Goal: Task Accomplishment & Management: Use online tool/utility

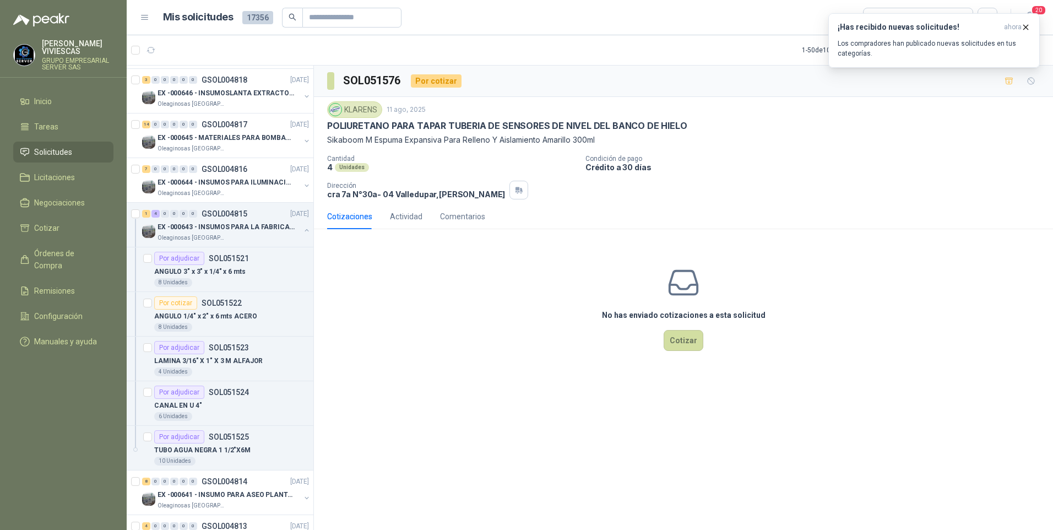
scroll to position [716, 0]
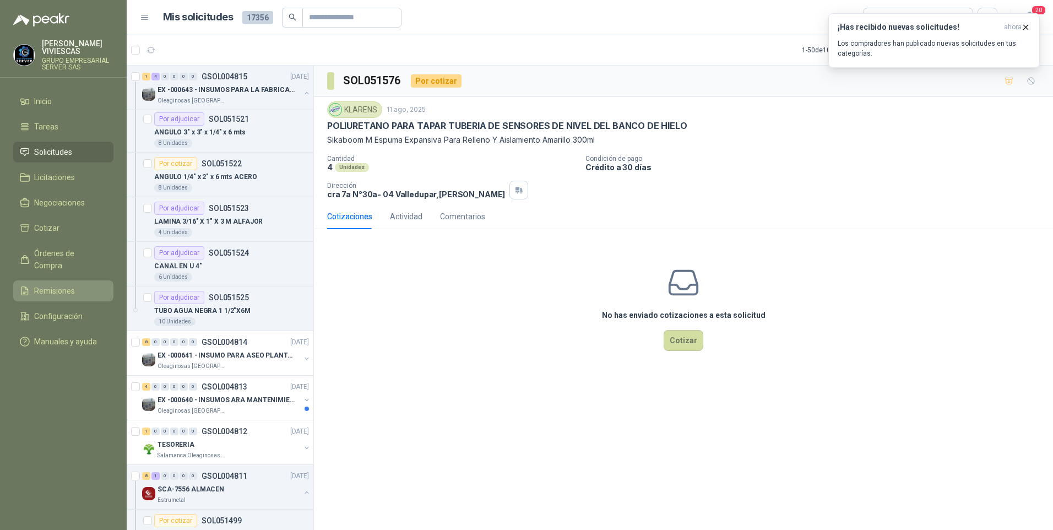
click at [38, 285] on span "Remisiones" at bounding box center [54, 291] width 41 height 12
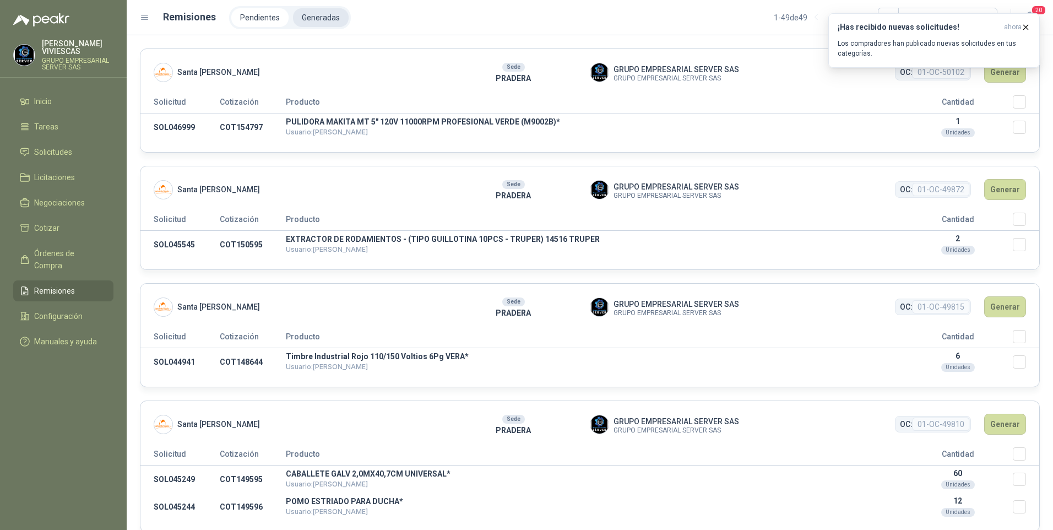
click at [324, 23] on li "Generadas" at bounding box center [321, 17] width 56 height 19
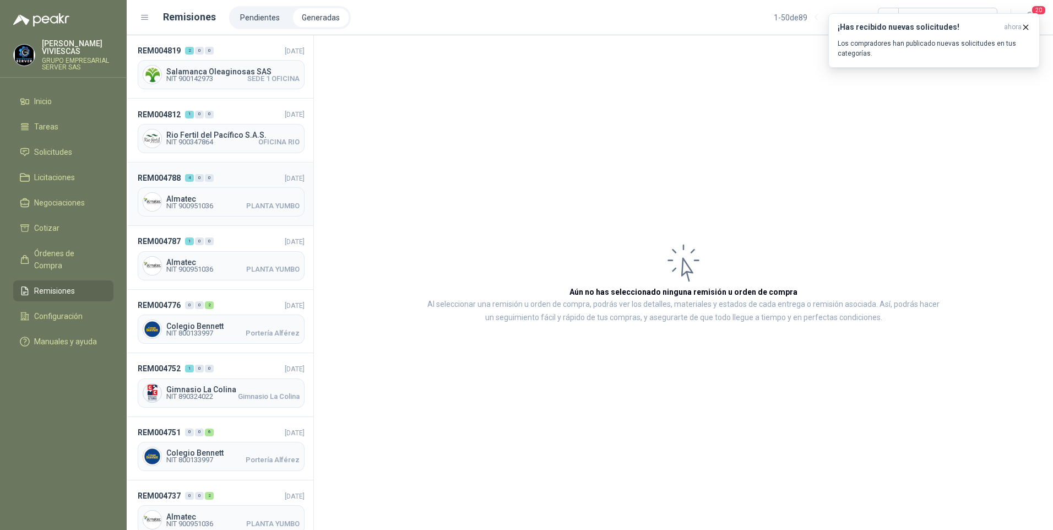
click at [187, 191] on div "Almatec NIT 900951036 PLANTA YUMBO" at bounding box center [221, 201] width 167 height 29
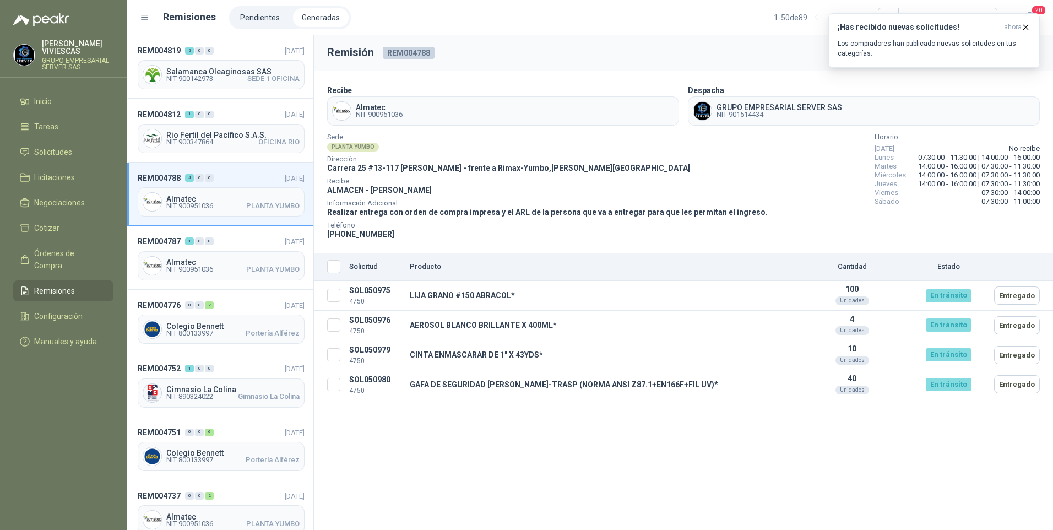
click at [450, 476] on div "Remisión REM004788 OC 8163 Descargar Recibe Almatec NIT 900951036 Despacha GRUP…" at bounding box center [683, 282] width 739 height 495
click at [214, 261] on span "Almatec" at bounding box center [232, 262] width 133 height 8
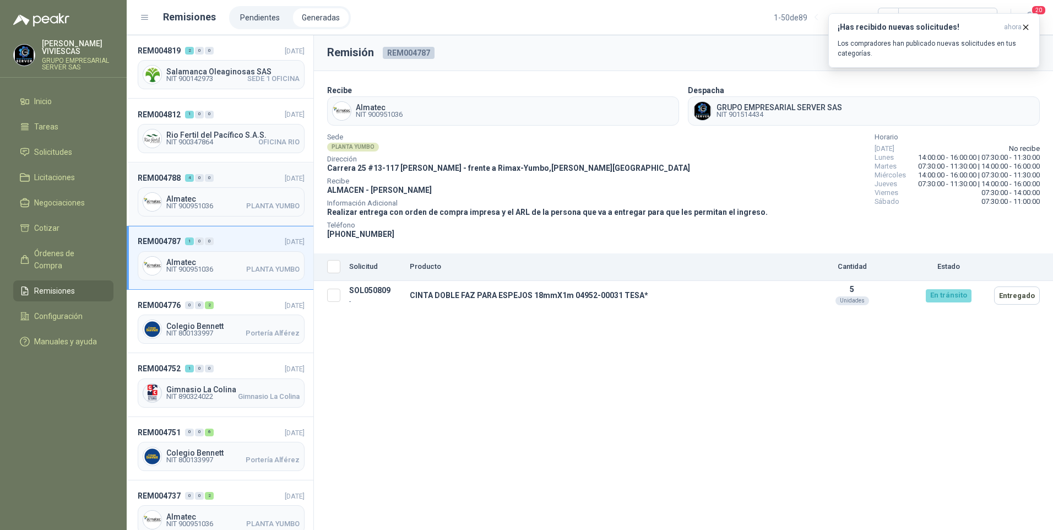
click at [199, 192] on div "Almatec NIT 900951036 PLANTA YUMBO" at bounding box center [221, 201] width 167 height 29
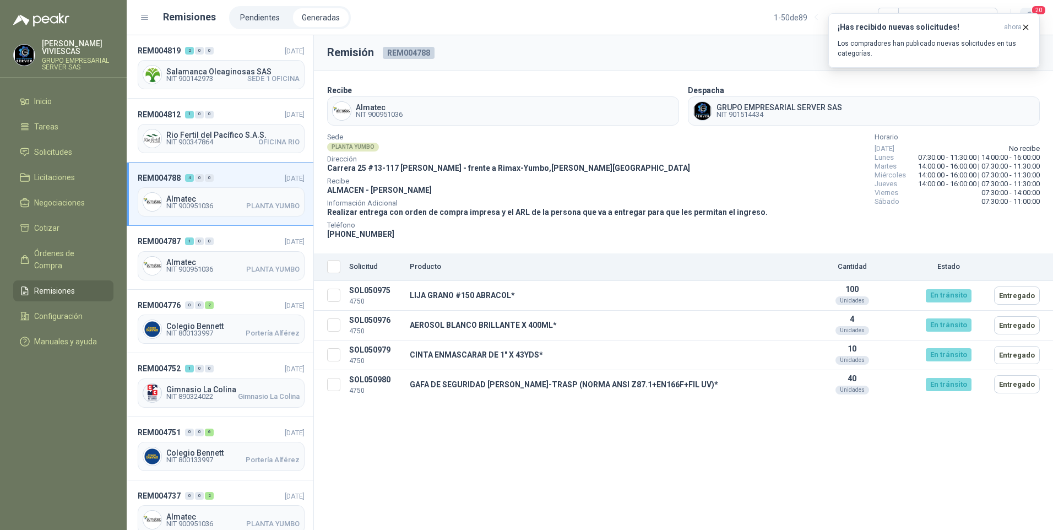
click at [1039, 10] on span "20" at bounding box center [1038, 10] width 15 height 10
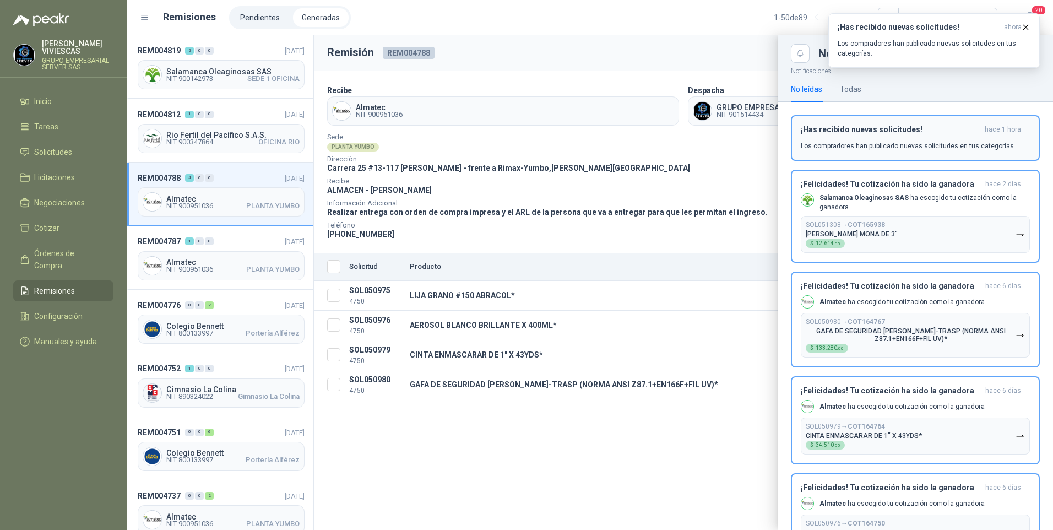
click at [884, 137] on div "¡Has recibido nuevas solicitudes! hace 1 hora Los compradores han publicado nue…" at bounding box center [915, 138] width 229 height 26
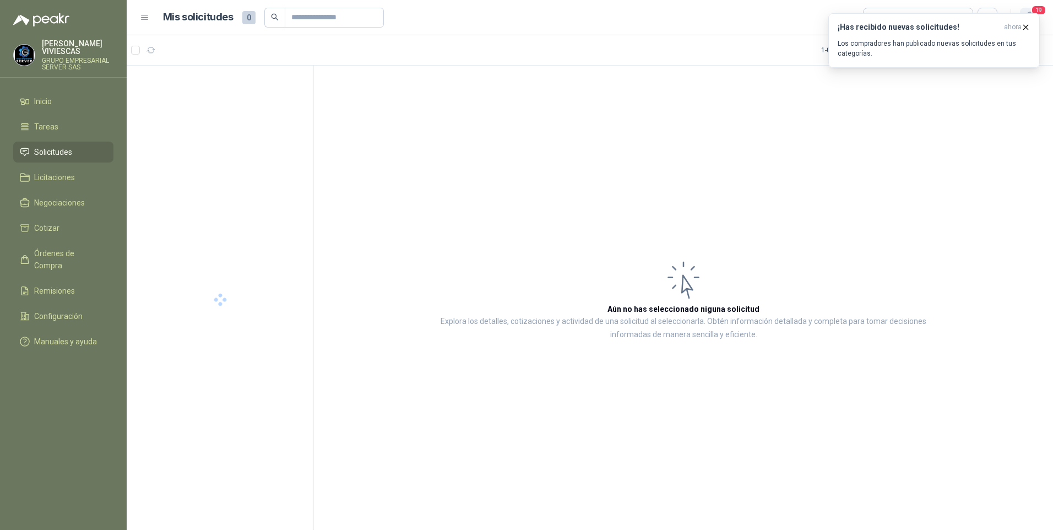
click at [1045, 9] on span "19" at bounding box center [1038, 10] width 15 height 10
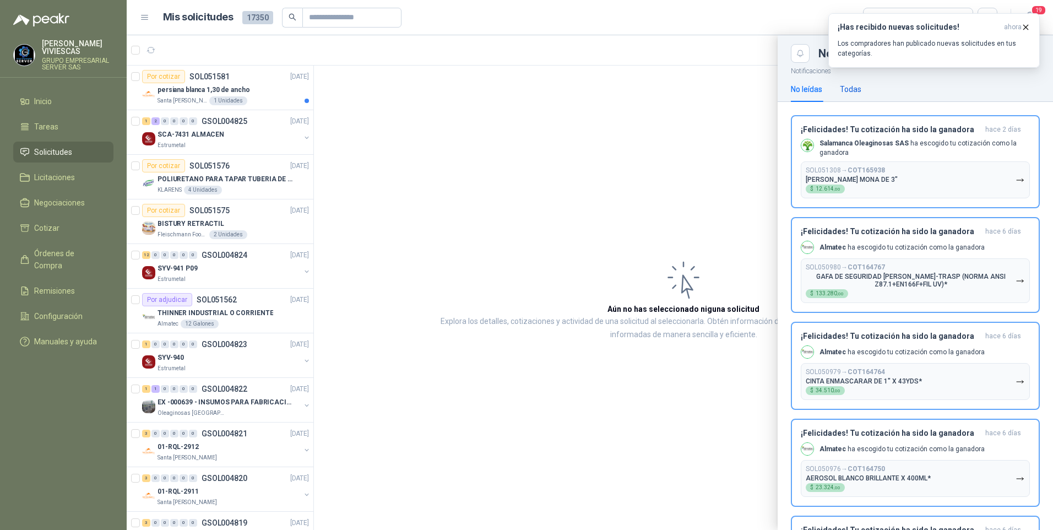
click at [853, 91] on div "Todas" at bounding box center [850, 89] width 21 height 12
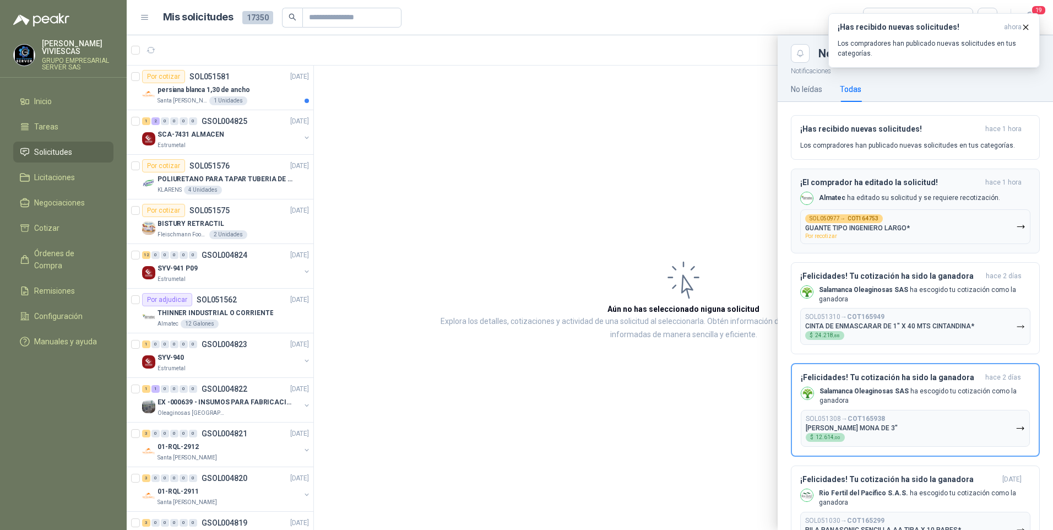
click at [859, 234] on div "SOL050977 → COT164753 GUANTE TIPO INGENIERO LARGO* Por recotizar" at bounding box center [857, 226] width 105 height 25
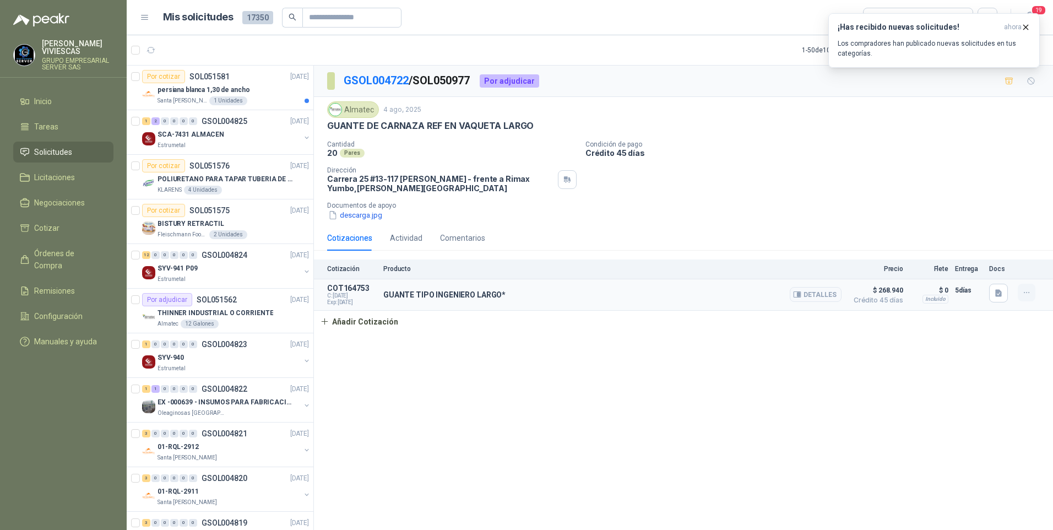
click at [1028, 289] on icon "button" at bounding box center [1027, 292] width 9 height 9
click at [740, 327] on div "Cotización Producto Precio Flete Entrega Docs COT164753 C: 04/08/2025 Exp: 19/0…" at bounding box center [683, 295] width 739 height 73
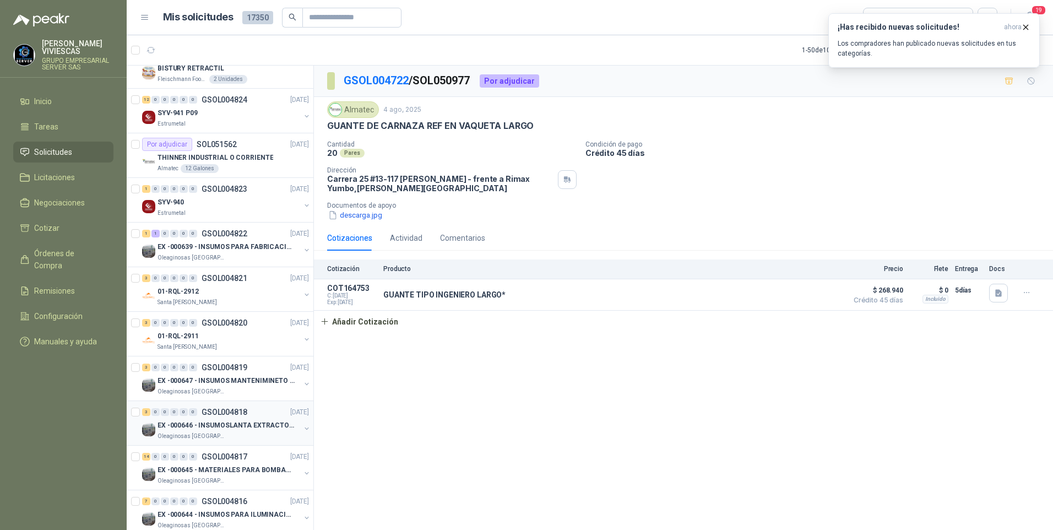
scroll to position [165, 0]
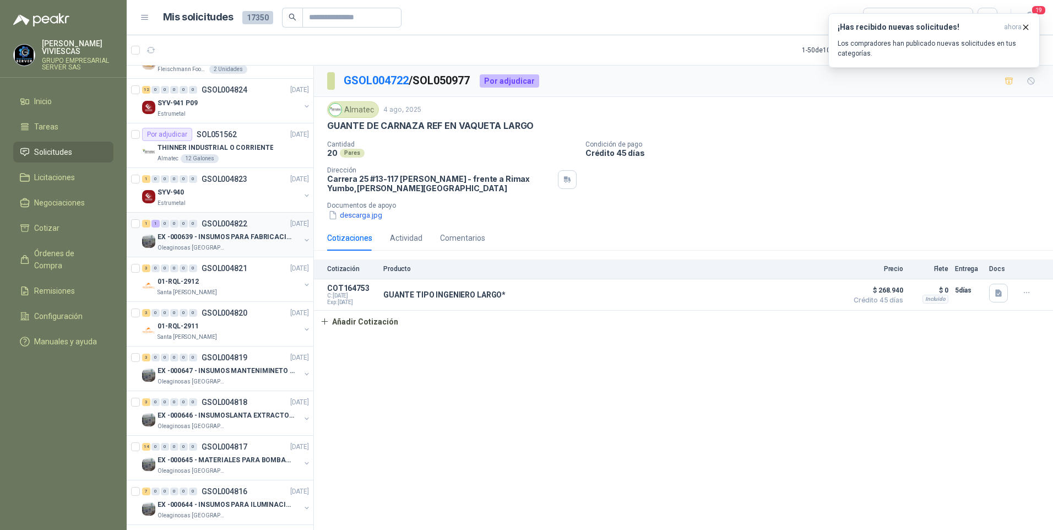
click at [191, 239] on p "EX -000639 - INSUMOS PARA FABRICACION DE MALLA TAM" at bounding box center [226, 237] width 137 height 10
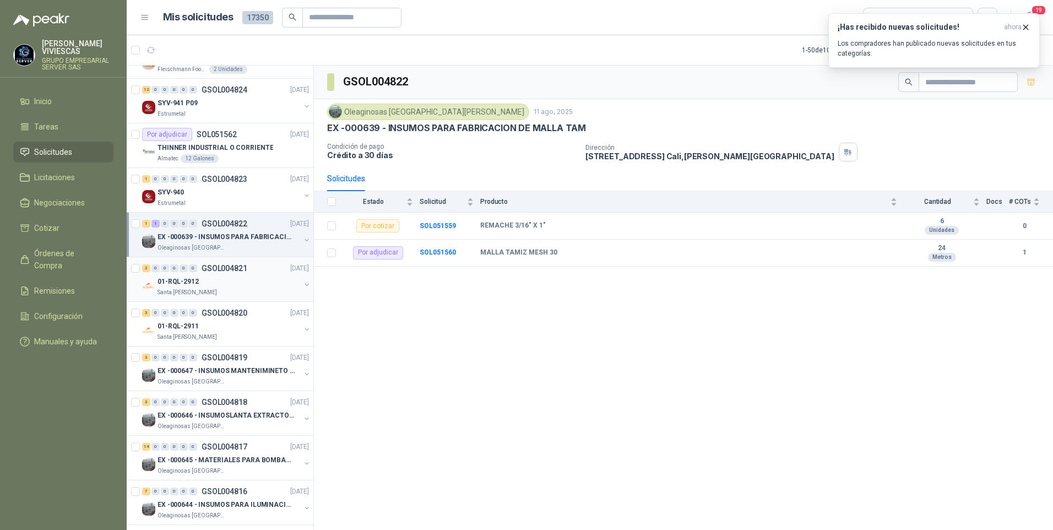
click at [190, 284] on p "01-RQL-2912" at bounding box center [178, 282] width 41 height 10
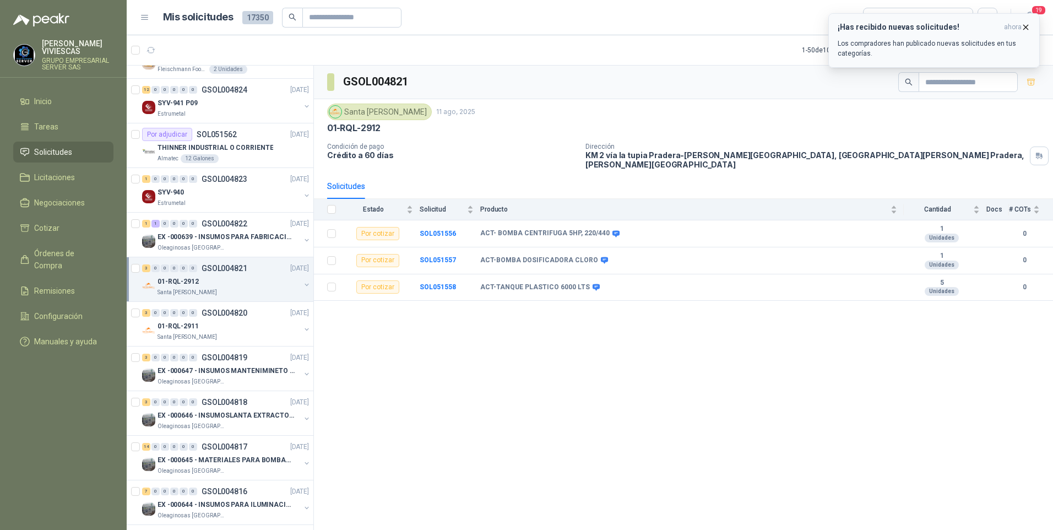
click at [1031, 30] on button "¡Has recibido nuevas solicitudes! ahora Los compradores han publicado nuevas so…" at bounding box center [935, 40] width 212 height 55
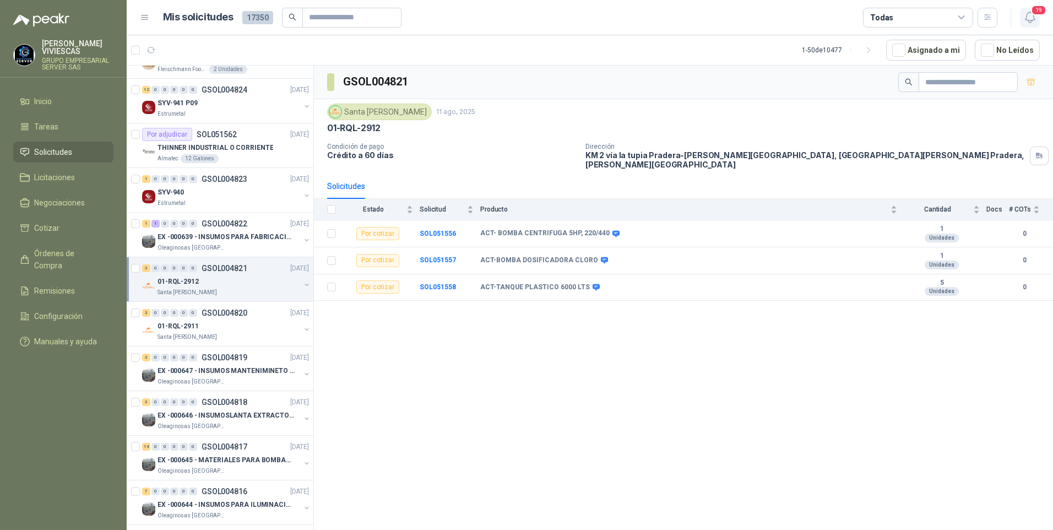
click at [1035, 10] on span "19" at bounding box center [1038, 10] width 15 height 10
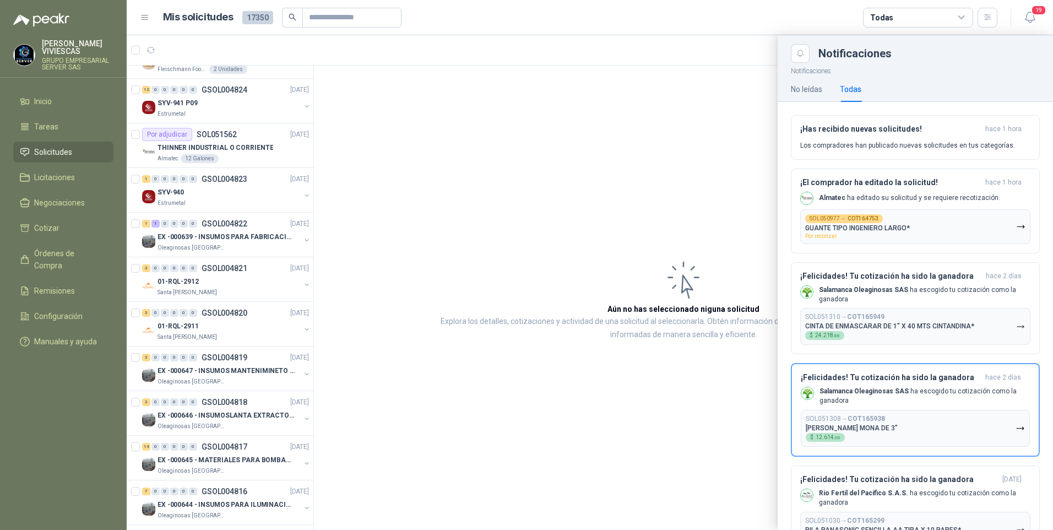
click at [867, 90] on div "No leídas Todas" at bounding box center [915, 89] width 249 height 25
click at [861, 88] on div "Todas" at bounding box center [850, 89] width 21 height 12
click at [891, 323] on p "CINTA DE ENMASCARAR DE 1" X 40 MTS CINTANDINA*" at bounding box center [889, 326] width 169 height 8
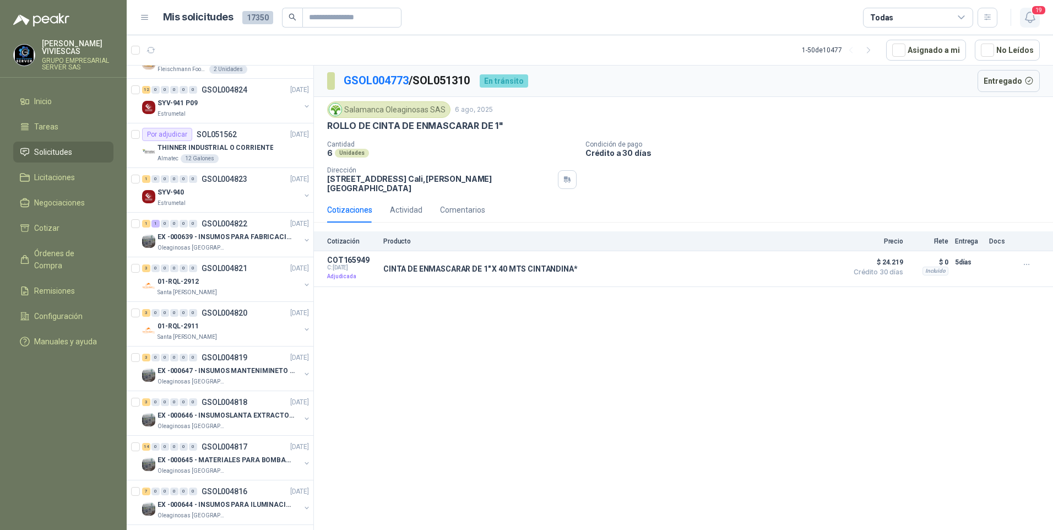
click at [1024, 18] on icon "button" at bounding box center [1031, 17] width 14 height 14
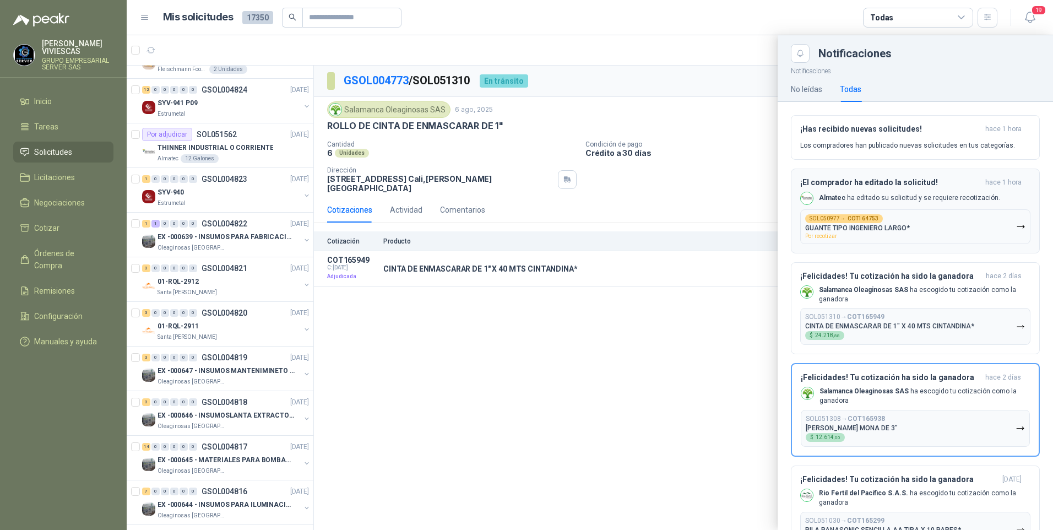
click at [1017, 225] on icon "button" at bounding box center [1021, 226] width 9 height 9
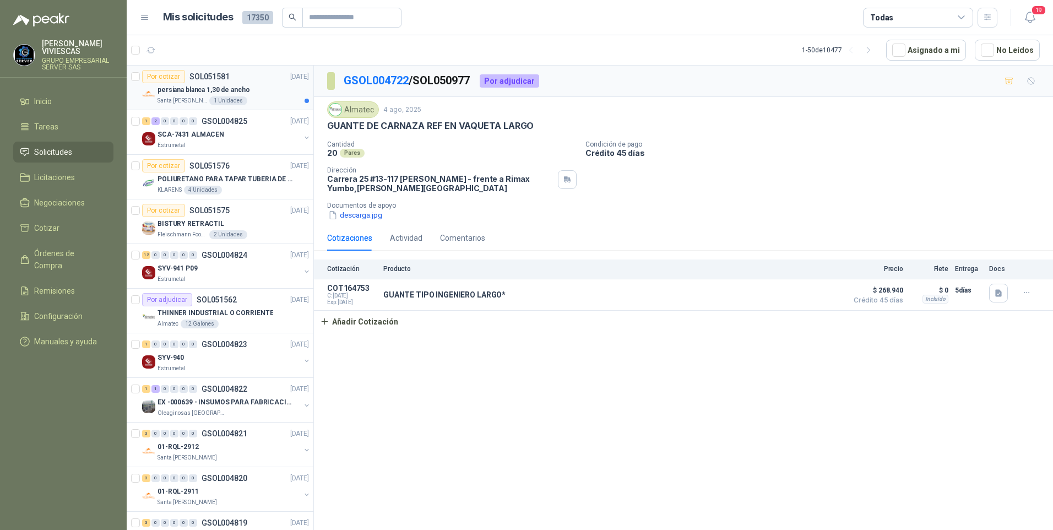
click at [192, 91] on p "persiana blanca 1,30 de ancho" at bounding box center [204, 90] width 93 height 10
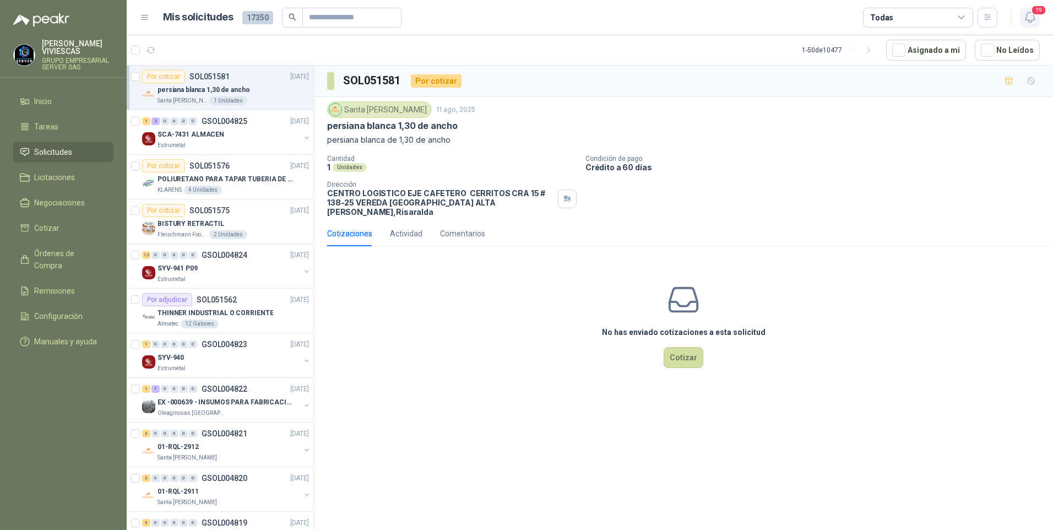
click at [1031, 21] on icon "button" at bounding box center [1031, 17] width 14 height 14
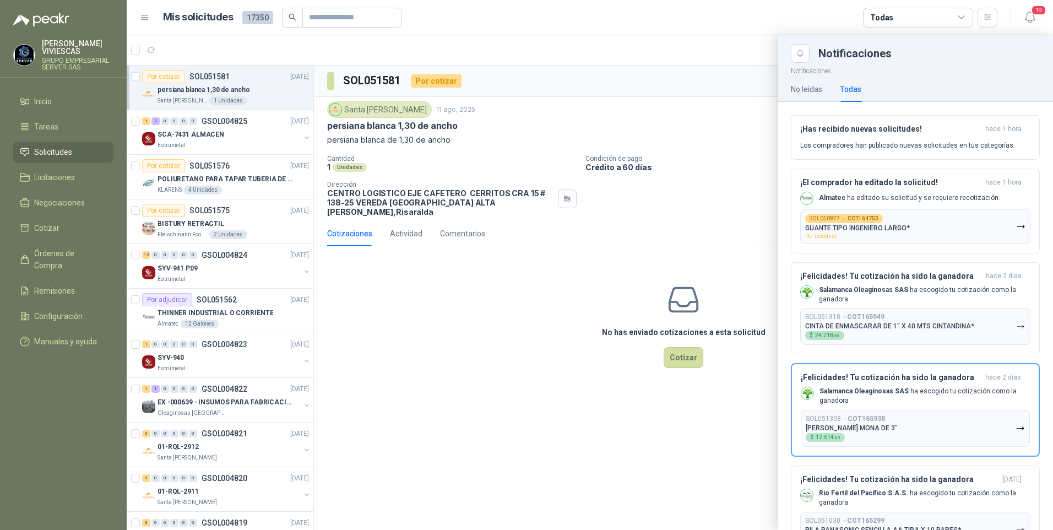
click at [857, 84] on div "Todas" at bounding box center [850, 89] width 21 height 12
click at [186, 92] on div at bounding box center [590, 282] width 927 height 495
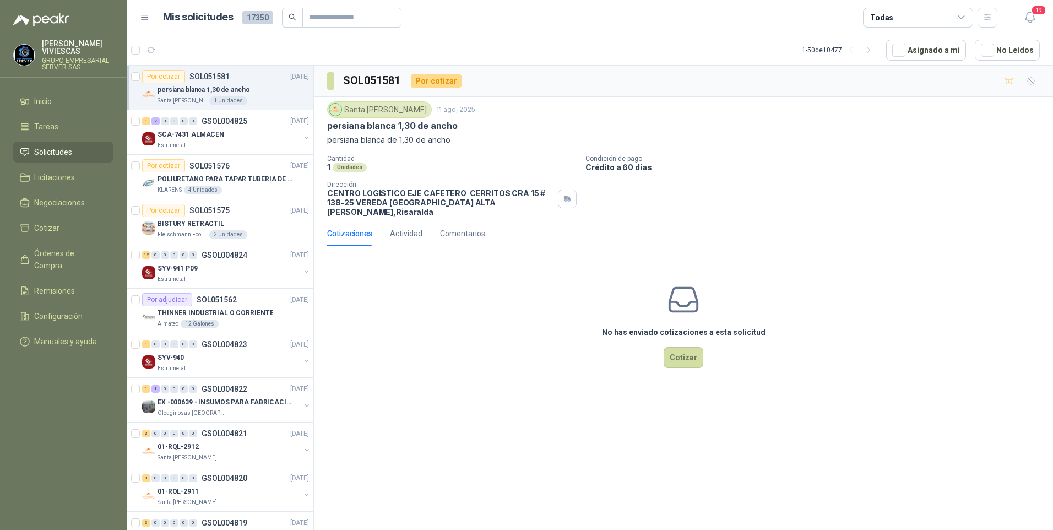
click at [177, 94] on p "persiana blanca 1,30 de ancho" at bounding box center [204, 90] width 93 height 10
click at [55, 152] on span "Solicitudes" at bounding box center [53, 152] width 38 height 12
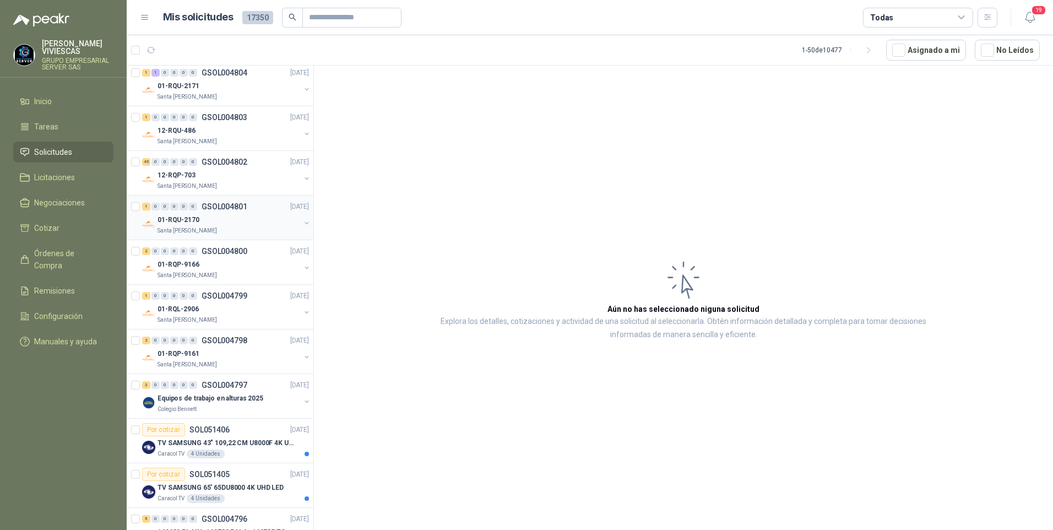
scroll to position [1157, 0]
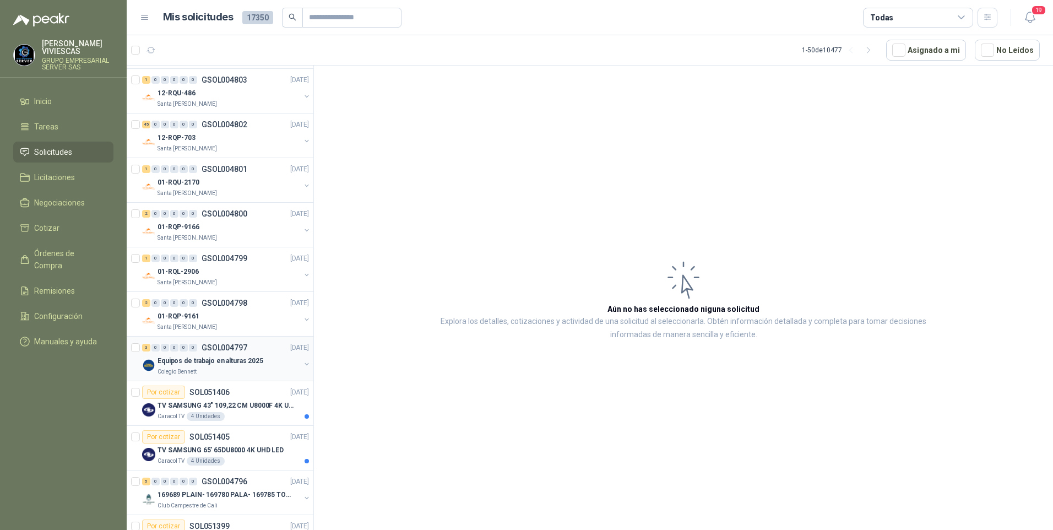
click at [189, 364] on p "Equipos de trabajo en alturas 2025" at bounding box center [211, 361] width 106 height 10
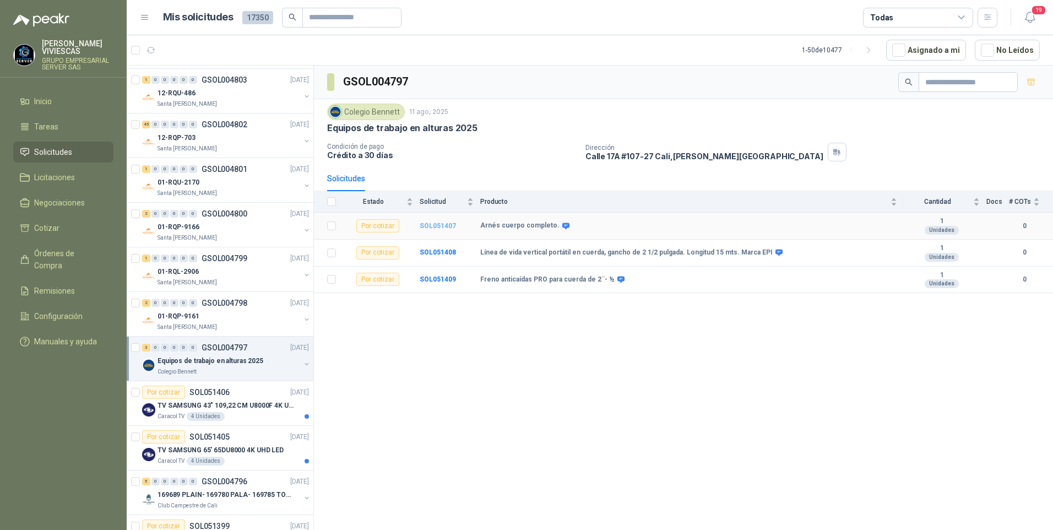
click at [448, 226] on b "SOL051407" at bounding box center [438, 226] width 36 height 8
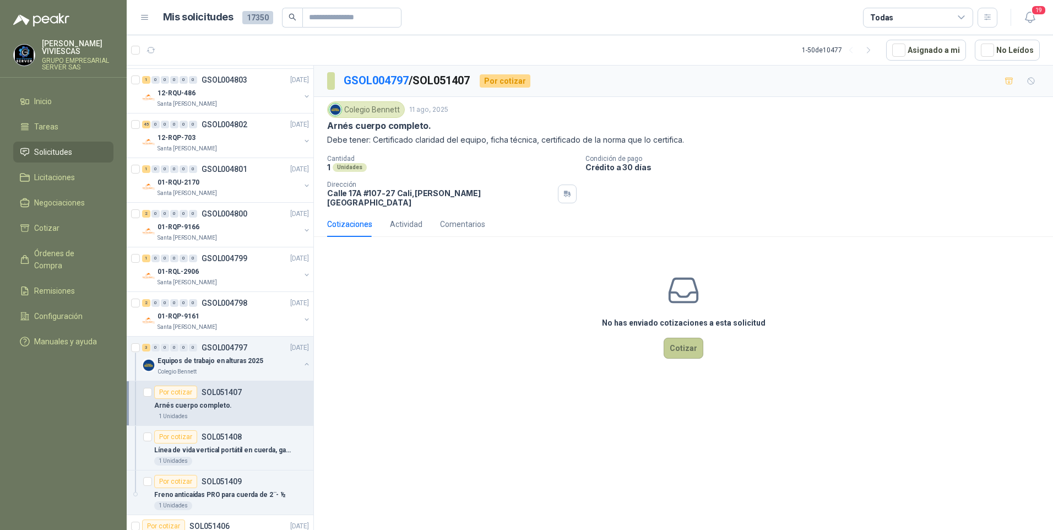
click at [679, 338] on button "Cotizar" at bounding box center [684, 348] width 40 height 21
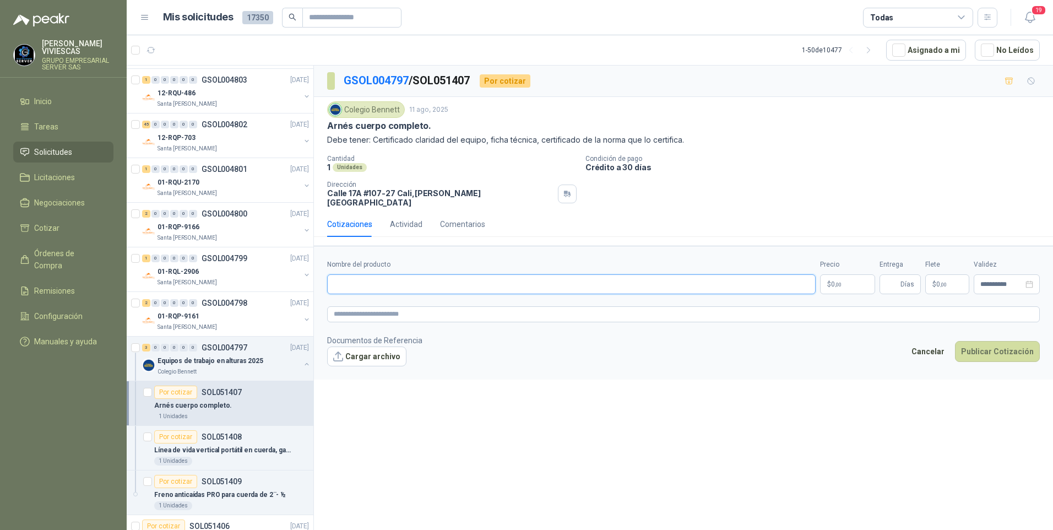
click at [355, 278] on input "Nombre del producto" at bounding box center [571, 284] width 489 height 20
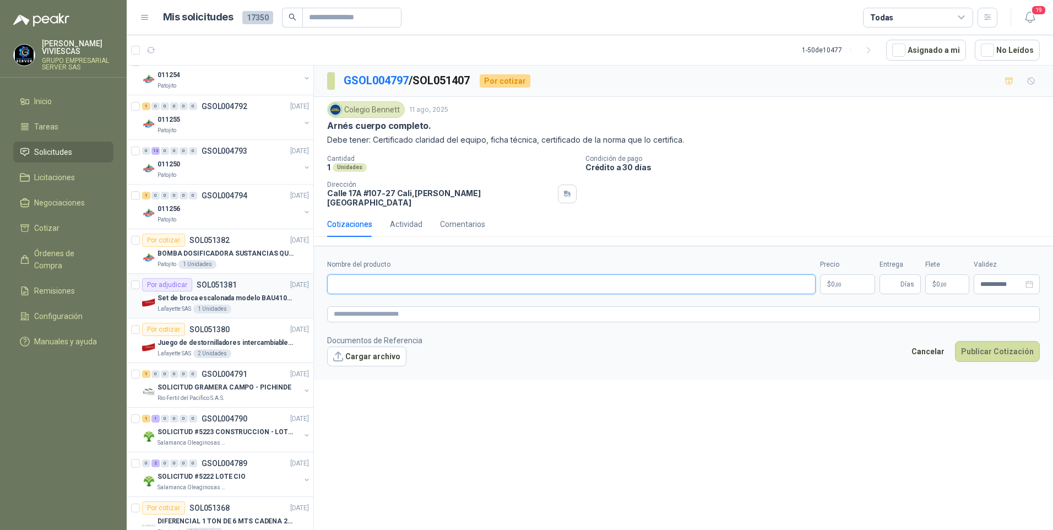
scroll to position [1818, 0]
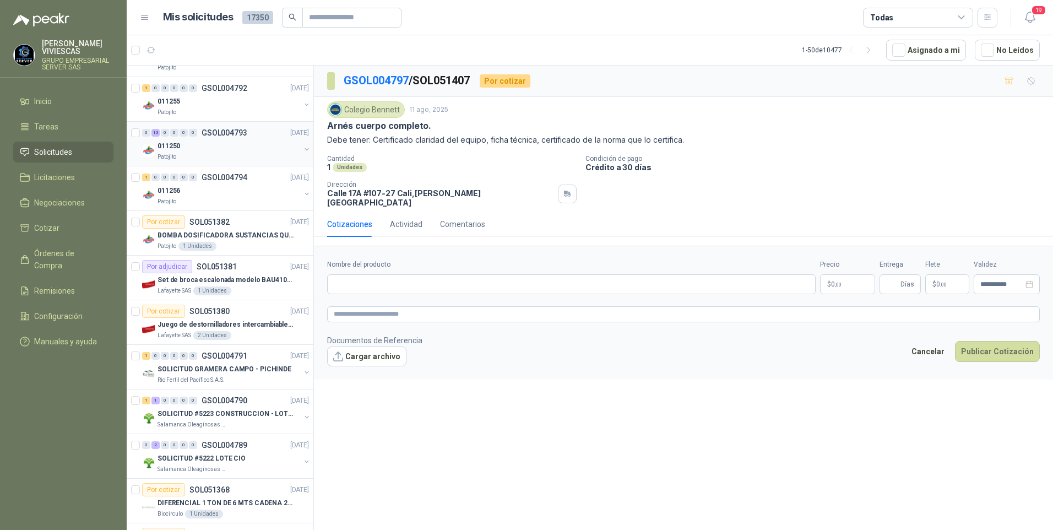
click at [175, 148] on p "011250" at bounding box center [169, 146] width 23 height 10
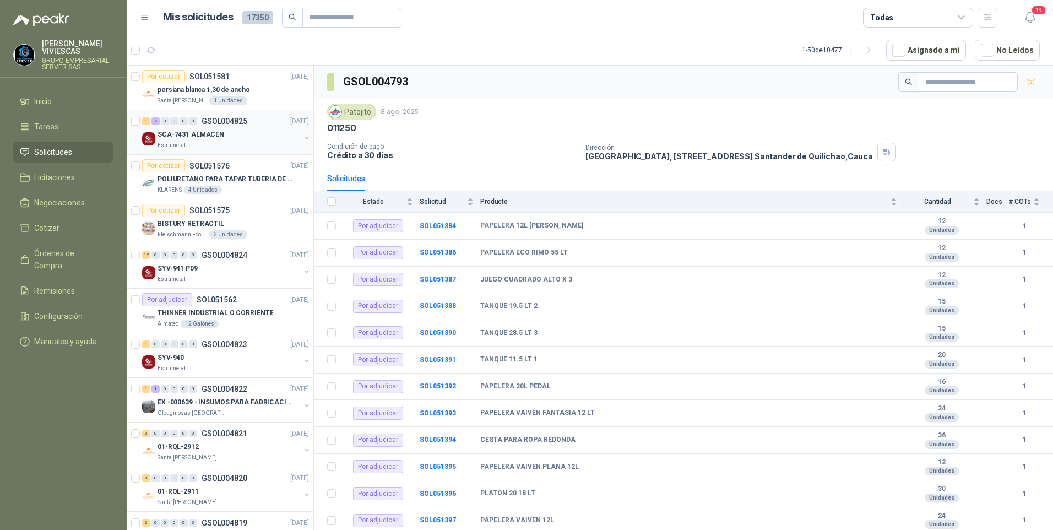
click at [169, 133] on p "SCA-7431 ALMACEN" at bounding box center [191, 134] width 67 height 10
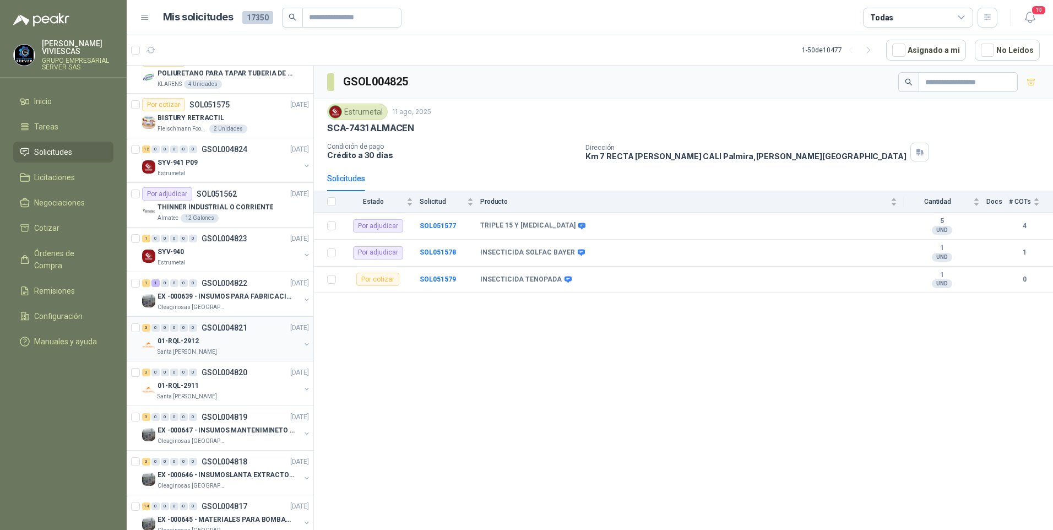
scroll to position [110, 0]
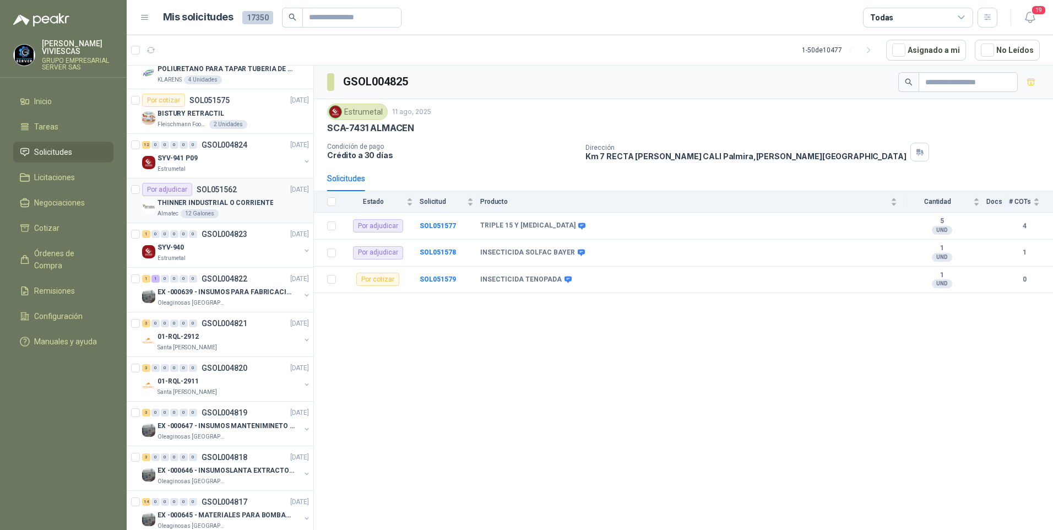
click at [242, 204] on p "THINNER INDUSTRIAL O CORRIENTE" at bounding box center [216, 203] width 116 height 10
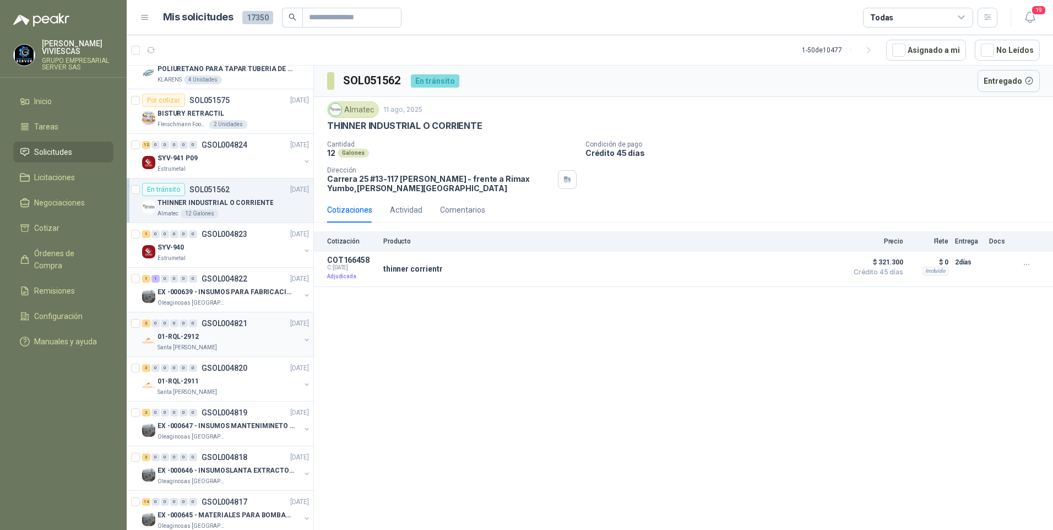
click at [179, 339] on p "01-RQL-2912" at bounding box center [178, 337] width 41 height 10
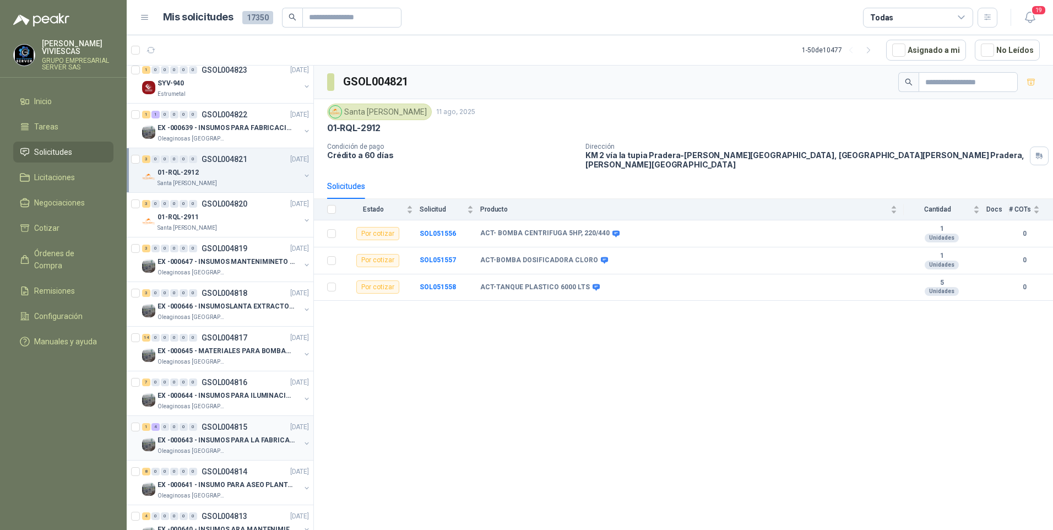
scroll to position [275, 0]
click at [193, 259] on p "EX -000647 - INSUMOS MANTENIMINETO MECANICO" at bounding box center [226, 261] width 137 height 10
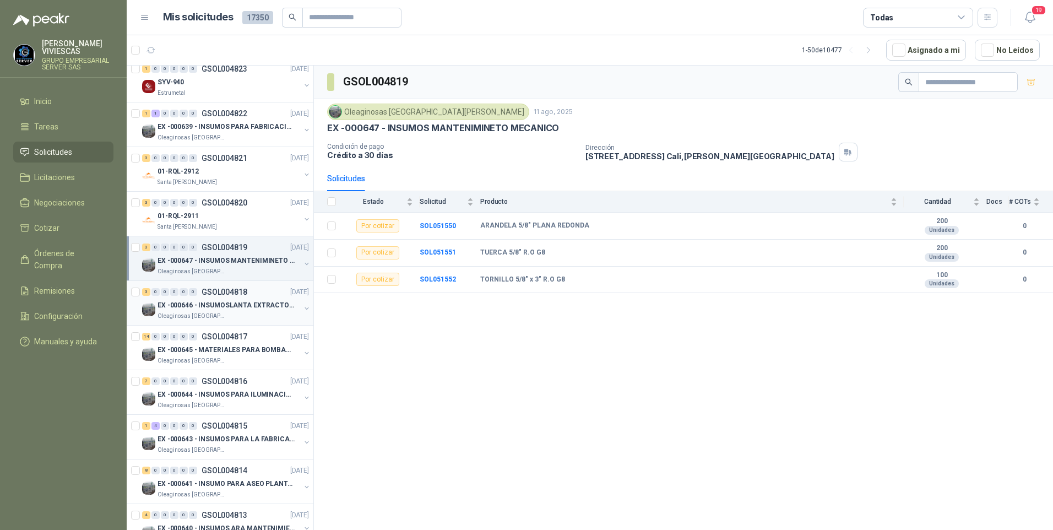
click at [189, 313] on p "Oleaginosas [GEOGRAPHIC_DATA][PERSON_NAME]" at bounding box center [192, 316] width 69 height 9
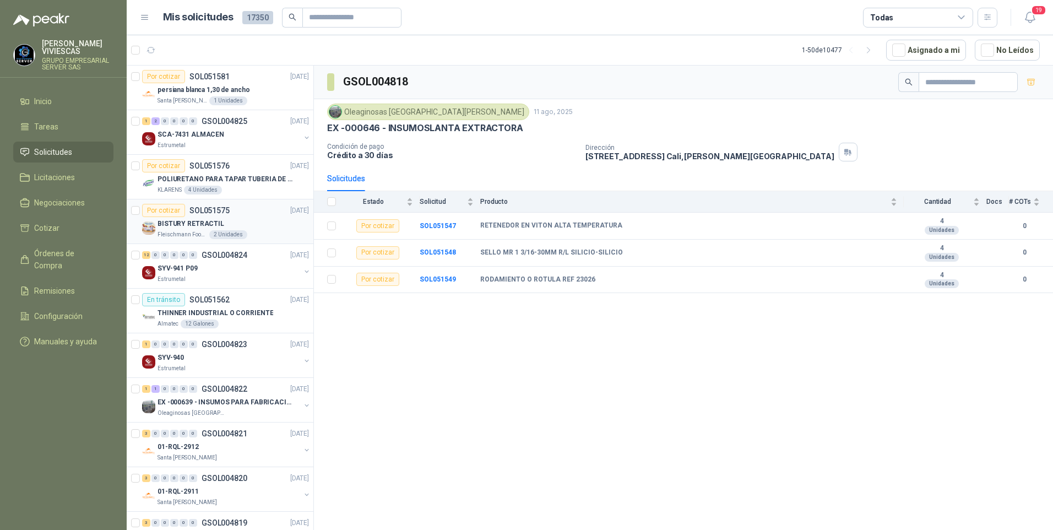
click at [186, 230] on div "BISTURY RETRACTIL" at bounding box center [234, 223] width 152 height 13
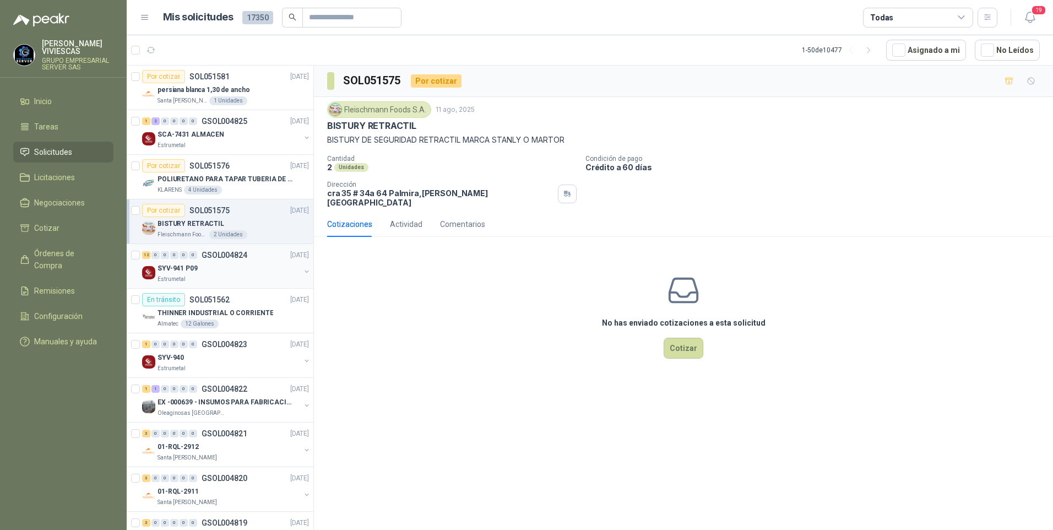
click at [172, 272] on p "SYV-941 P09" at bounding box center [178, 268] width 40 height 10
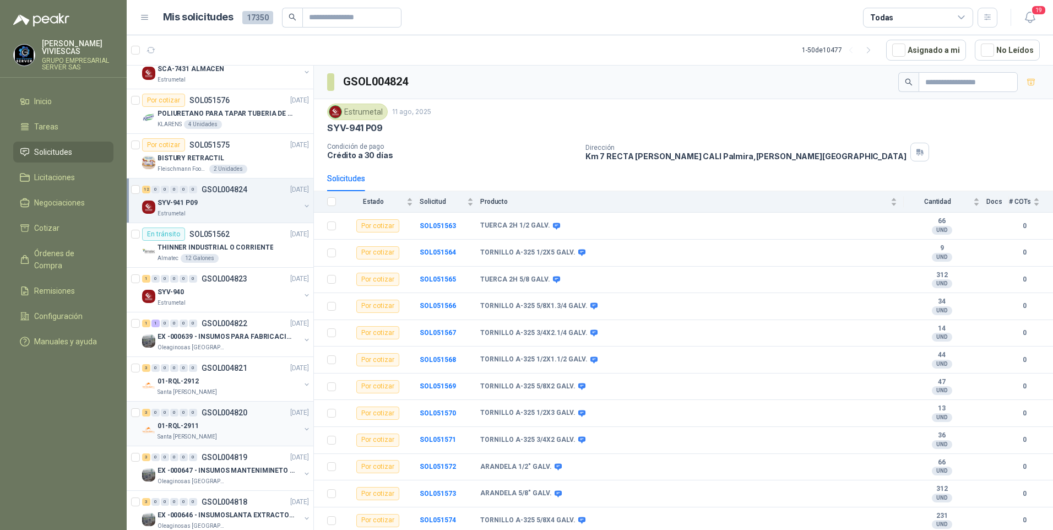
scroll to position [110, 0]
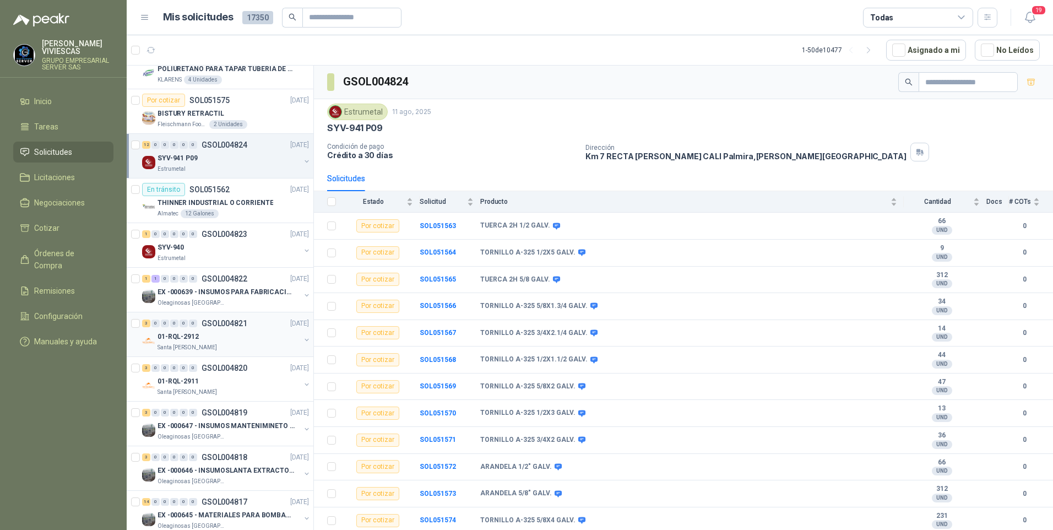
click at [170, 338] on p "01-RQL-2912" at bounding box center [178, 337] width 41 height 10
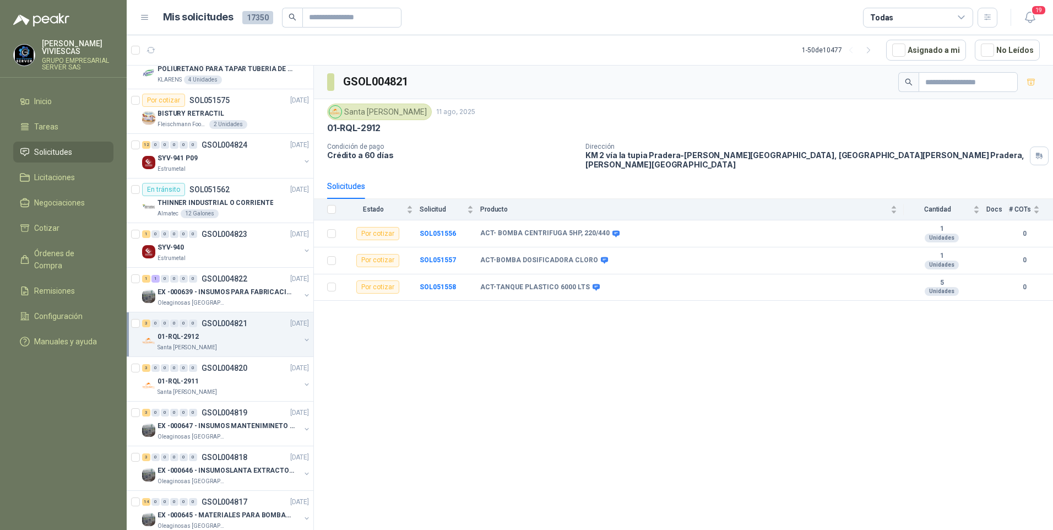
click at [173, 345] on p "Santa [PERSON_NAME]" at bounding box center [188, 347] width 60 height 9
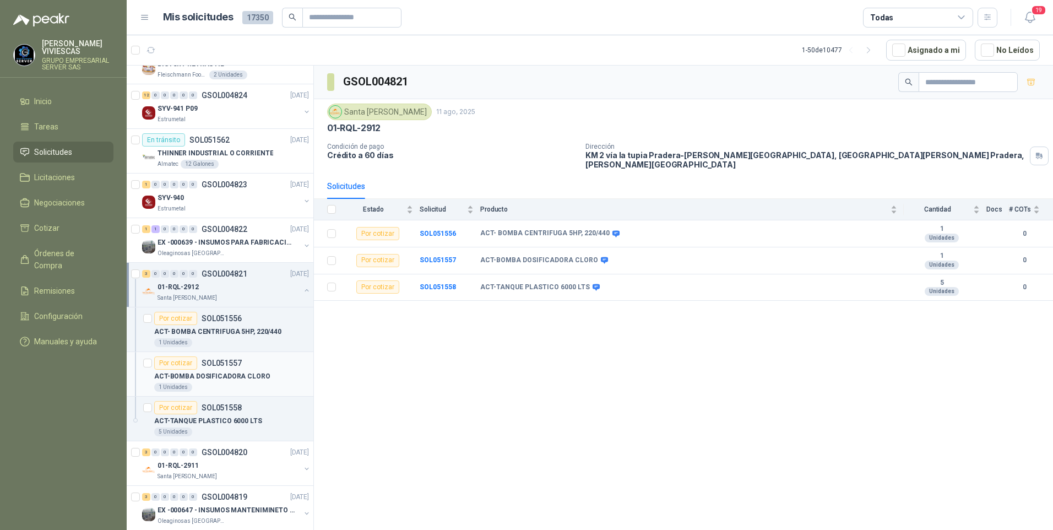
scroll to position [386, 0]
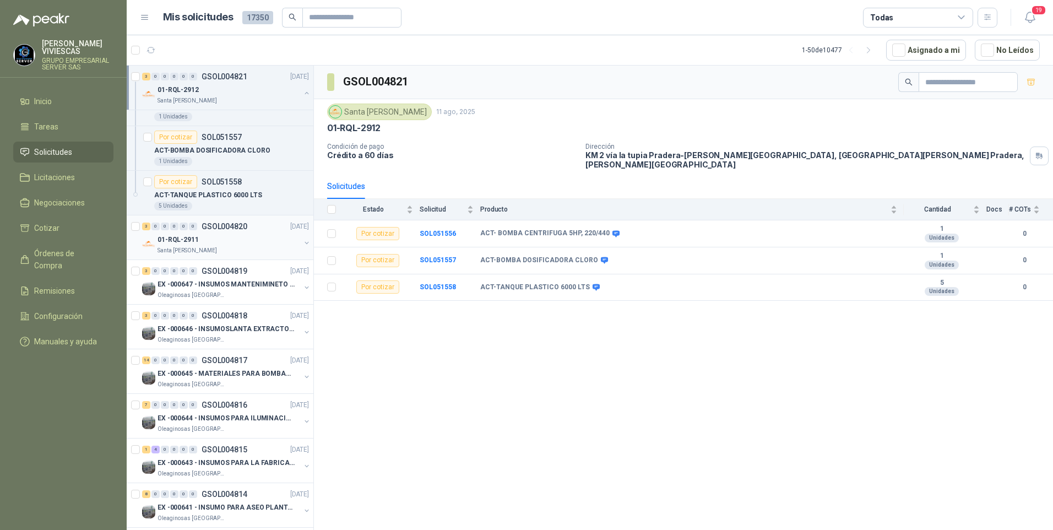
click at [163, 245] on p "01-RQL-2911" at bounding box center [178, 240] width 41 height 10
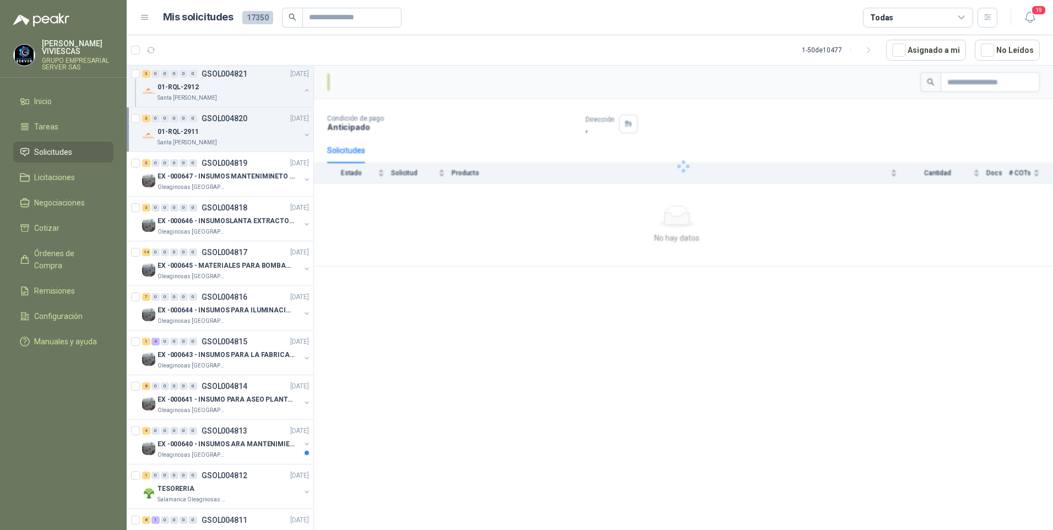
scroll to position [496, 0]
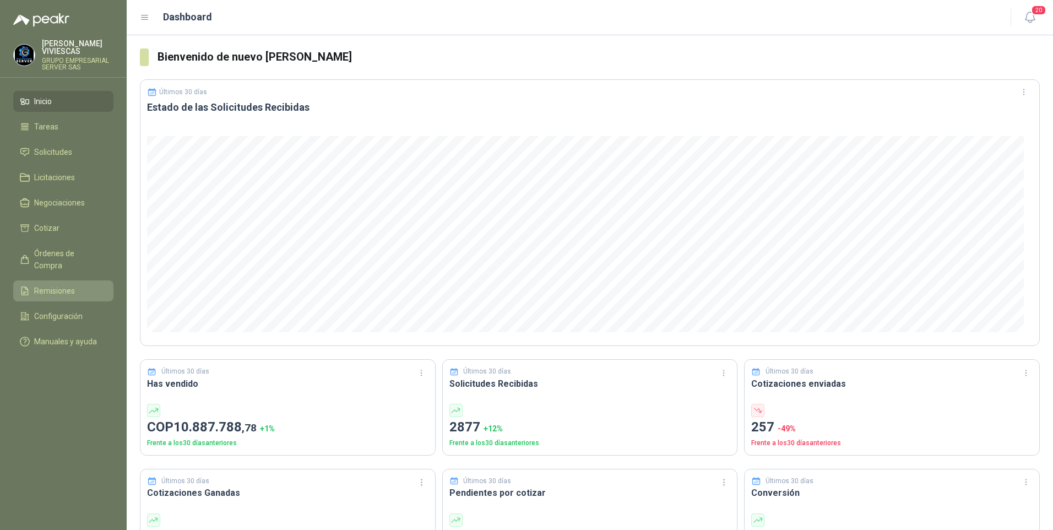
click at [45, 280] on link "Remisiones" at bounding box center [63, 290] width 100 height 21
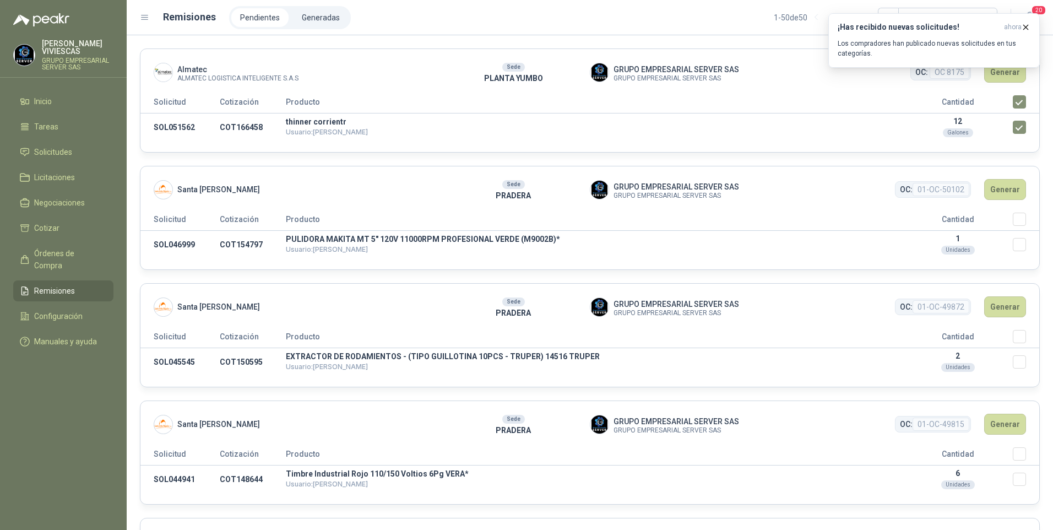
click at [50, 285] on span "Remisiones" at bounding box center [54, 291] width 41 height 12
click at [40, 150] on span "Solicitudes" at bounding box center [53, 152] width 38 height 12
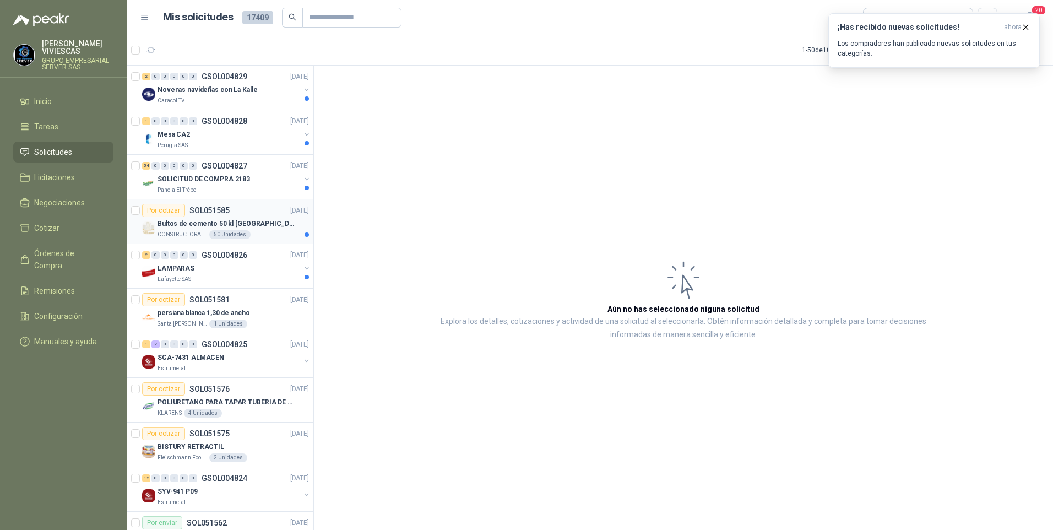
click at [182, 221] on p "Bultos de cemento 50 kl [GEOGRAPHIC_DATA]" at bounding box center [226, 224] width 137 height 10
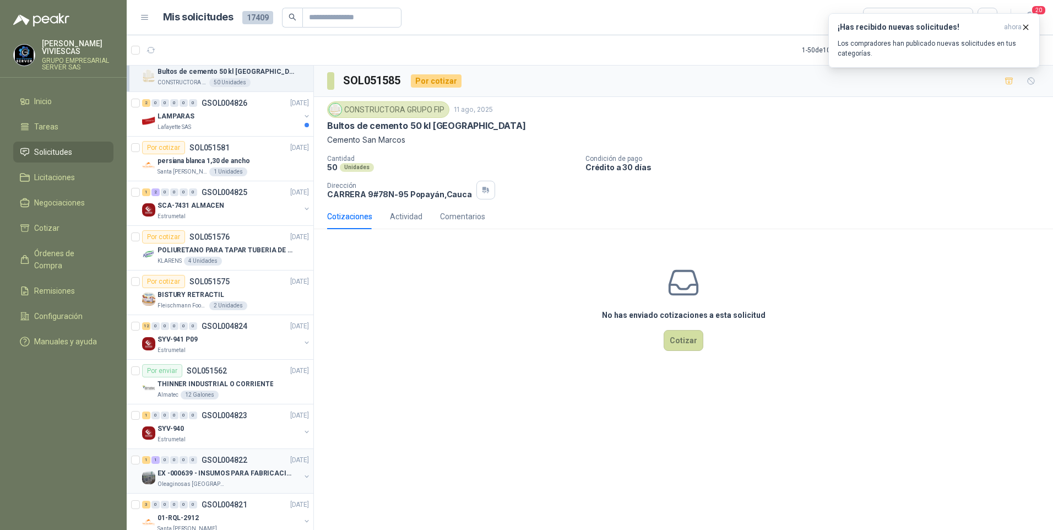
scroll to position [165, 0]
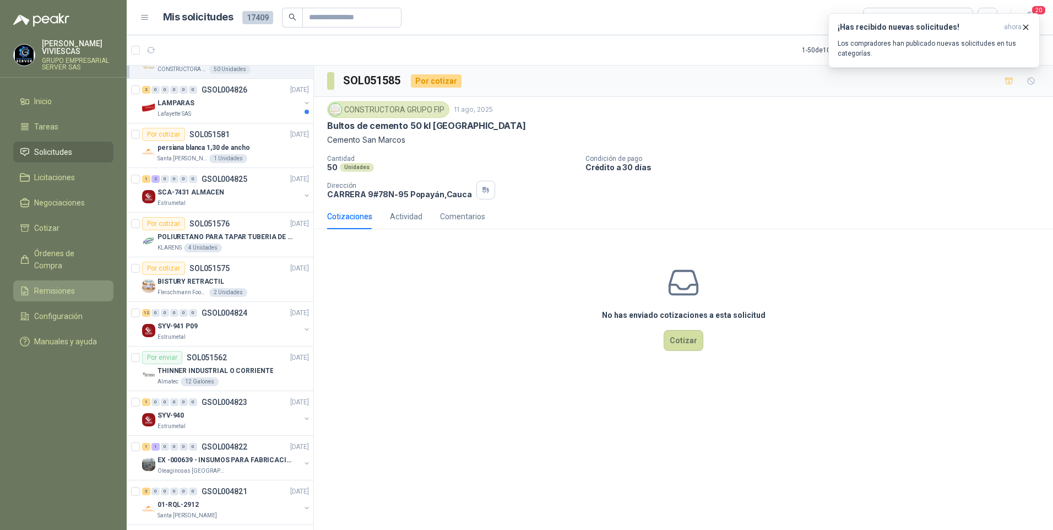
click at [56, 285] on span "Remisiones" at bounding box center [54, 291] width 41 height 12
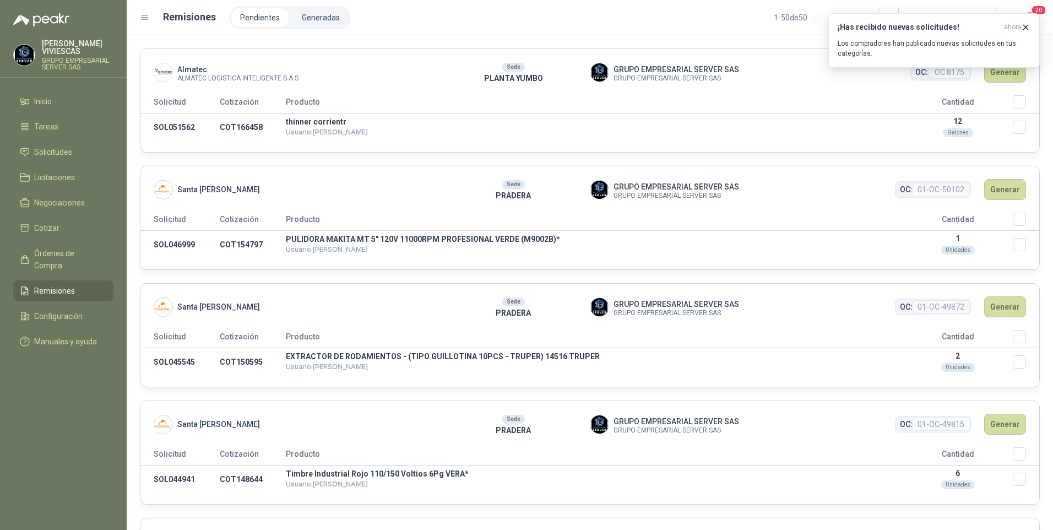
click at [984, 68] on div "¡Has recibido nuevas solicitudes! ahora Los compradores han publicado nuevas so…" at bounding box center [935, 40] width 212 height 55
drag, startPoint x: 595, startPoint y: 24, endPoint x: 585, endPoint y: 24, distance: 9.9
click at [594, 24] on div "Pendientes Generadas 1 - 50 de 50" at bounding box center [613, 17] width 769 height 23
click at [320, 18] on li "Generadas" at bounding box center [321, 17] width 56 height 19
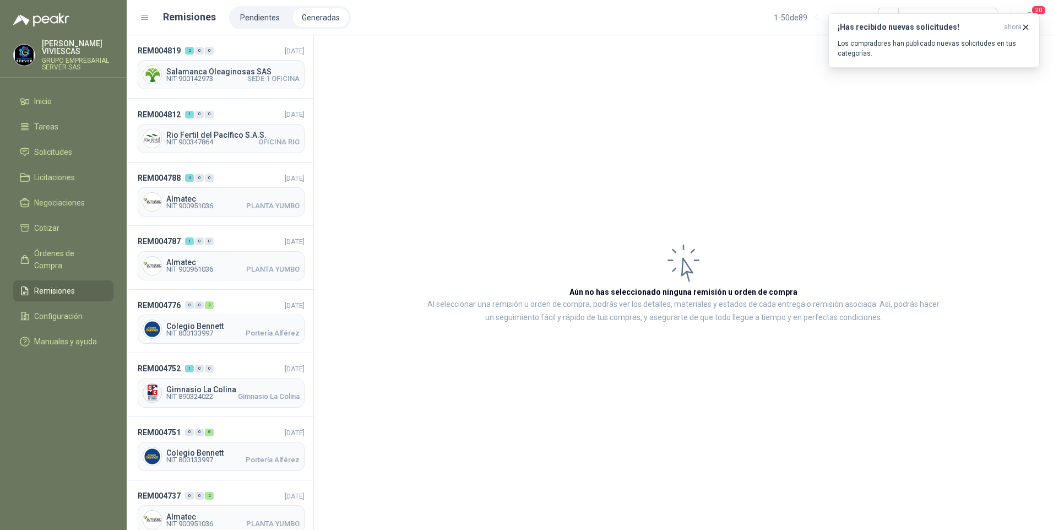
click at [310, 11] on li "Generadas" at bounding box center [321, 17] width 56 height 19
click at [48, 285] on span "Remisiones" at bounding box center [54, 291] width 41 height 12
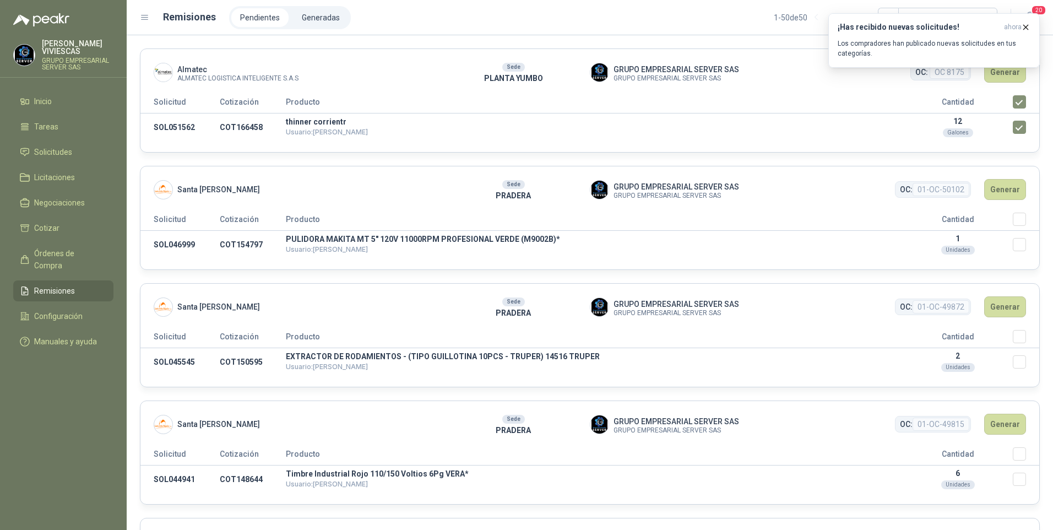
click at [997, 68] on div "¡Has recibido nuevas solicitudes! ahora Los compradores han publicado nuevas so…" at bounding box center [935, 40] width 212 height 55
click at [1003, 68] on div "¡Has recibido nuevas solicitudes! ahora Los compradores han publicado nuevas so…" at bounding box center [935, 40] width 212 height 55
click at [1024, 25] on icon "button" at bounding box center [1026, 27] width 4 height 4
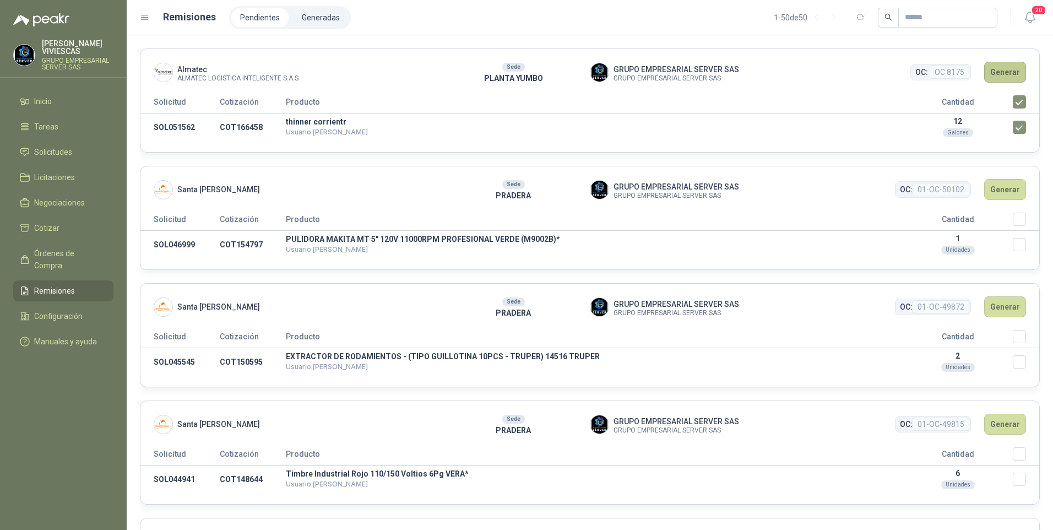
click at [997, 71] on button "Generar" at bounding box center [1006, 72] width 42 height 21
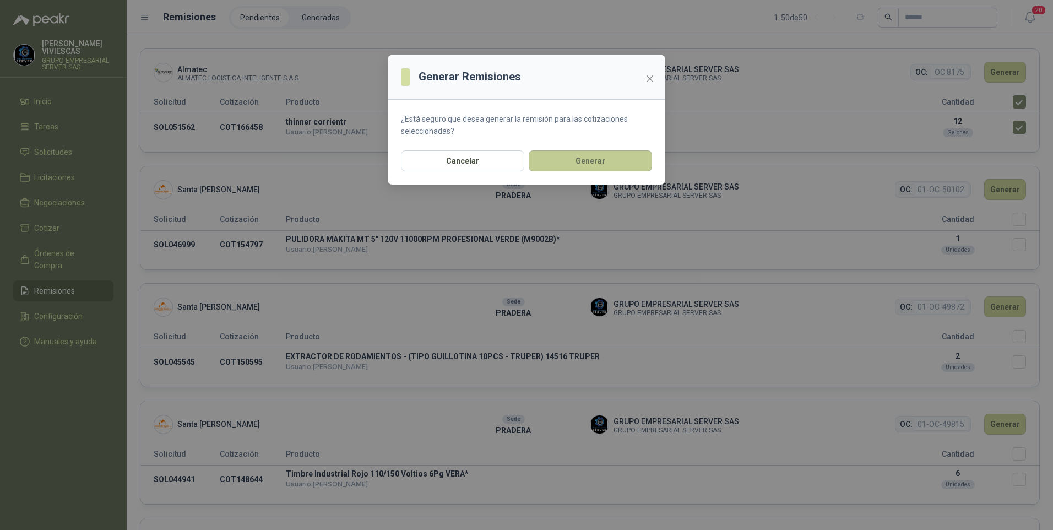
click at [598, 164] on button "Generar" at bounding box center [590, 160] width 123 height 21
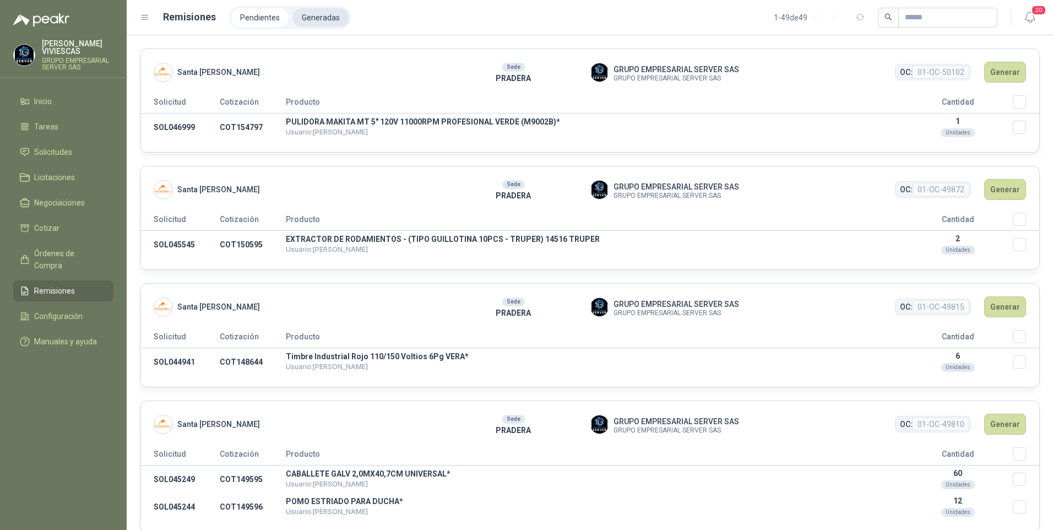
click at [311, 20] on li "Generadas" at bounding box center [321, 17] width 56 height 19
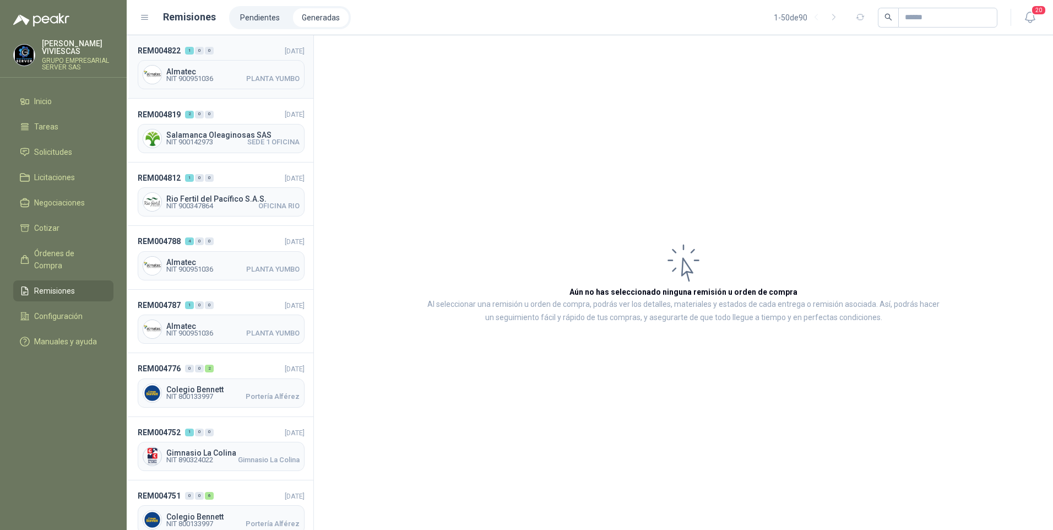
click at [201, 79] on span "NIT 900951036" at bounding box center [189, 78] width 47 height 7
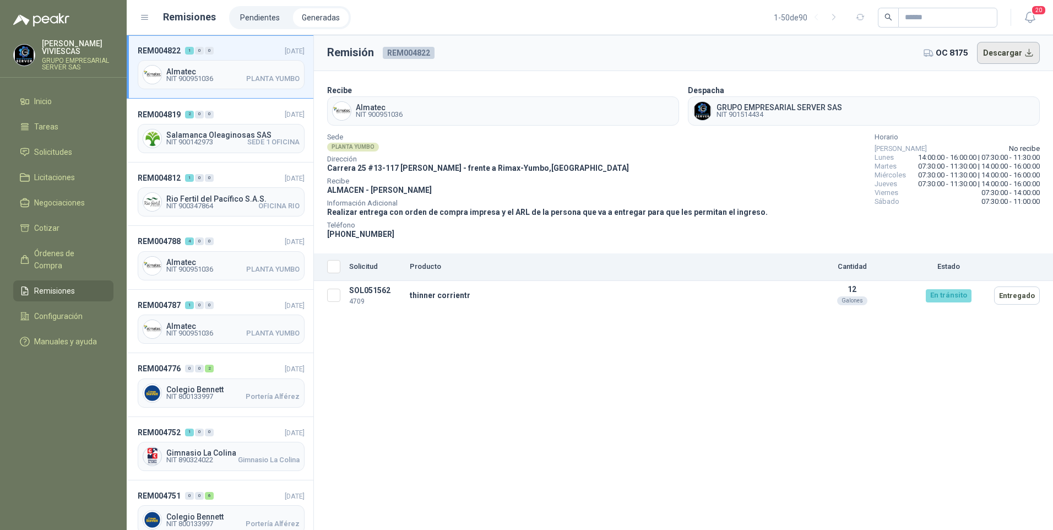
click at [1006, 56] on button "Descargar" at bounding box center [1008, 53] width 63 height 22
click at [46, 149] on span "Solicitudes" at bounding box center [53, 152] width 38 height 12
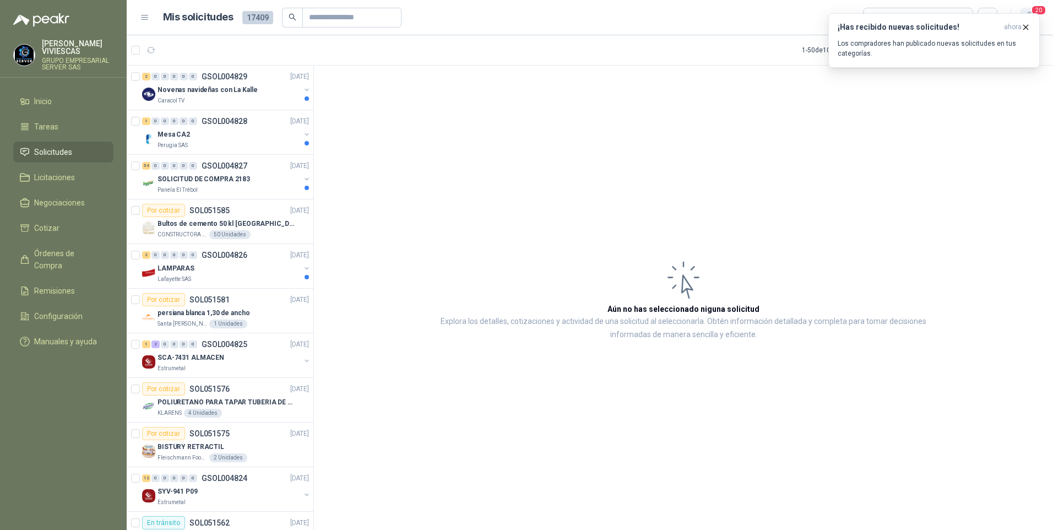
click at [1043, 10] on span "20" at bounding box center [1038, 10] width 15 height 10
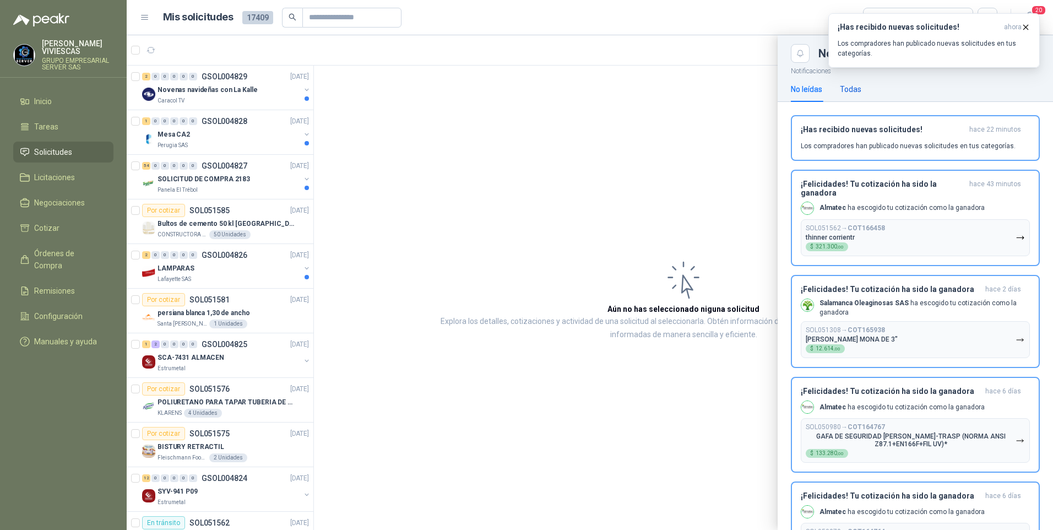
click at [843, 89] on div "Todas" at bounding box center [850, 89] width 21 height 12
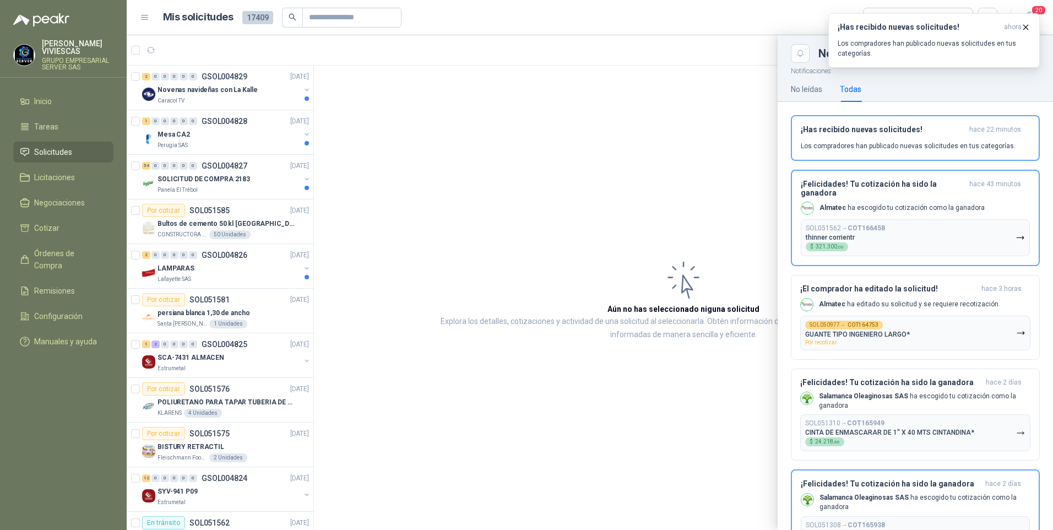
click at [588, 175] on div at bounding box center [590, 282] width 927 height 495
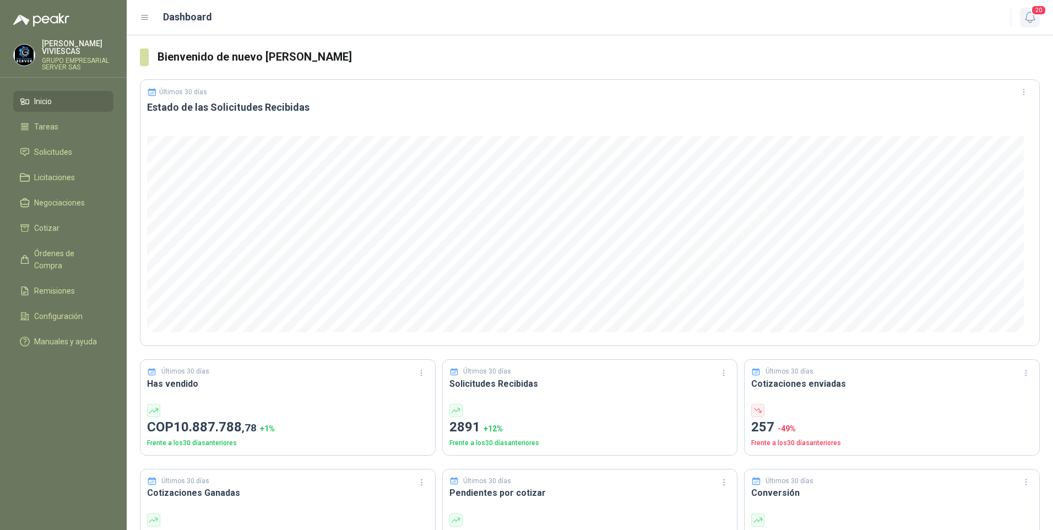
drag, startPoint x: 1040, startPoint y: 15, endPoint x: 1023, endPoint y: 25, distance: 19.7
click at [1040, 15] on span "20" at bounding box center [1038, 10] width 15 height 10
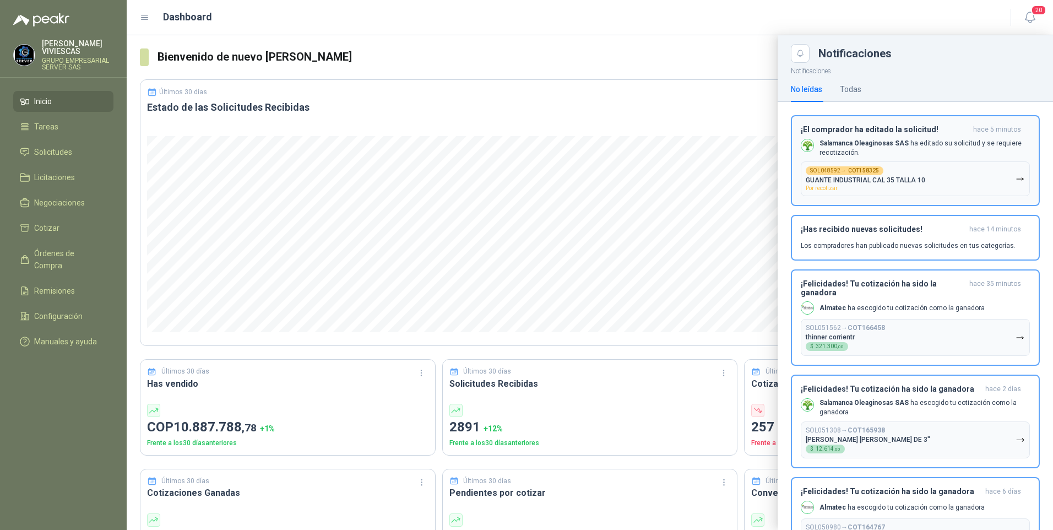
click at [857, 184] on p "GUANTE INDUSTRIAL CAL 35 TALLA 10" at bounding box center [866, 180] width 120 height 8
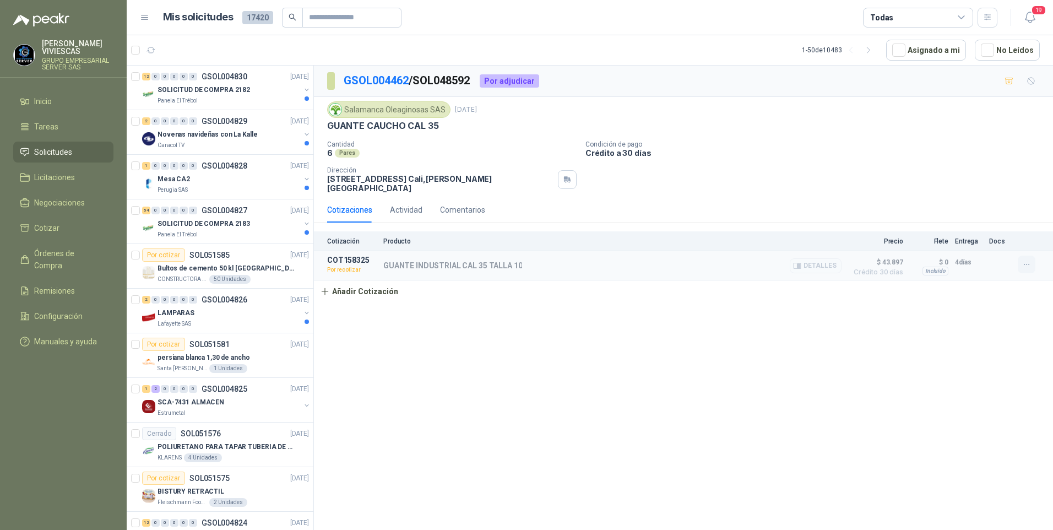
click at [1032, 256] on button "button" at bounding box center [1027, 265] width 18 height 18
click at [984, 235] on button "Re-cotizar" at bounding box center [1005, 233] width 88 height 18
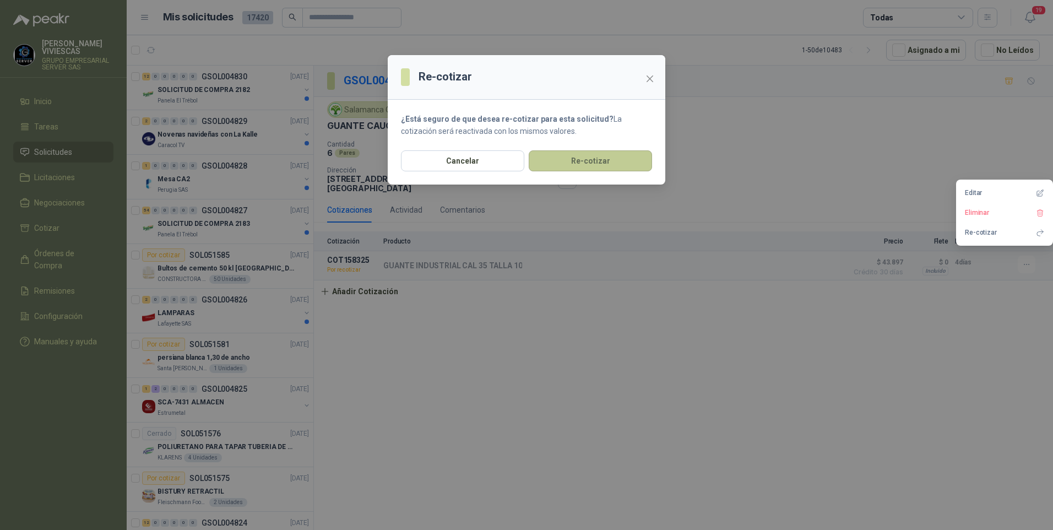
click at [608, 165] on button "Re-cotizar" at bounding box center [590, 160] width 123 height 21
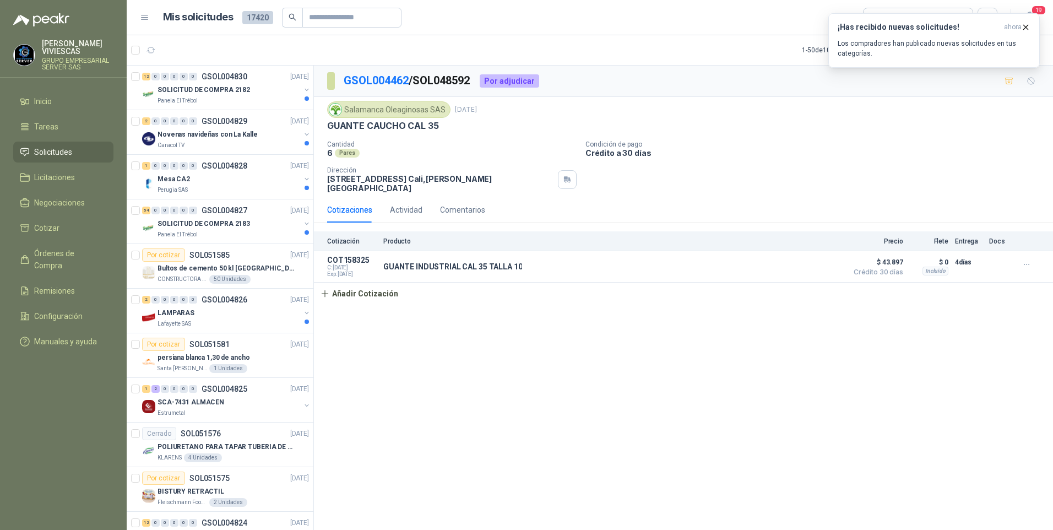
click at [1031, 4] on header "Mis solicitudes 17420 Todas 19" at bounding box center [590, 17] width 927 height 35
drag, startPoint x: 181, startPoint y: 135, endPoint x: 180, endPoint y: 143, distance: 7.9
click at [181, 135] on p "Novenas navideñas con La Kalle" at bounding box center [208, 134] width 100 height 10
click at [174, 186] on p "Perugia SAS" at bounding box center [173, 190] width 30 height 9
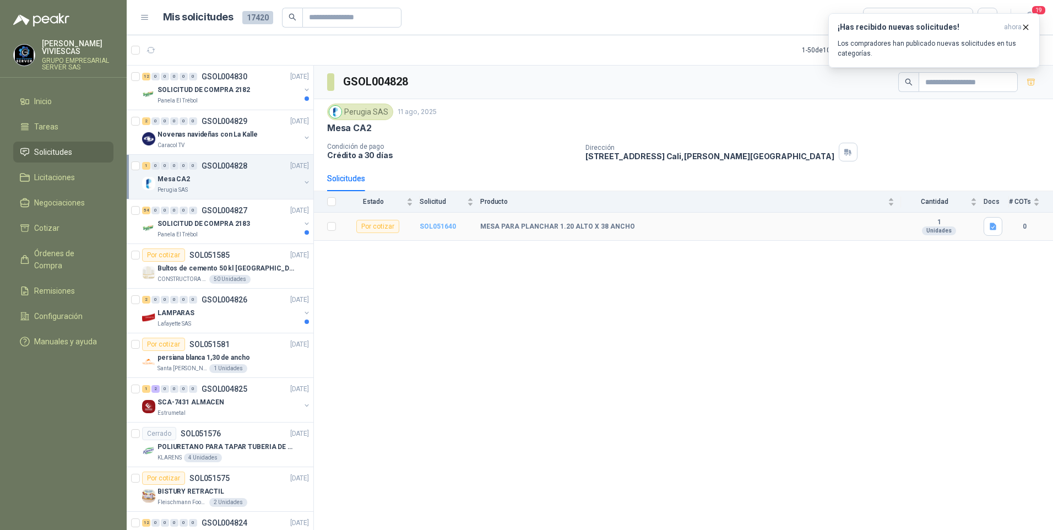
click at [441, 230] on b "SOL051640" at bounding box center [438, 227] width 36 height 8
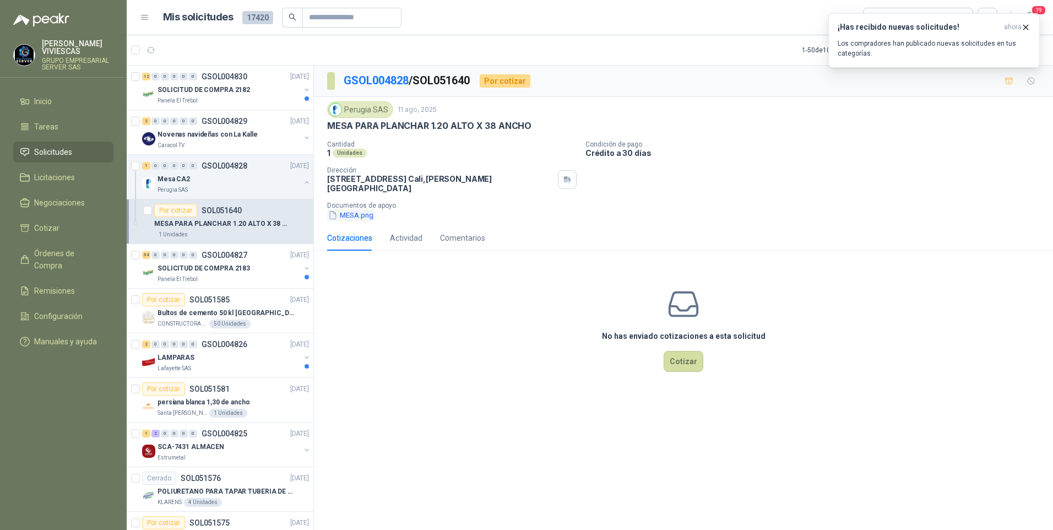
click at [357, 209] on button "MESA.png" at bounding box center [350, 215] width 47 height 12
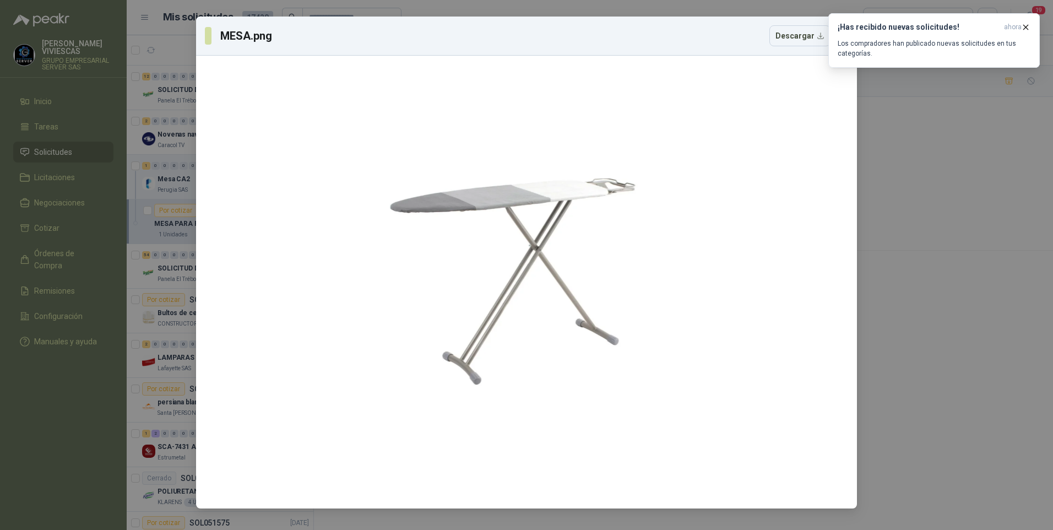
click at [87, 372] on div "MESA.png Descargar" at bounding box center [526, 265] width 1053 height 530
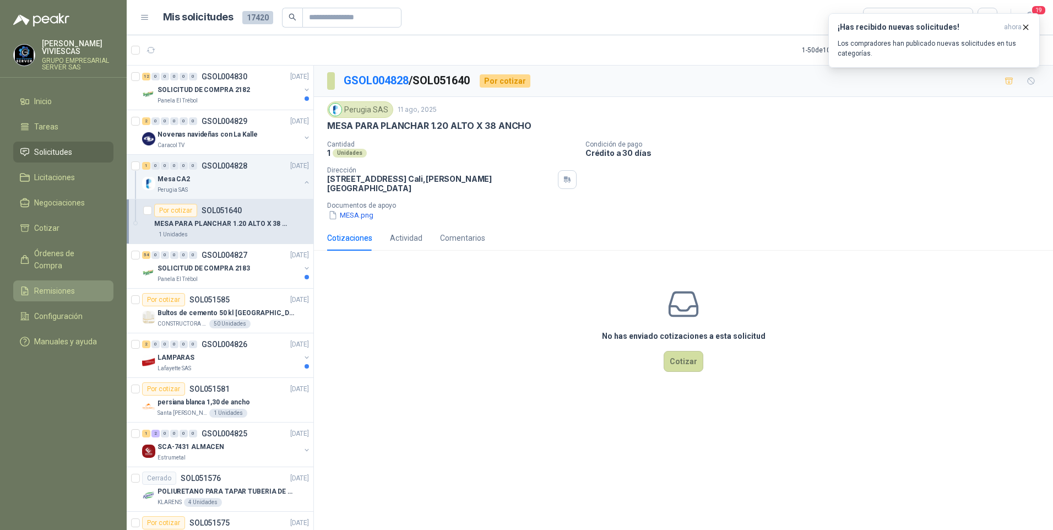
click at [40, 285] on span "Remisiones" at bounding box center [54, 291] width 41 height 12
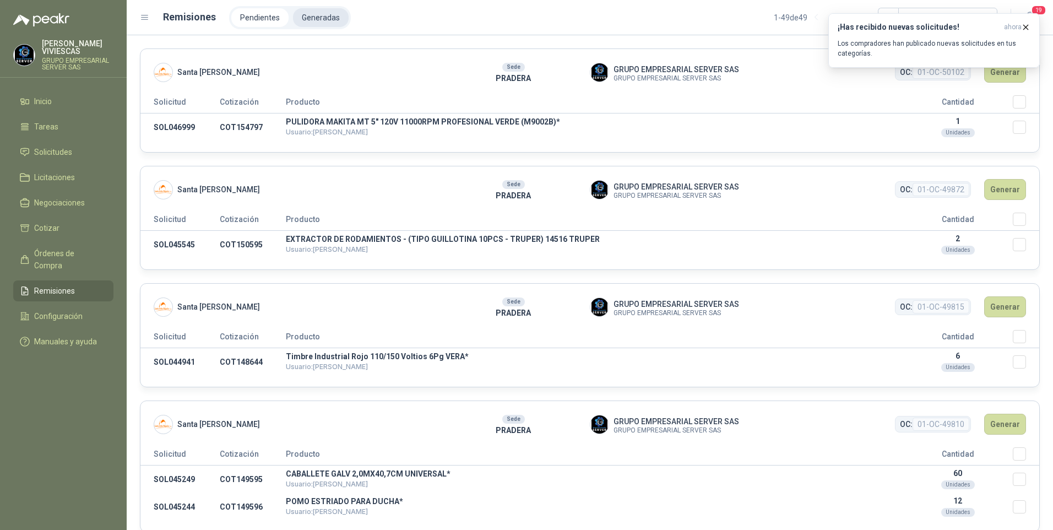
click at [308, 7] on ul "Pendientes Generadas" at bounding box center [290, 17] width 122 height 23
click at [313, 19] on li "Generadas" at bounding box center [321, 17] width 56 height 19
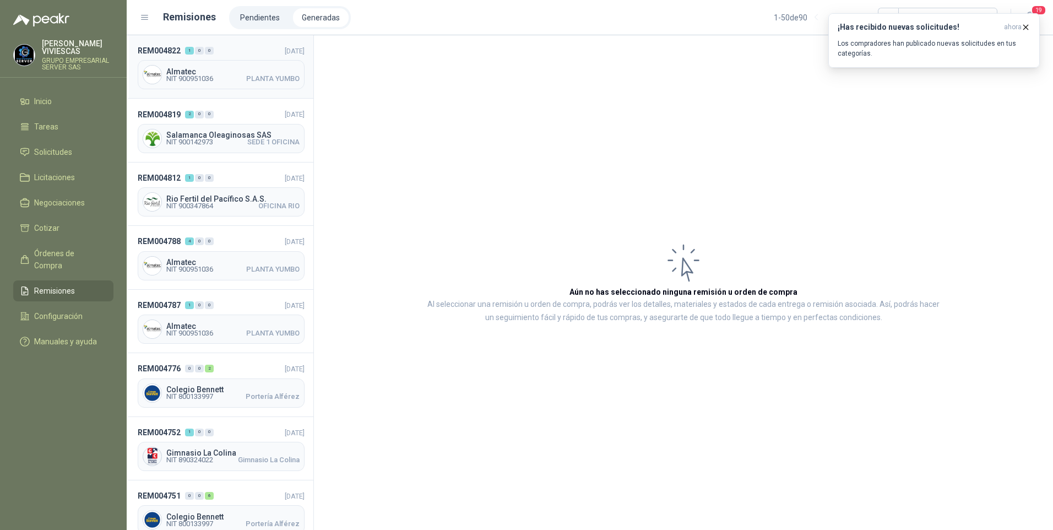
click at [179, 77] on span "NIT 900951036" at bounding box center [189, 78] width 47 height 7
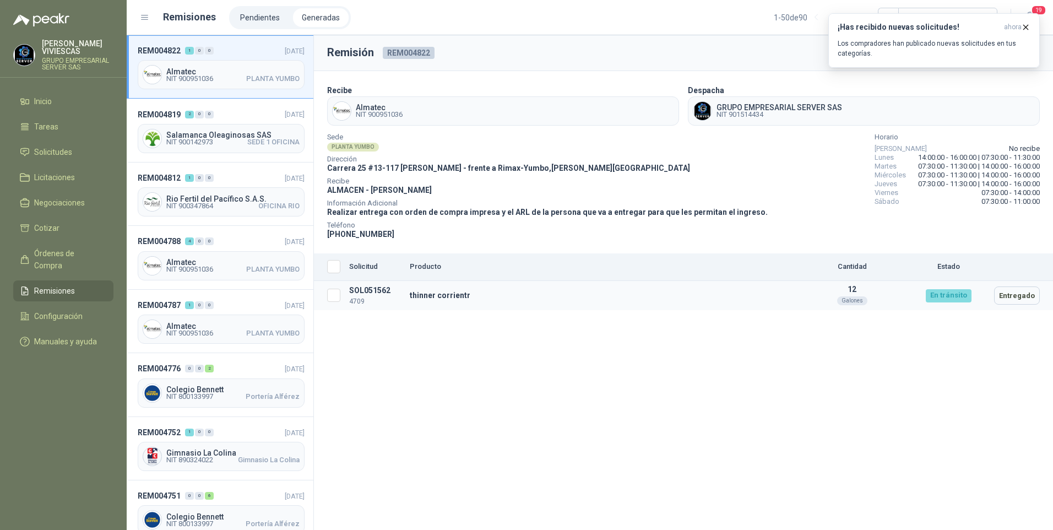
click at [434, 294] on td "thinner corrientr" at bounding box center [601, 295] width 392 height 29
click at [846, 296] on div "Galones" at bounding box center [852, 300] width 30 height 9
click at [1026, 26] on icon "button" at bounding box center [1025, 27] width 9 height 9
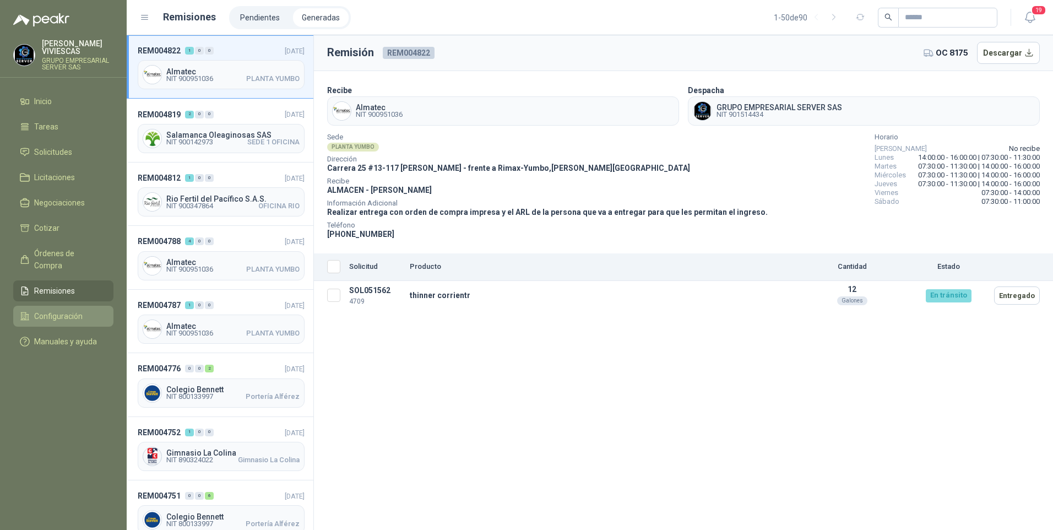
click at [55, 310] on span "Configuración" at bounding box center [58, 316] width 48 height 12
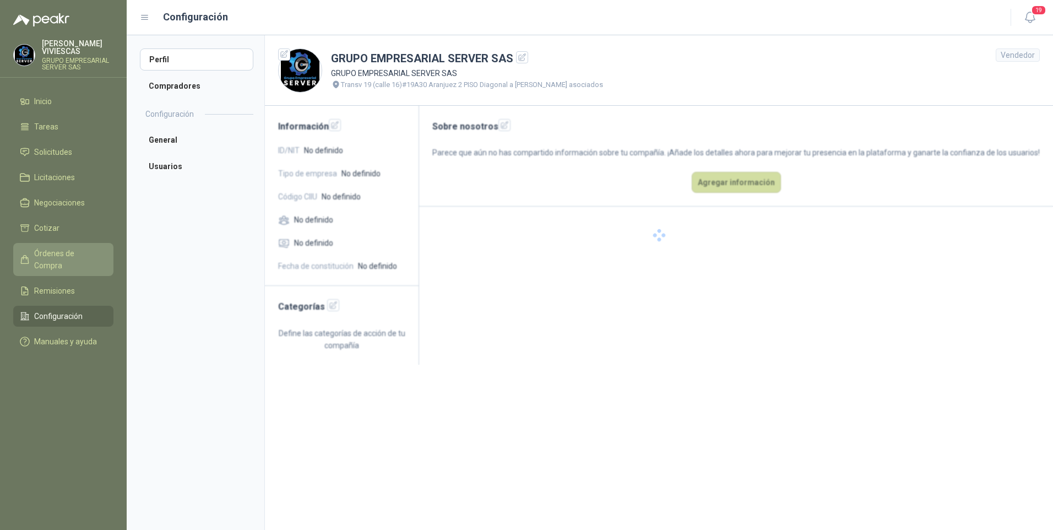
click at [60, 243] on link "Órdenes de Compra" at bounding box center [63, 259] width 100 height 33
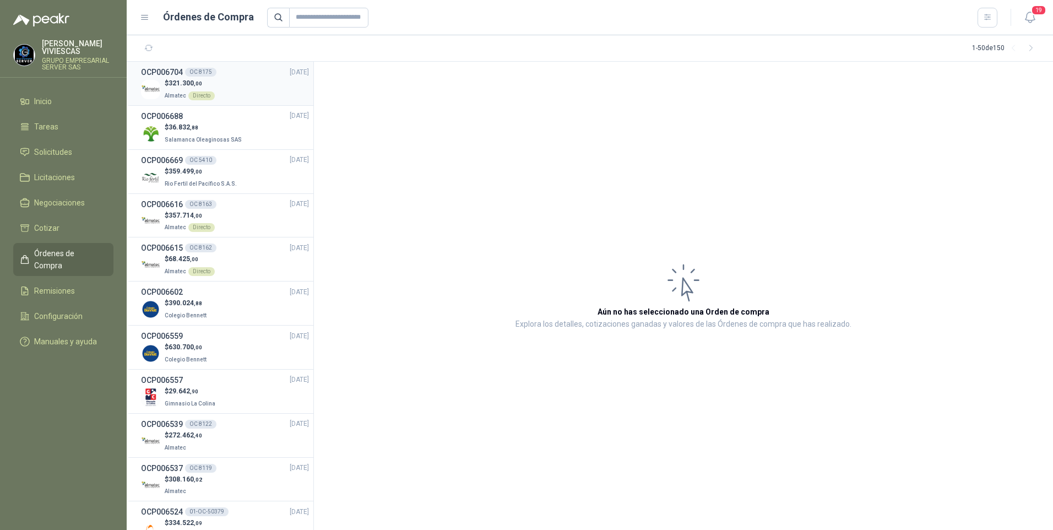
click at [181, 82] on span "321.300 ,00" at bounding box center [186, 83] width 34 height 8
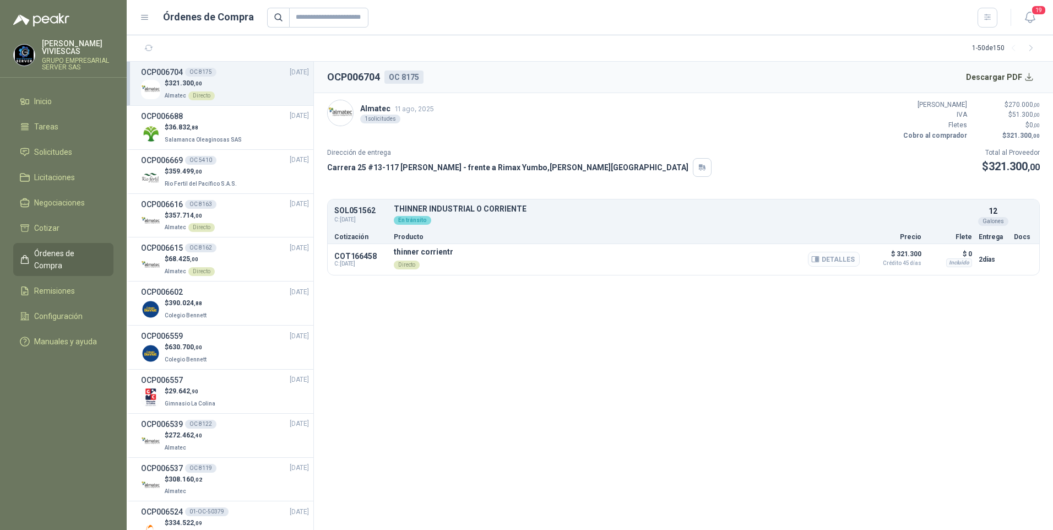
click at [840, 256] on button "Detalles" at bounding box center [834, 259] width 52 height 15
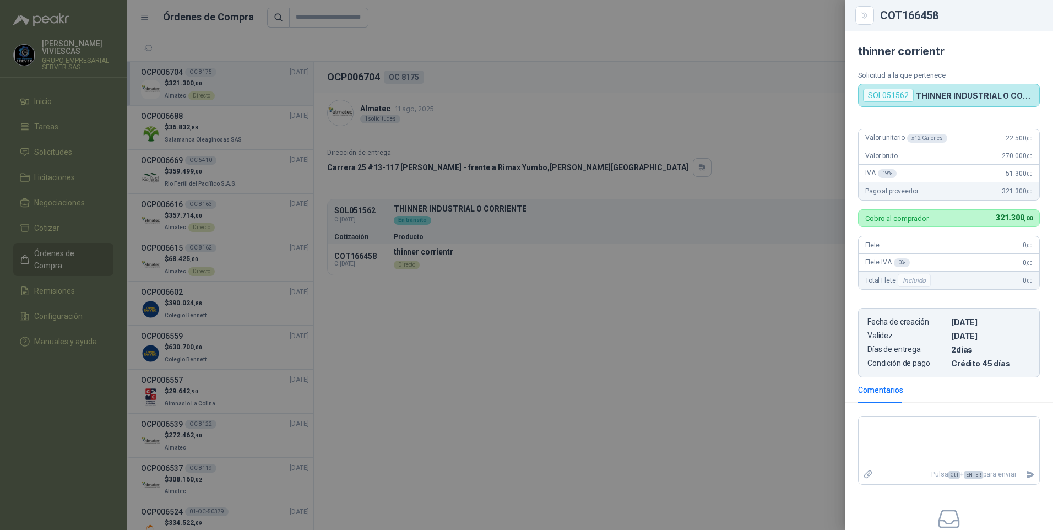
click at [577, 428] on div at bounding box center [526, 265] width 1053 height 530
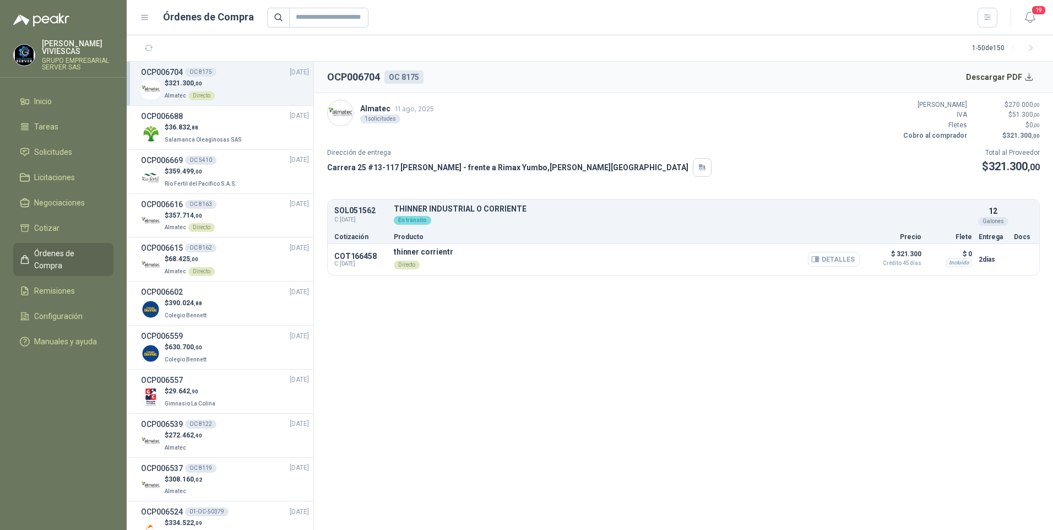
click at [832, 259] on button "Detalles" at bounding box center [834, 259] width 52 height 15
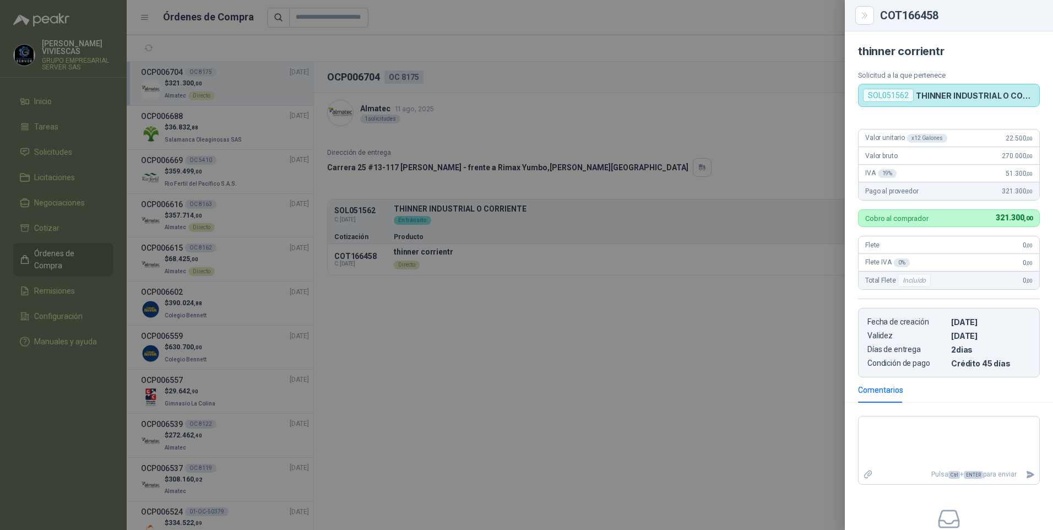
click at [479, 389] on div at bounding box center [526, 265] width 1053 height 530
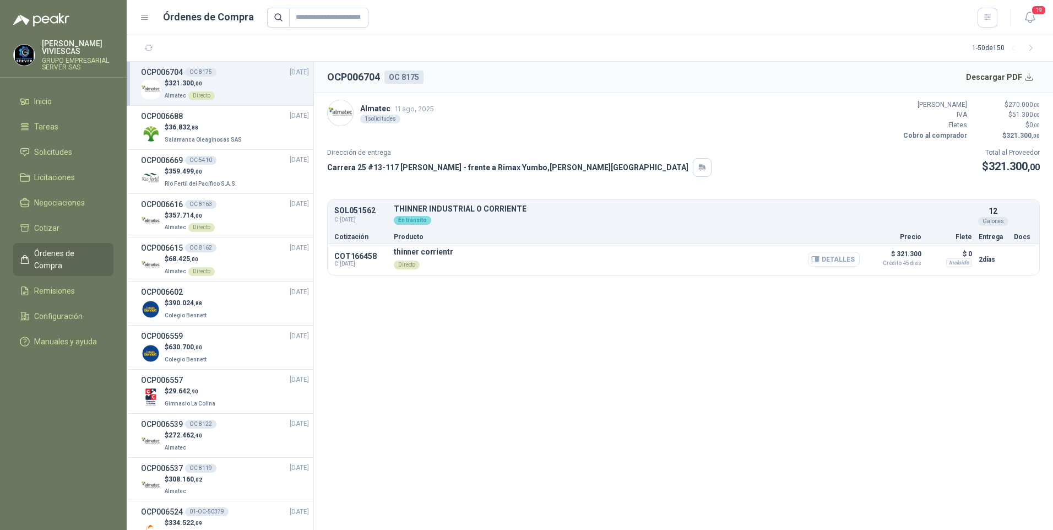
click at [838, 259] on button "Detalles" at bounding box center [834, 259] width 52 height 15
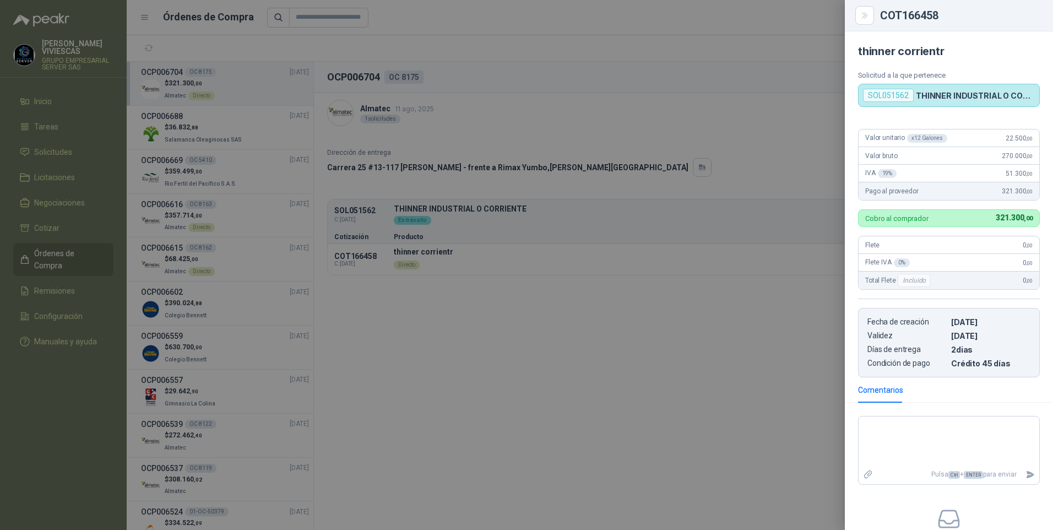
click at [568, 411] on div at bounding box center [526, 265] width 1053 height 530
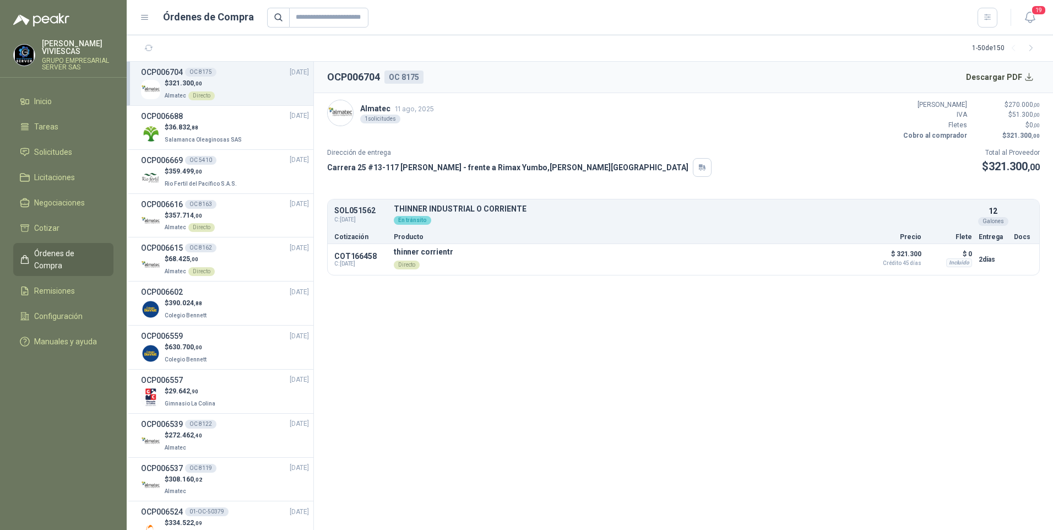
click at [167, 79] on p "$ 321.300 ,00" at bounding box center [190, 83] width 50 height 10
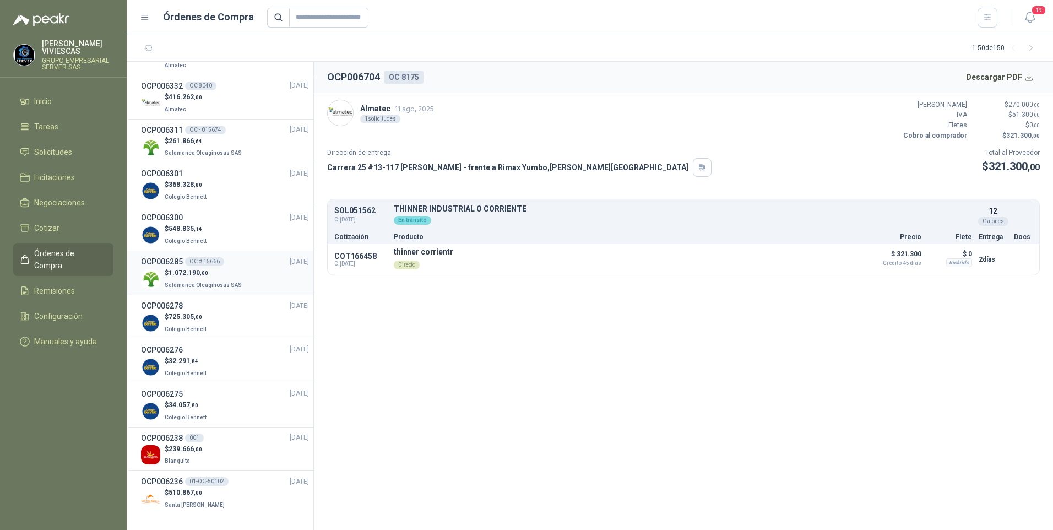
scroll to position [1470, 0]
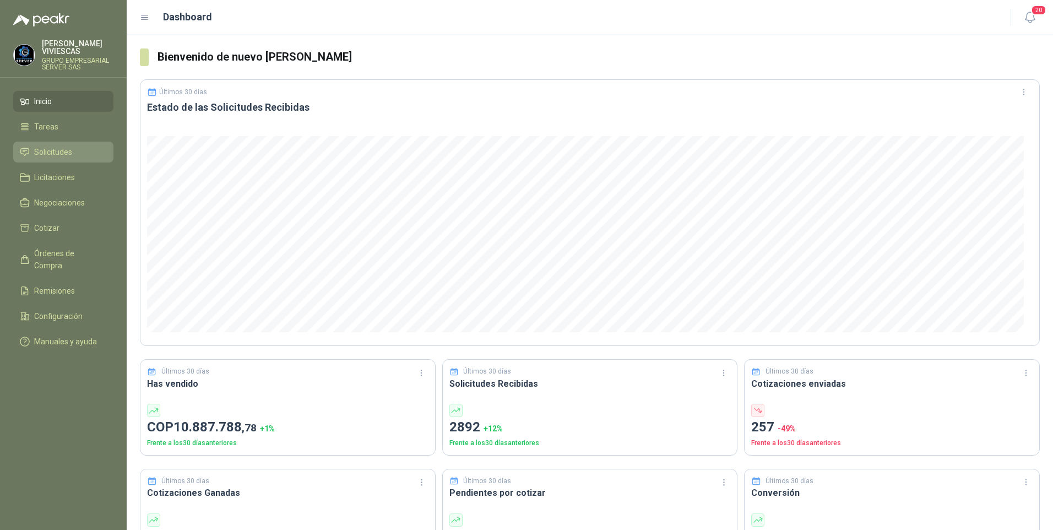
click at [55, 156] on span "Solicitudes" at bounding box center [53, 152] width 38 height 12
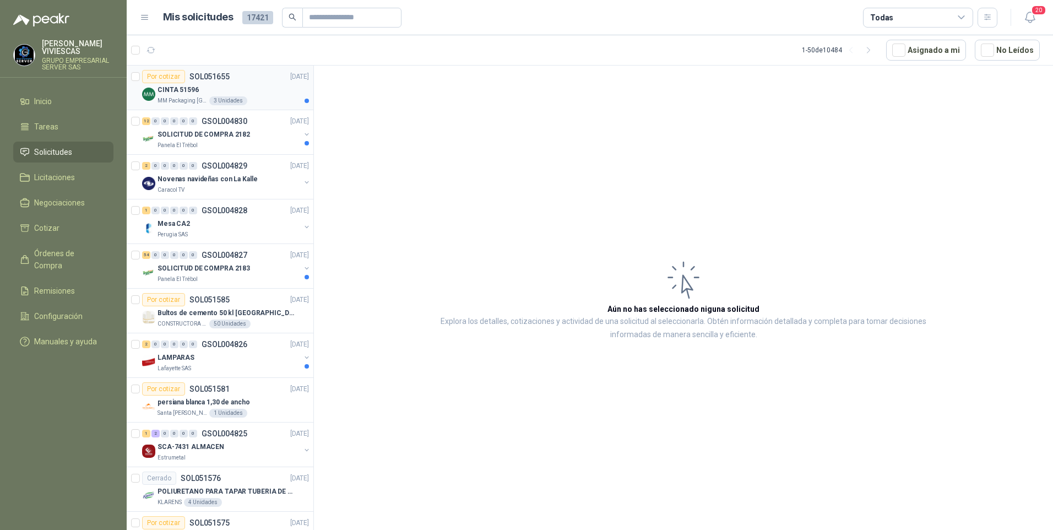
click at [189, 87] on p "CINTA 51596" at bounding box center [178, 90] width 41 height 10
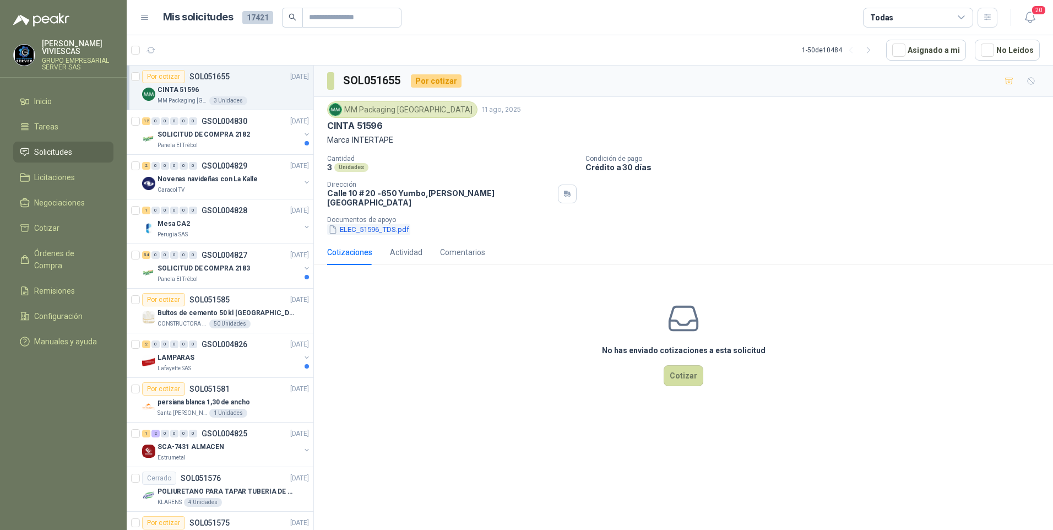
click at [369, 224] on button "ELEC_51596_TDS.pdf" at bounding box center [368, 230] width 83 height 12
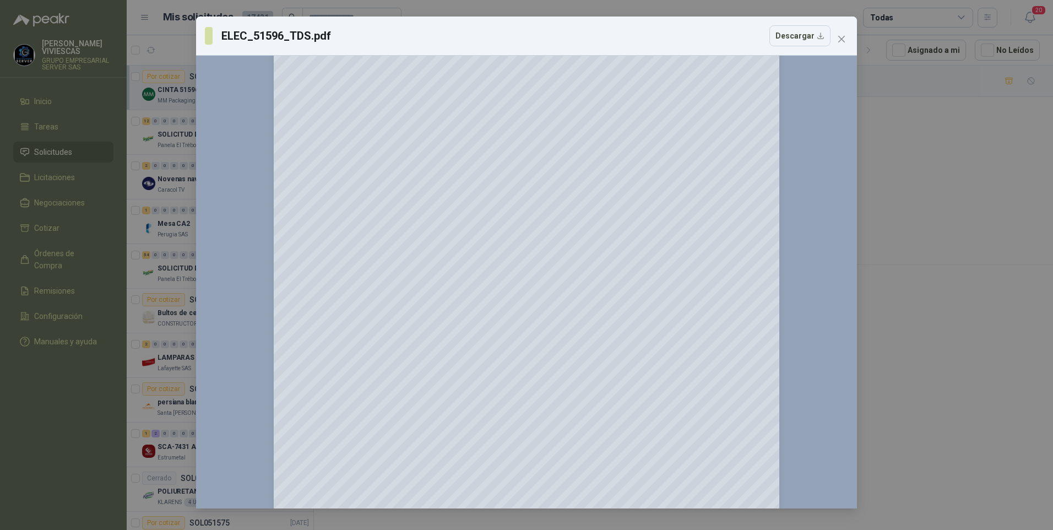
scroll to position [219, 0]
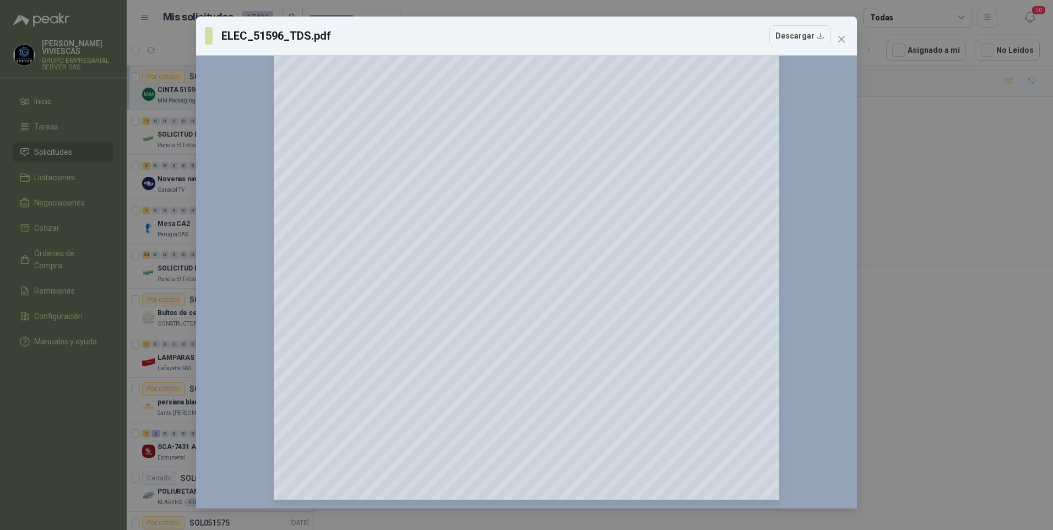
click at [895, 368] on div "ELEC_51596_TDS.pdf Descargar 150 %" at bounding box center [526, 265] width 1053 height 530
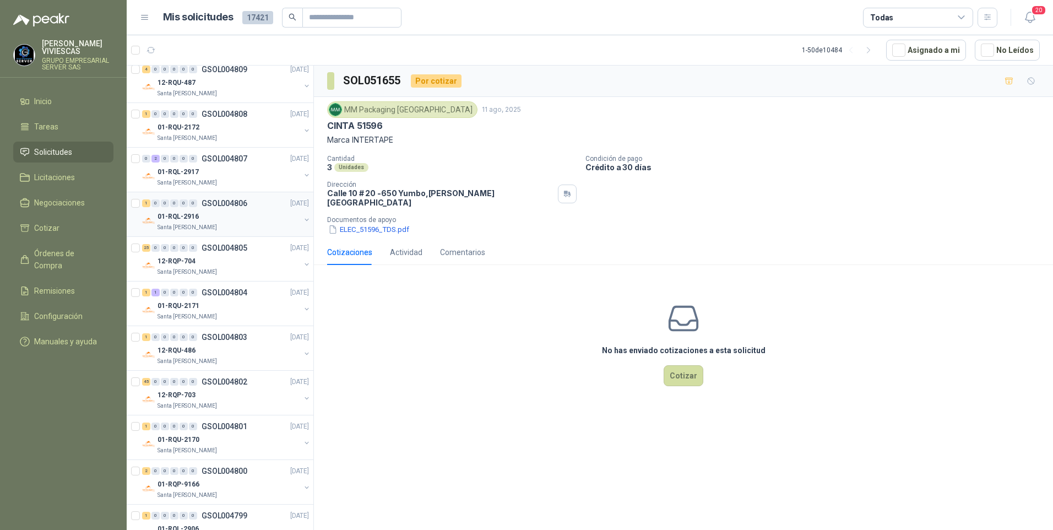
scroll to position [1488, 0]
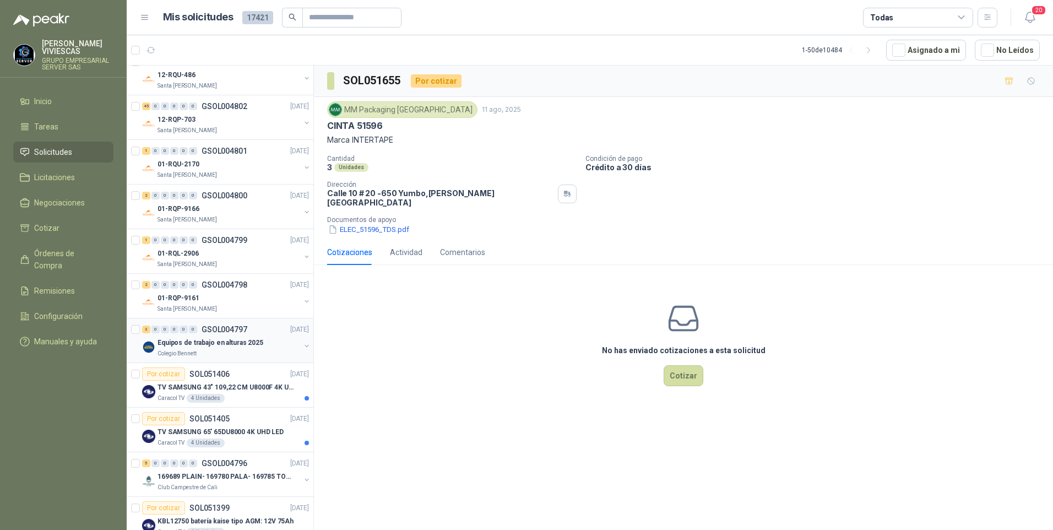
click at [202, 347] on p "Equipos de trabajo en alturas 2025" at bounding box center [211, 343] width 106 height 10
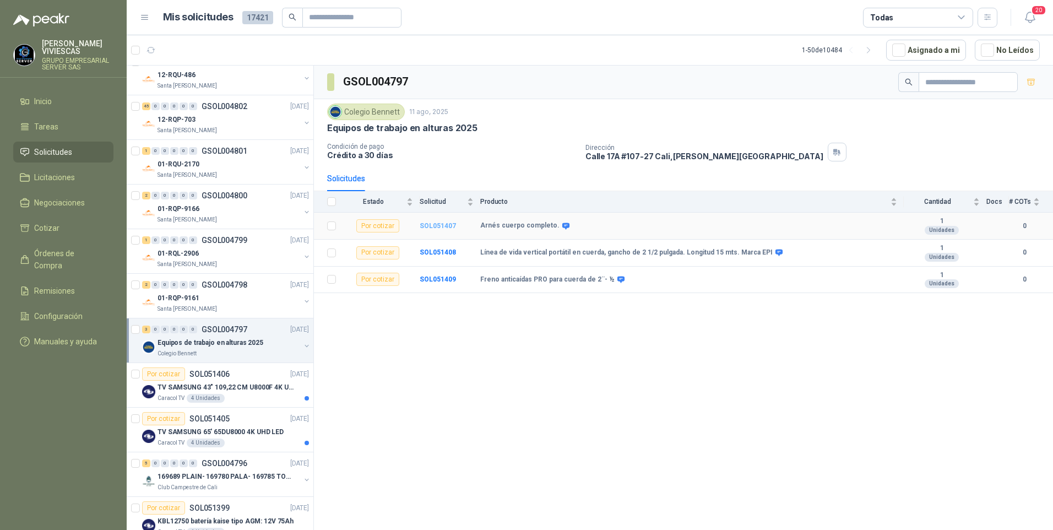
click at [432, 225] on b "SOL051407" at bounding box center [438, 226] width 36 height 8
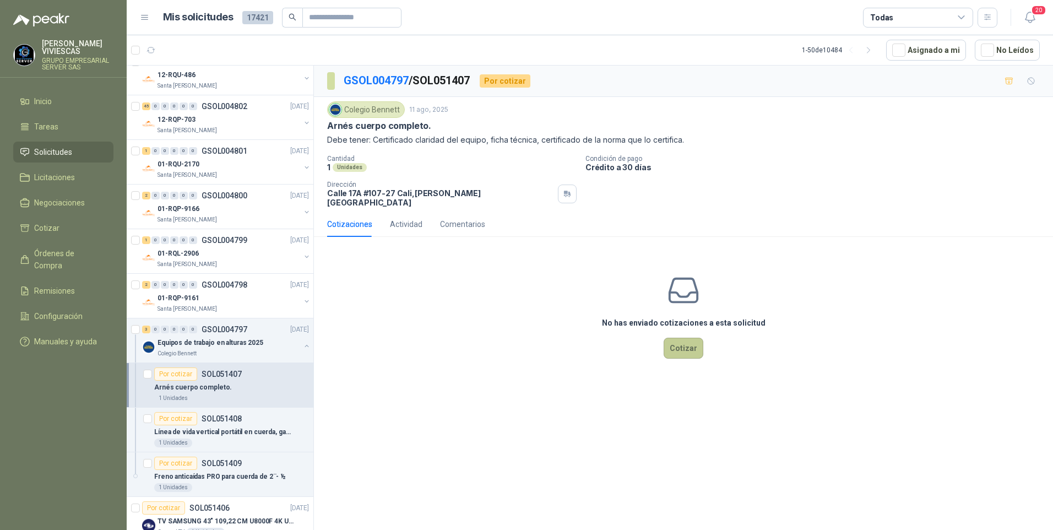
click at [689, 344] on button "Cotizar" at bounding box center [684, 348] width 40 height 21
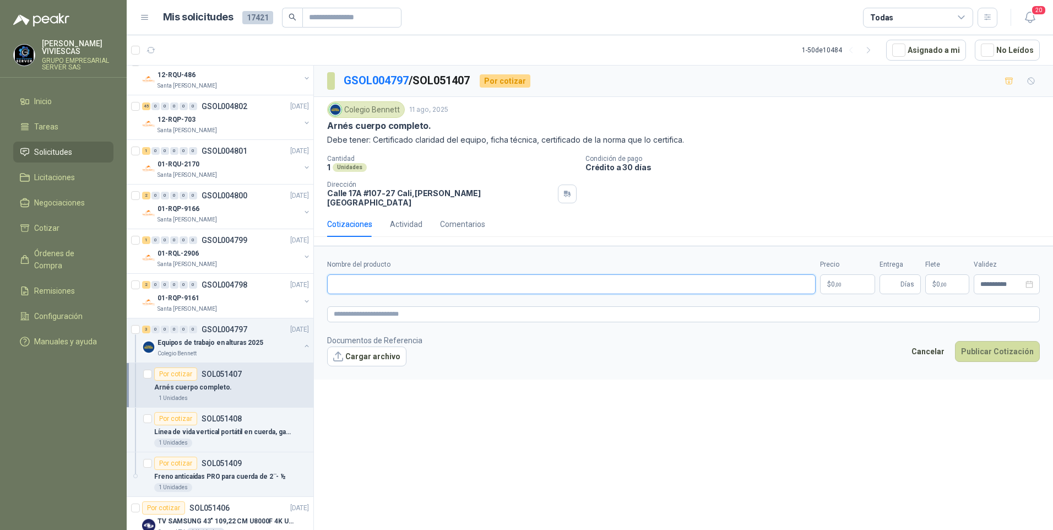
click at [375, 278] on input "Nombre del producto" at bounding box center [571, 284] width 489 height 20
type input "*"
type input "**********"
click at [845, 283] on body "RODRIGO VIVIESCAS GRUPO EMPRESARIAL SERVER SAS Inicio Tareas Solicitudes Licita…" at bounding box center [526, 265] width 1053 height 530
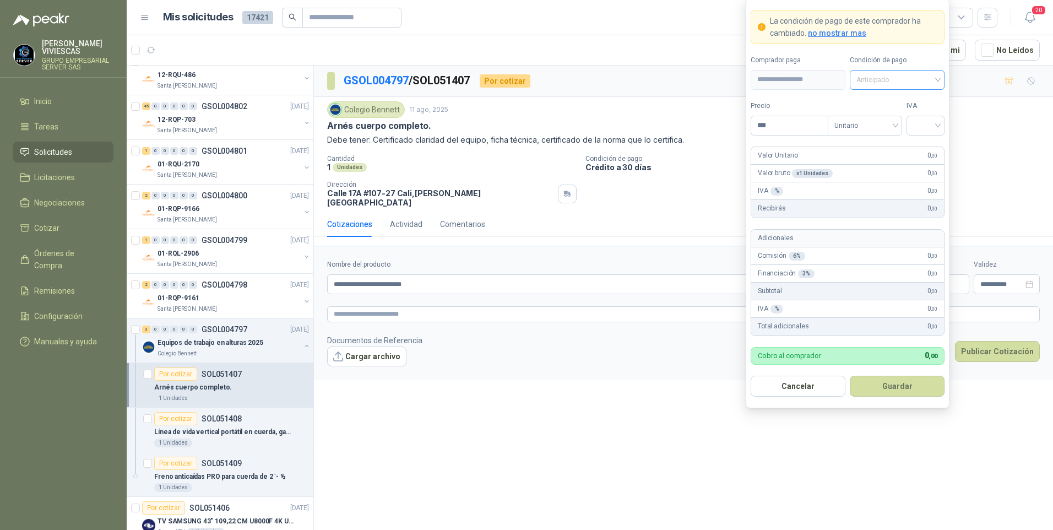
click at [884, 75] on span "Anticipado" at bounding box center [898, 80] width 82 height 17
drag, startPoint x: 890, startPoint y: 118, endPoint x: 880, endPoint y: 113, distance: 10.6
click at [889, 118] on div "Crédito a 30 días" at bounding box center [897, 120] width 77 height 12
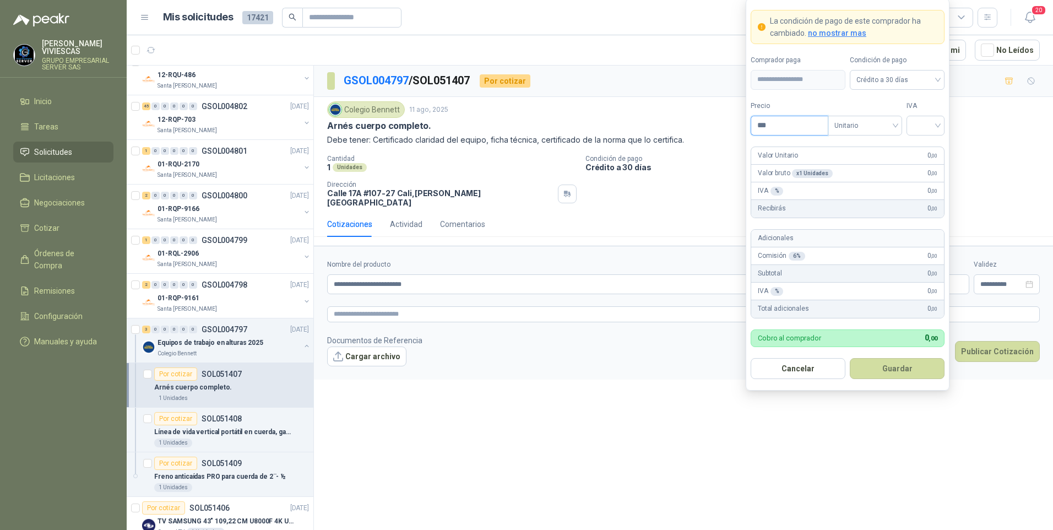
click at [785, 127] on input "***" at bounding box center [789, 125] width 77 height 19
type input "*********"
click at [929, 122] on input "search" at bounding box center [925, 124] width 25 height 17
drag, startPoint x: 923, startPoint y: 150, endPoint x: 950, endPoint y: 112, distance: 46.5
click at [923, 150] on div "19%" at bounding box center [926, 148] width 20 height 12
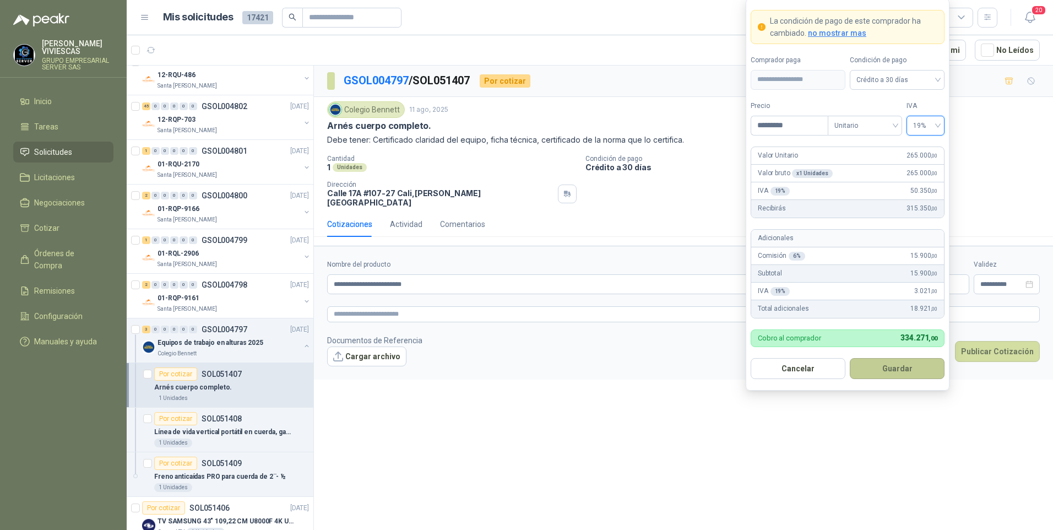
click at [884, 371] on button "Guardar" at bounding box center [897, 368] width 95 height 21
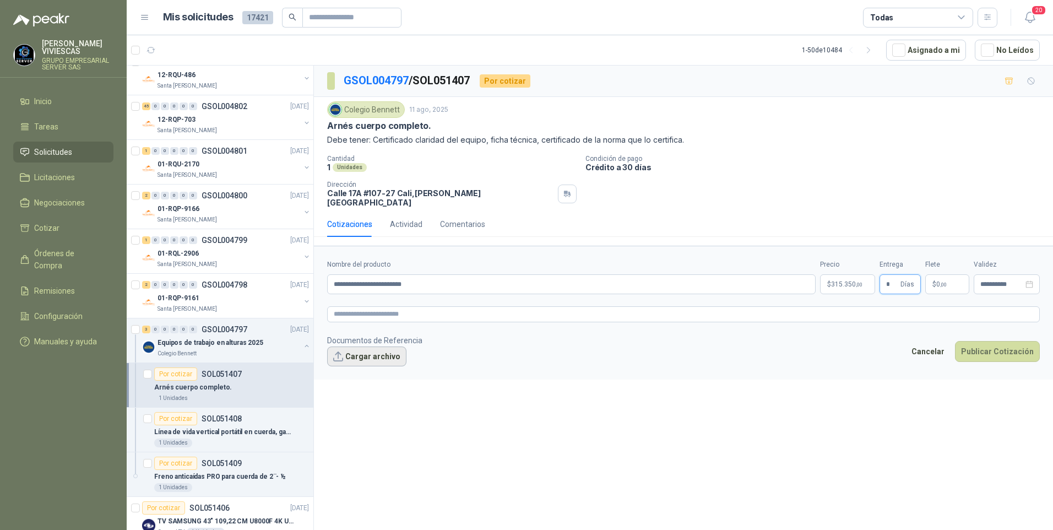
type input "*"
click at [362, 349] on button "Cargar archivo" at bounding box center [366, 357] width 79 height 20
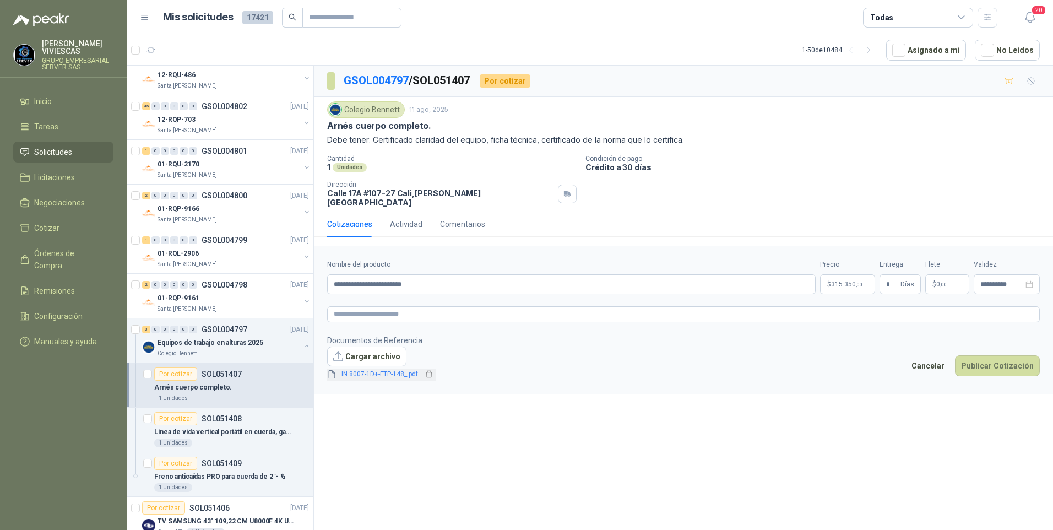
click at [358, 369] on span "IN 8007-1D+-FTP-148_.pdf" at bounding box center [379, 374] width 85 height 10
click at [432, 371] on icon "delete" at bounding box center [429, 374] width 7 height 7
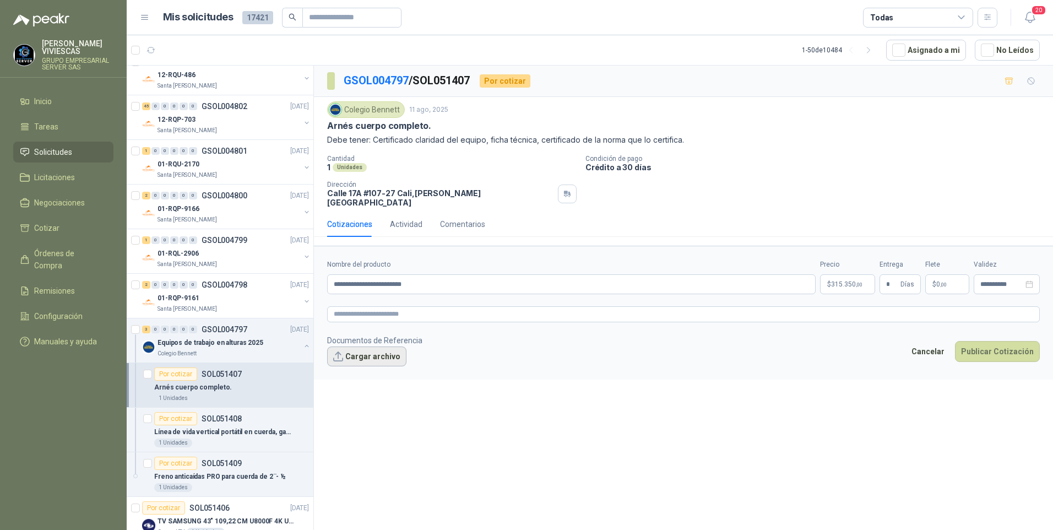
click at [374, 347] on button "Cargar archivo" at bounding box center [366, 357] width 79 height 20
click at [437, 278] on input "**********" at bounding box center [571, 284] width 489 height 20
type input "**********"
click at [367, 351] on button "Cargar archivo" at bounding box center [366, 357] width 79 height 20
click at [361, 350] on button "Cargar archivo" at bounding box center [366, 357] width 79 height 20
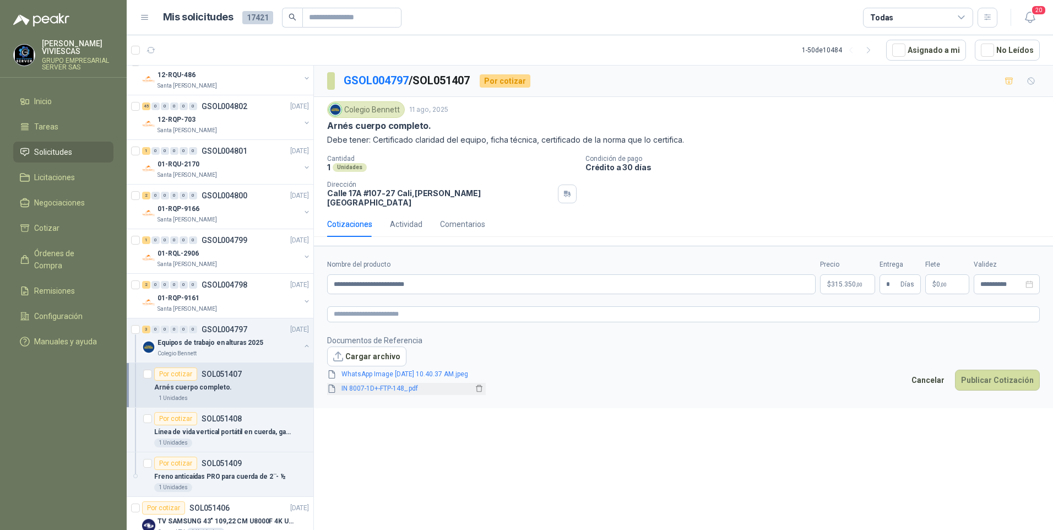
click at [364, 383] on link "IN 8007-1D+-FTP-148_.pdf" at bounding box center [405, 388] width 136 height 10
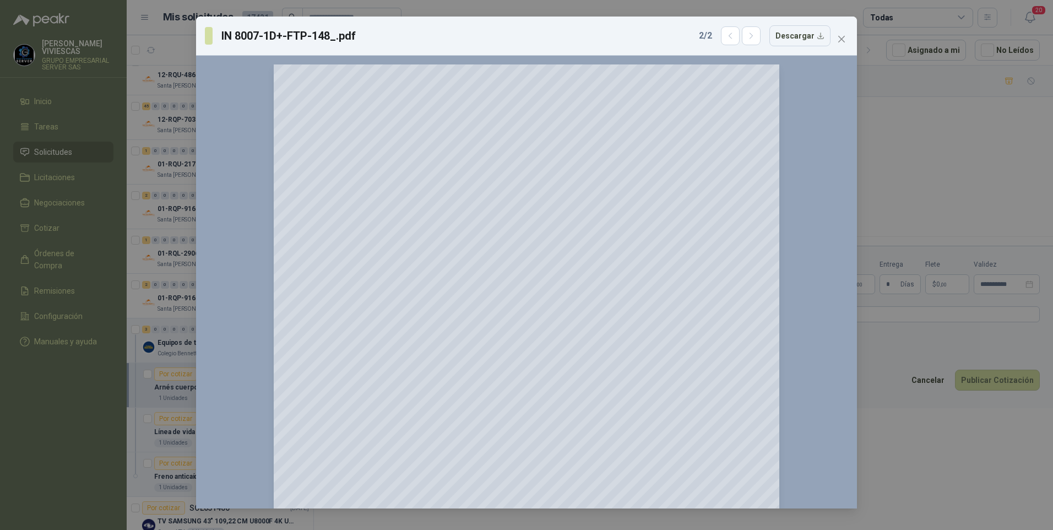
click at [943, 459] on div "IN 8007-1D+-FTP-148_.pdf 2 / 2 Descargar 150 %" at bounding box center [526, 265] width 1053 height 530
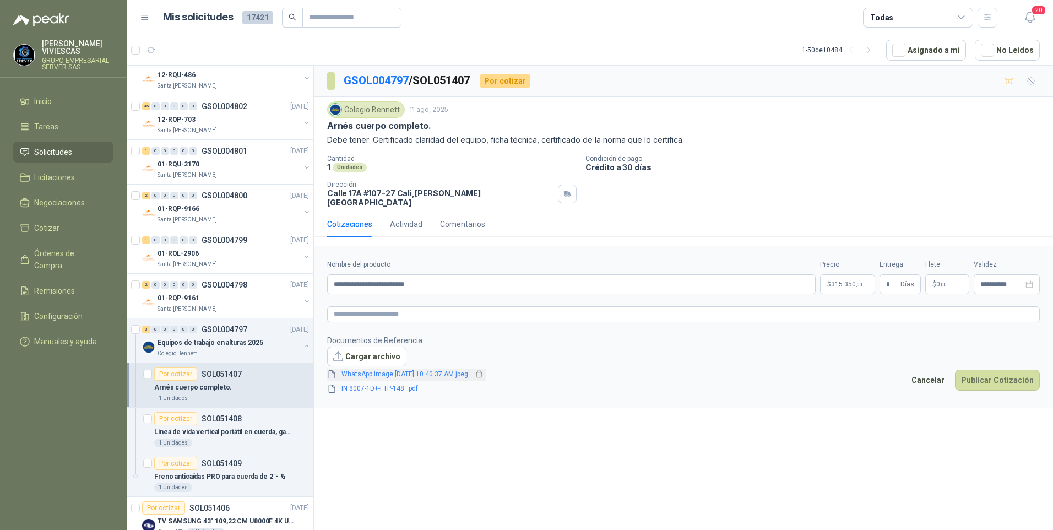
click at [390, 369] on link "WhatsApp Image 2025-08-11 at 10.40.37 AM.jpeg" at bounding box center [405, 374] width 136 height 10
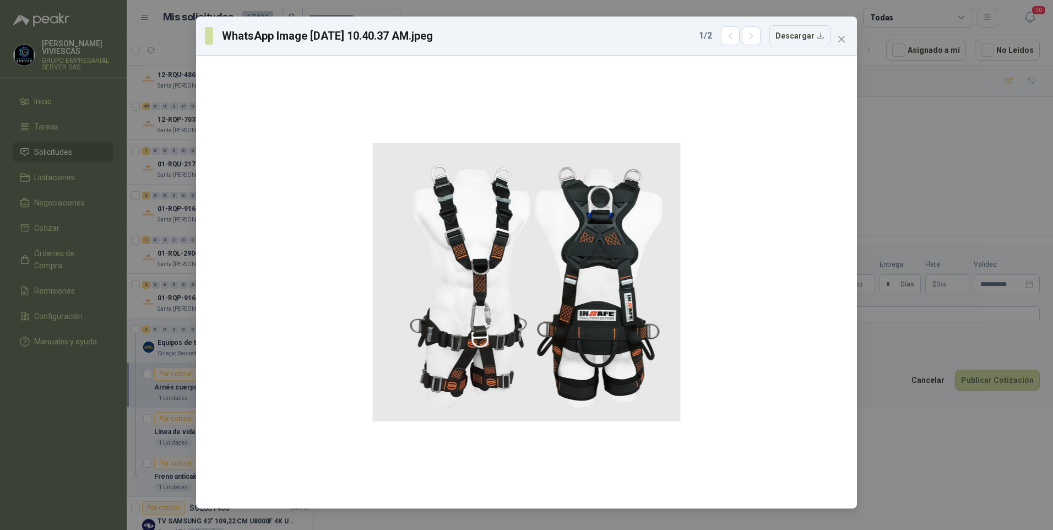
click at [947, 430] on div "WhatsApp Image 2025-08-11 at 10.40.37 AM.jpeg 1 / 2 Descargar" at bounding box center [526, 265] width 1053 height 530
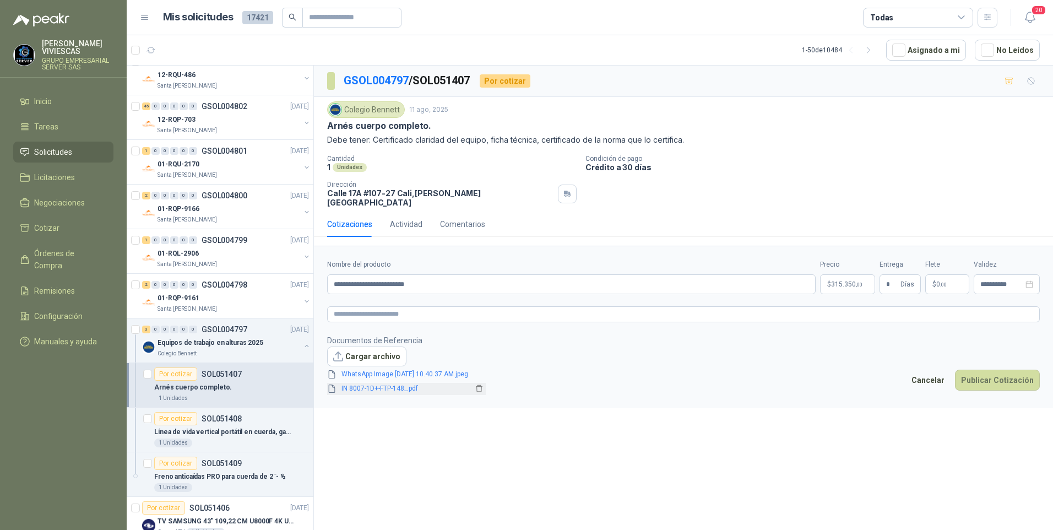
click at [392, 383] on link "IN 8007-1D+-FTP-148_.pdf" at bounding box center [405, 388] width 136 height 10
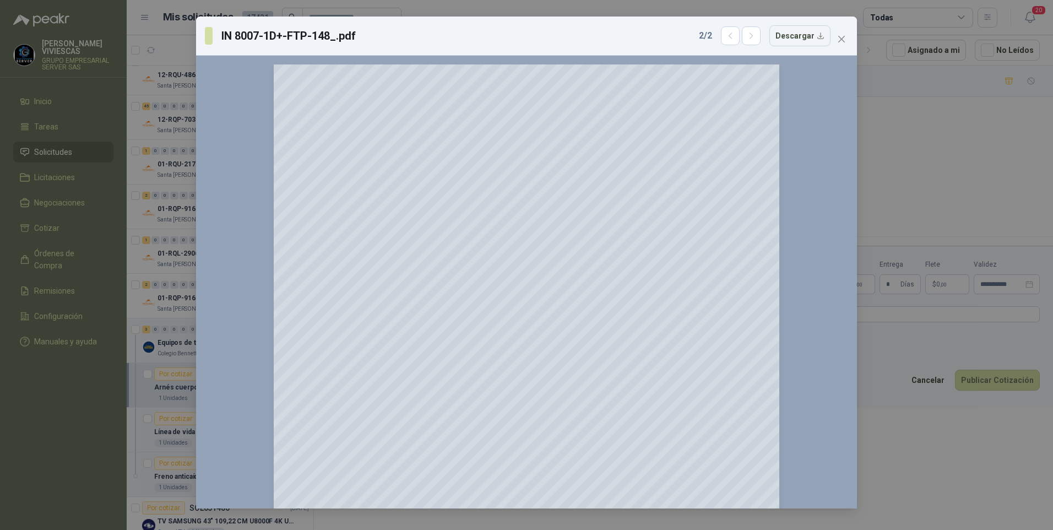
click at [919, 459] on div "IN 8007-1D+-FTP-148_.pdf 2 / 2 Descargar 150 %" at bounding box center [526, 265] width 1053 height 530
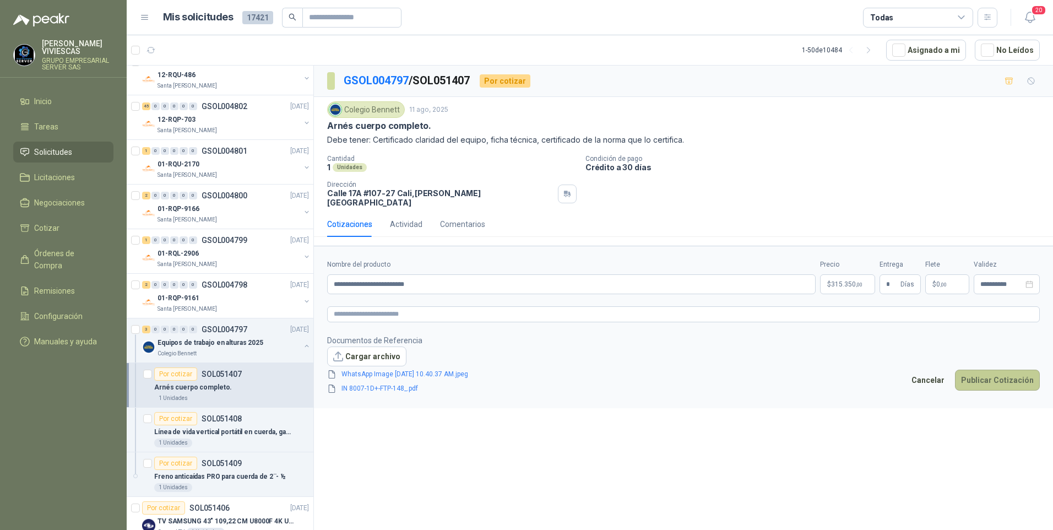
click at [994, 372] on button "Publicar Cotización" at bounding box center [997, 380] width 85 height 21
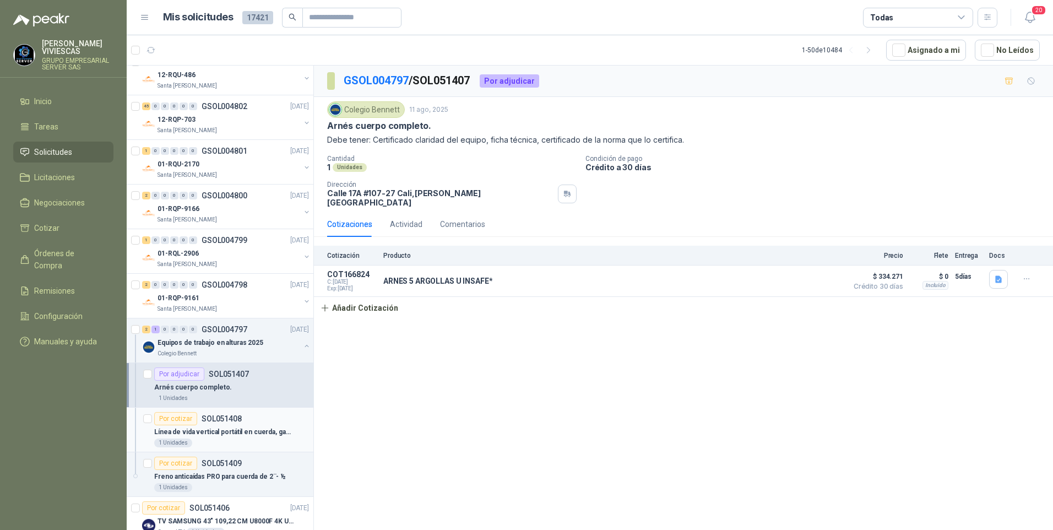
click at [215, 436] on p "Línea de vida vertical portátil en cuerda, gancho de 2 1/2 pulgada. Longitud 15…" at bounding box center [222, 432] width 137 height 10
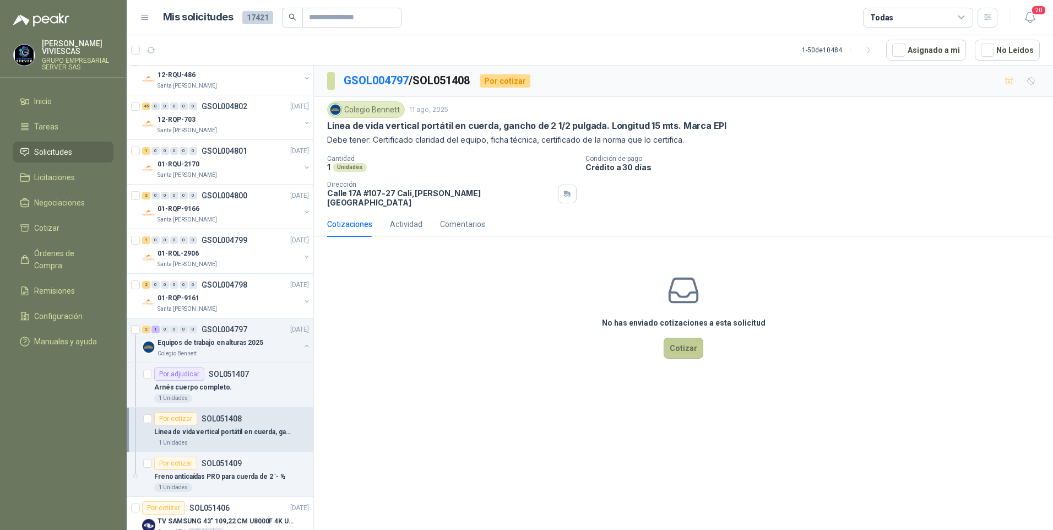
click at [689, 343] on button "Cotizar" at bounding box center [684, 348] width 40 height 21
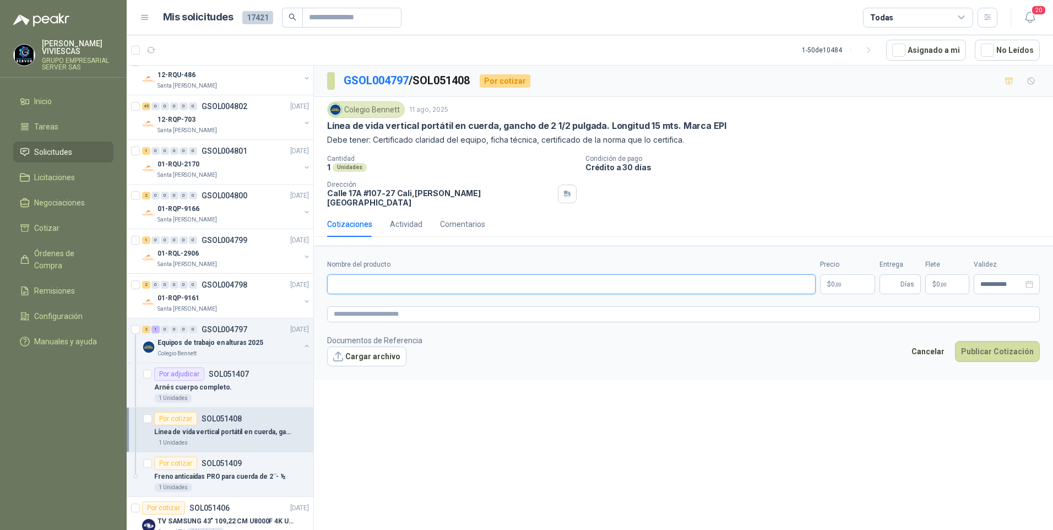
click at [370, 275] on input "Nombre del producto" at bounding box center [571, 284] width 489 height 20
click at [348, 283] on input "Nombre del producto" at bounding box center [571, 284] width 489 height 20
type input "*"
drag, startPoint x: 408, startPoint y: 277, endPoint x: 414, endPoint y: 275, distance: 5.8
click at [408, 277] on input "**********" at bounding box center [571, 284] width 489 height 20
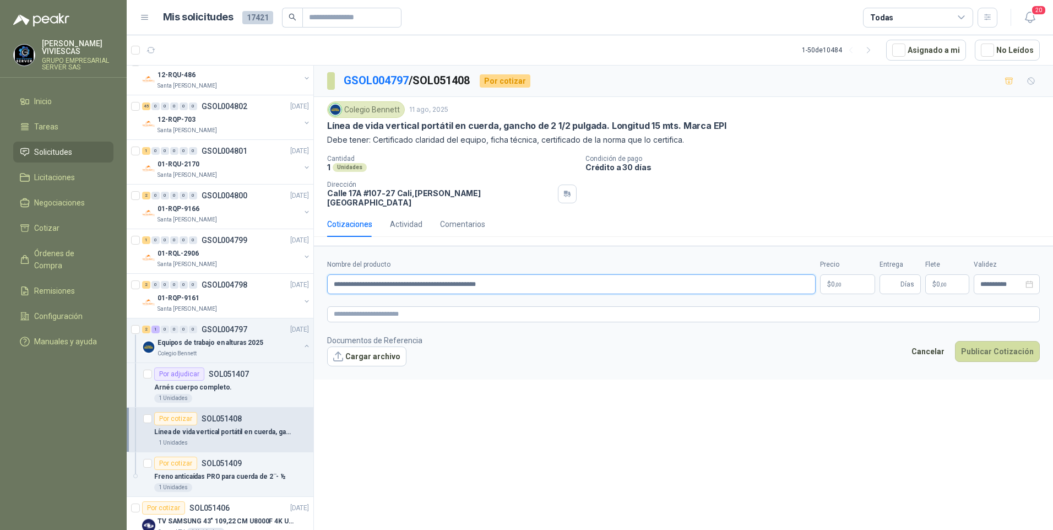
click at [517, 278] on input "**********" at bounding box center [571, 284] width 489 height 20
type input "**********"
click at [849, 280] on body "RODRIGO VIVIESCAS GRUPO EMPRESARIAL SERVER SAS Inicio Tareas Solicitudes Licita…" at bounding box center [526, 265] width 1053 height 530
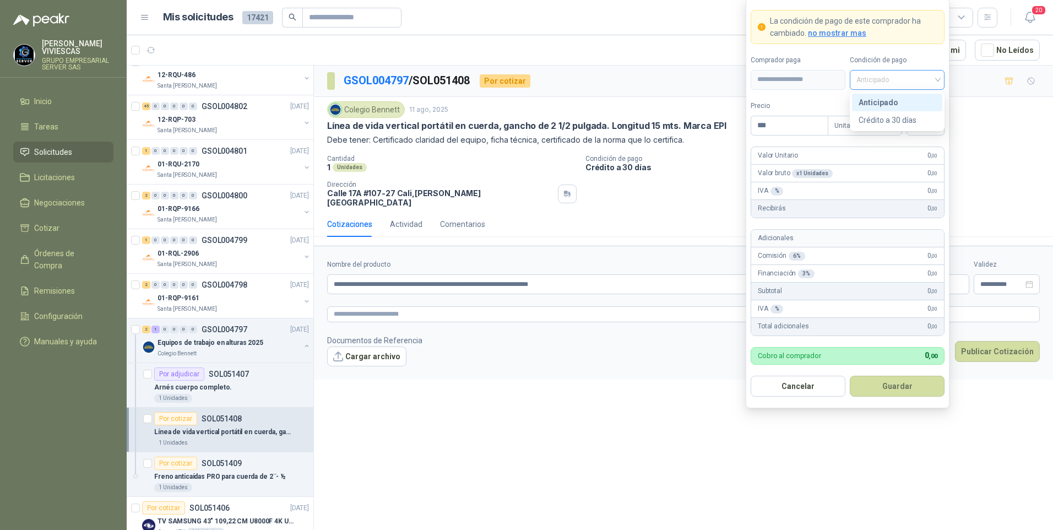
click at [872, 83] on span "Anticipado" at bounding box center [898, 80] width 82 height 17
click at [883, 116] on div "Crédito a 30 días" at bounding box center [897, 120] width 77 height 12
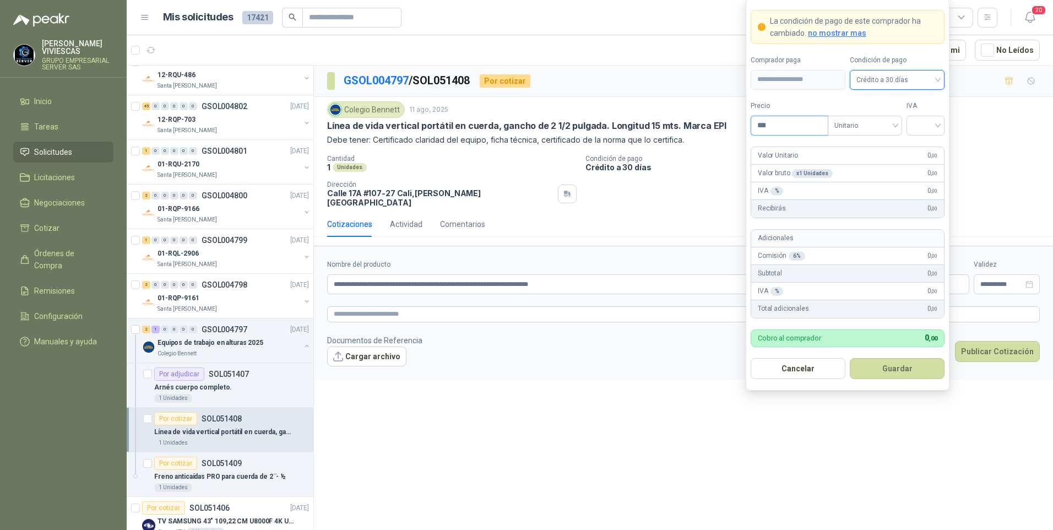
click at [790, 126] on input "***" at bounding box center [789, 125] width 77 height 19
type input "*********"
click at [850, 358] on button "Guardar" at bounding box center [897, 368] width 95 height 21
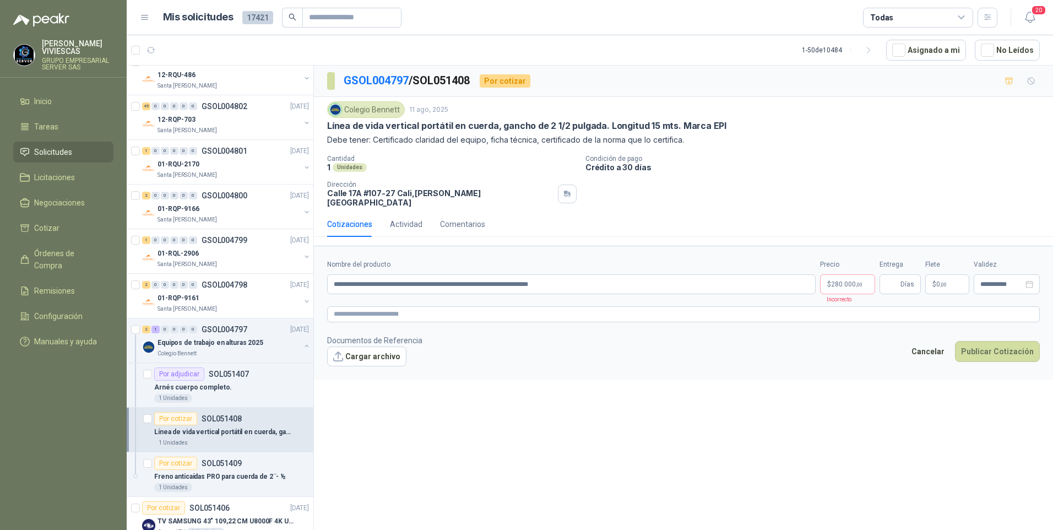
drag, startPoint x: 1053, startPoint y: 117, endPoint x: 769, endPoint y: 192, distance: 294.0
click at [782, 193] on div "Cantidad 1 Unidades Condición de pago Crédito a 30 días Dirección Calle 17A #10…" at bounding box center [683, 181] width 713 height 52
click at [847, 278] on body "RODRIGO VIVIESCAS GRUPO EMPRESARIAL SERVER SAS Inicio Tareas Solicitudes Licita…" at bounding box center [526, 265] width 1053 height 530
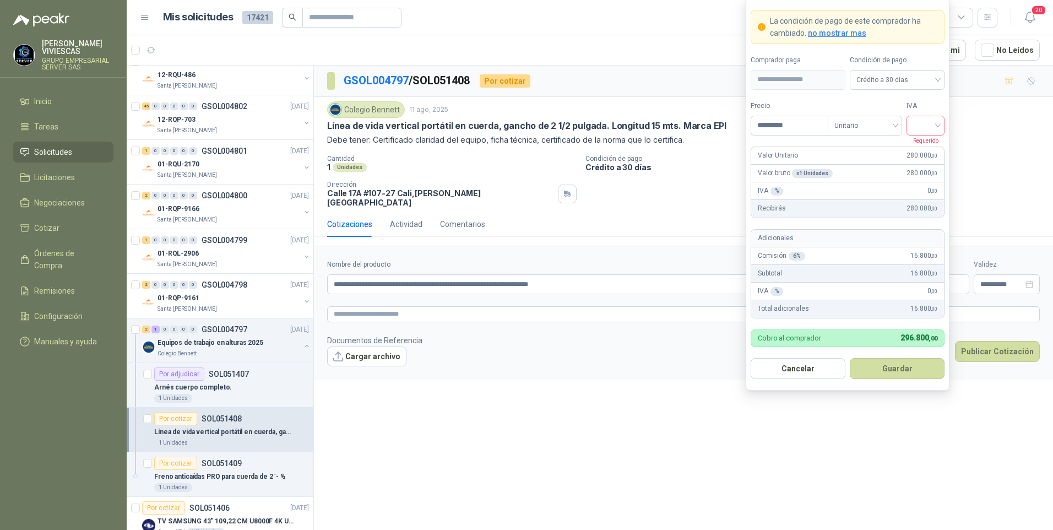
click at [918, 121] on input "search" at bounding box center [925, 124] width 25 height 17
click at [921, 144] on div "19%" at bounding box center [926, 148] width 20 height 12
click at [879, 370] on button "Guardar" at bounding box center [897, 368] width 95 height 21
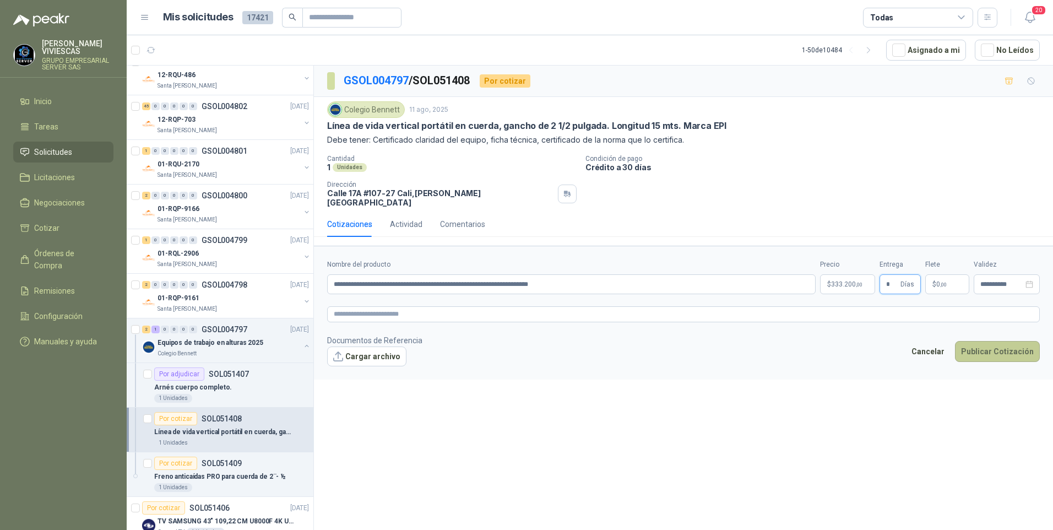
type input "*"
click at [1005, 342] on button "Publicar Cotización" at bounding box center [997, 351] width 85 height 21
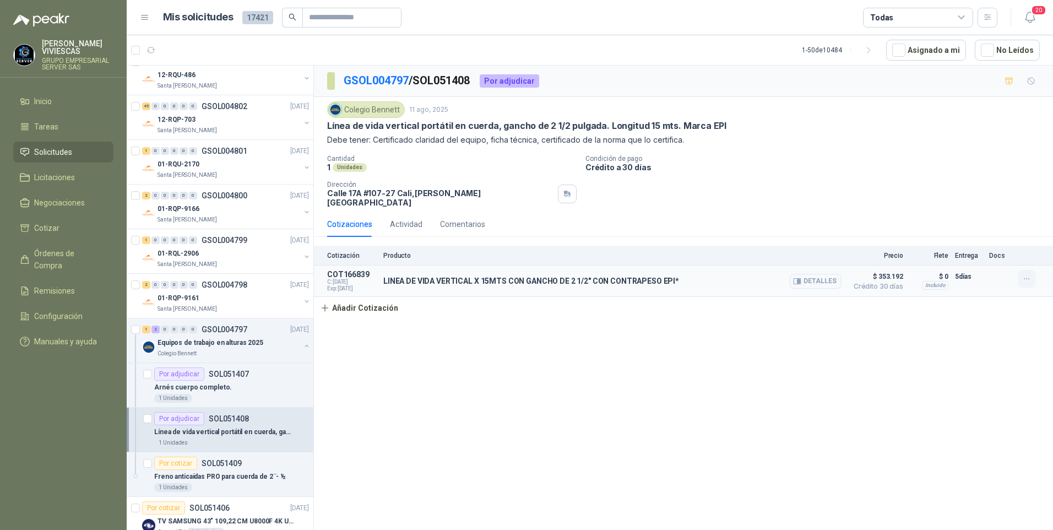
click at [1031, 274] on icon "button" at bounding box center [1027, 278] width 9 height 9
click at [977, 229] on button "Editar" at bounding box center [1005, 227] width 88 height 18
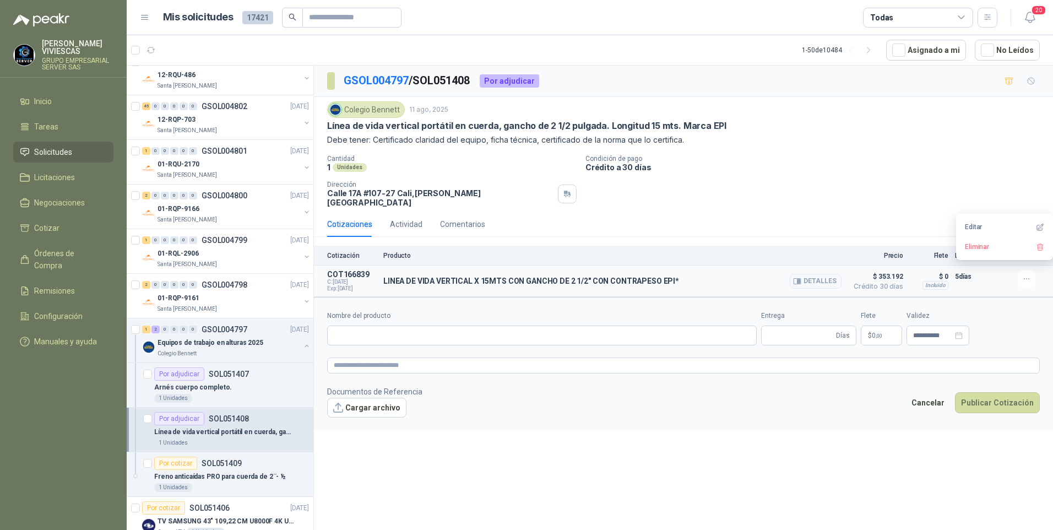
type input "**********"
type input "*"
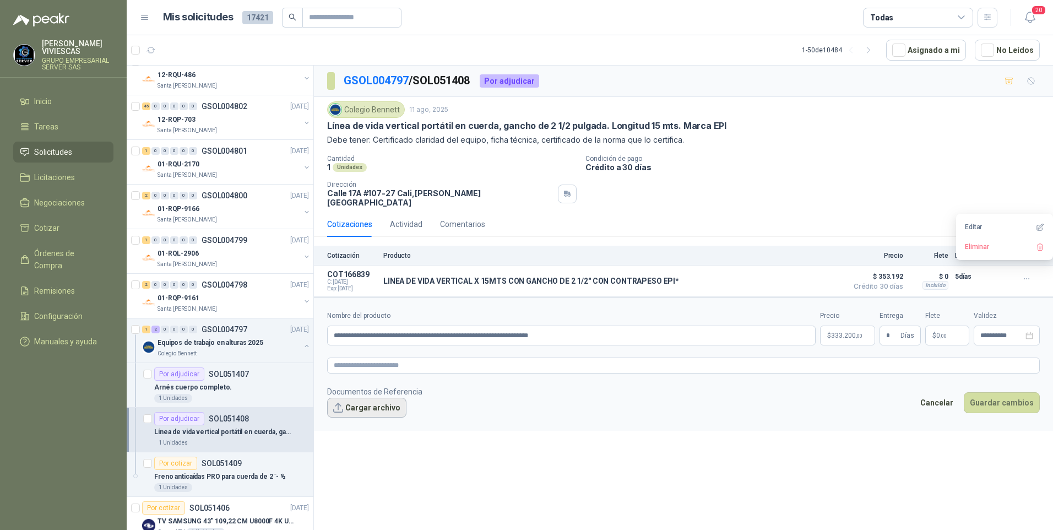
click at [363, 405] on button "Cargar archivo" at bounding box center [366, 408] width 79 height 20
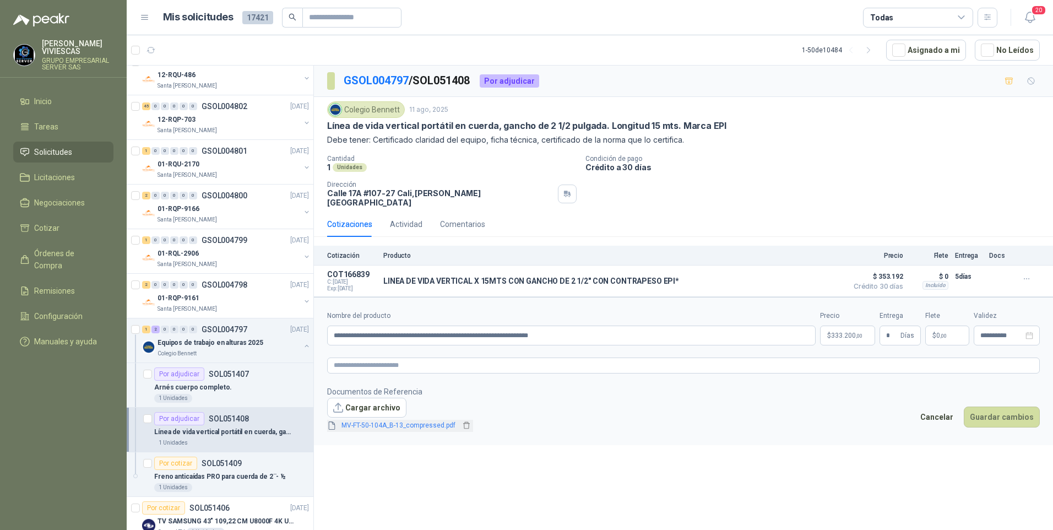
click at [364, 420] on link "MV-FT-50-104A_B-13_compressed.pdf" at bounding box center [398, 425] width 123 height 10
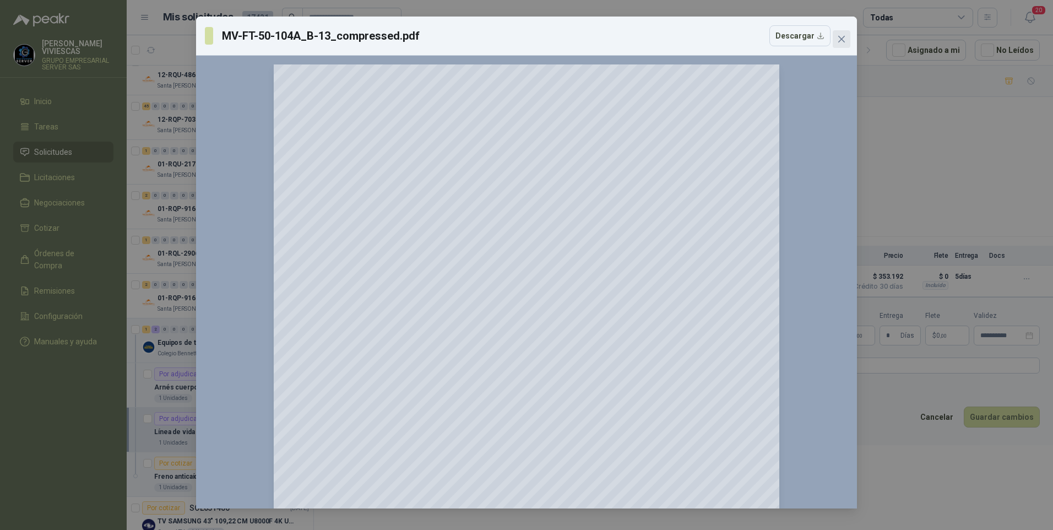
click at [844, 42] on icon "close" at bounding box center [841, 39] width 9 height 9
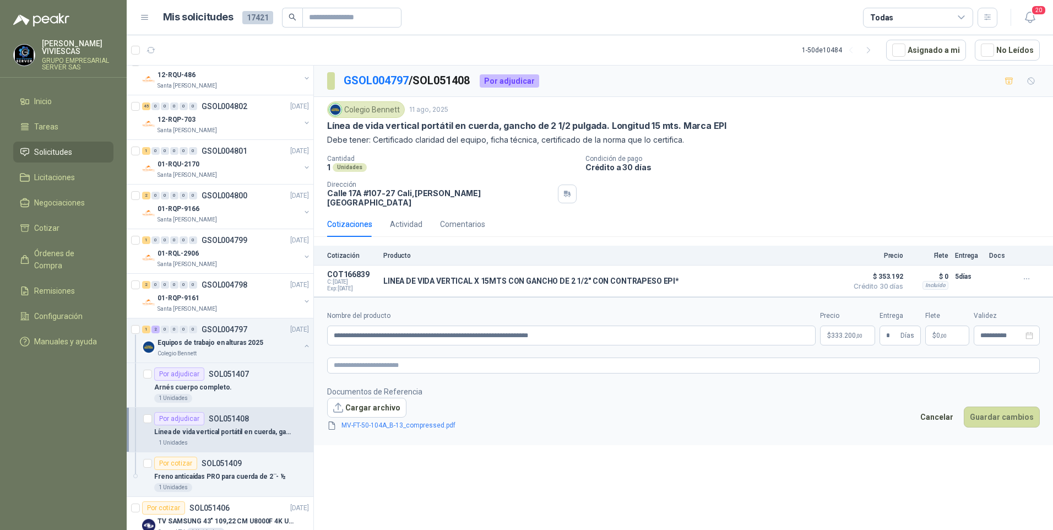
click at [997, 398] on footer "Documentos de Referencia Cargar archivo MV-FT-50-104A_B-13_compressed.pdf Cance…" at bounding box center [683, 409] width 713 height 46
click at [999, 409] on button "Guardar cambios" at bounding box center [1002, 417] width 76 height 21
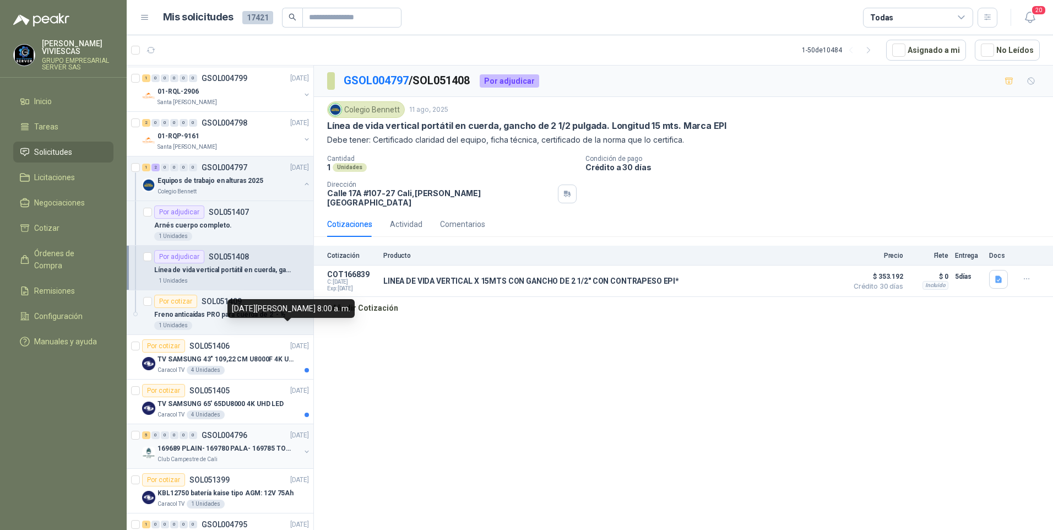
scroll to position [1653, 0]
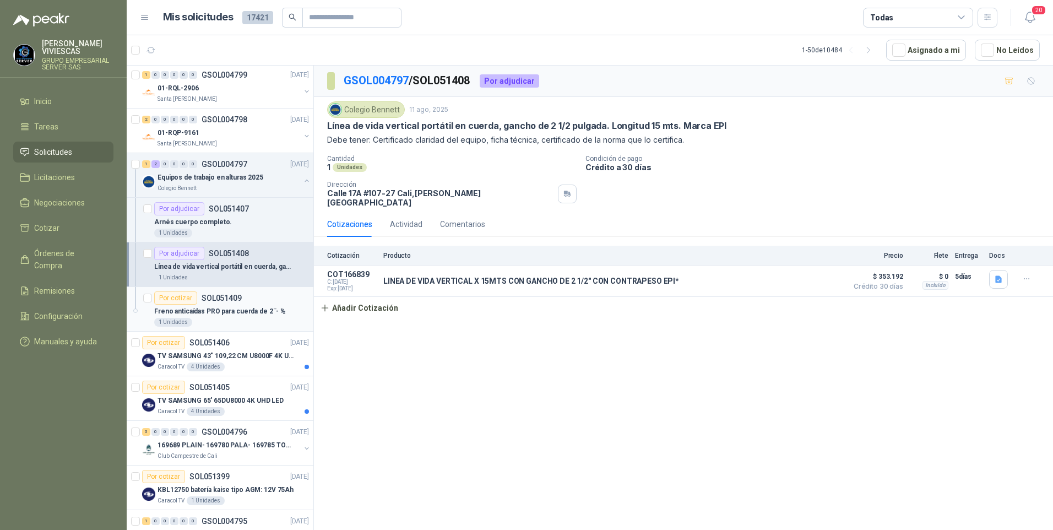
click at [196, 311] on p "Freno anticaídas PRO para cuerda de 2¨- ½" at bounding box center [220, 311] width 132 height 10
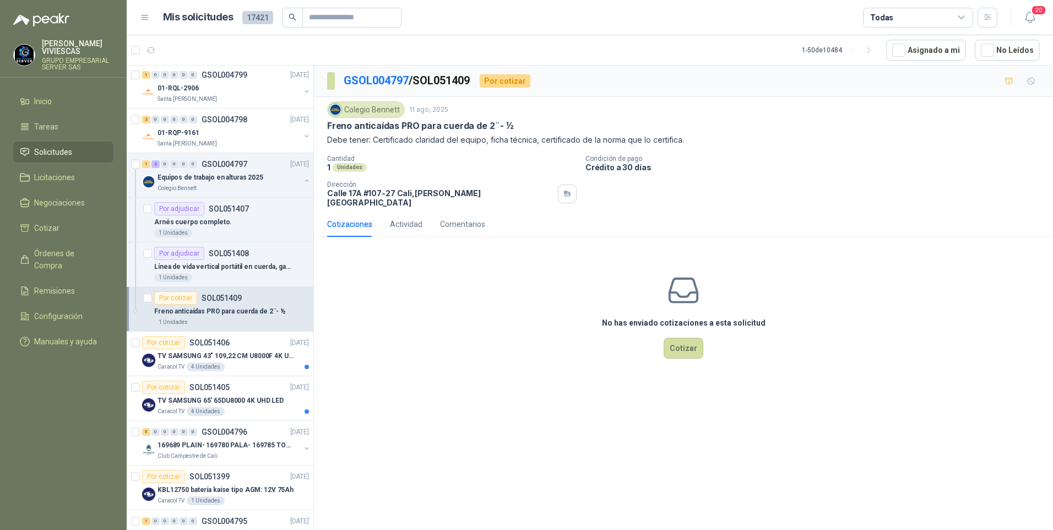
drag, startPoint x: 328, startPoint y: 126, endPoint x: 521, endPoint y: 128, distance: 192.3
click at [521, 128] on div "Freno anticaídas PRO para cuerda de 2¨- ½" at bounding box center [683, 126] width 713 height 12
drag, startPoint x: 521, startPoint y: 128, endPoint x: 470, endPoint y: 128, distance: 50.7
copy p "Freno anticaídas PRO para cuerda de 2¨- ½"
click at [414, 123] on p "Freno anticaídas PRO para cuerda de 2¨- ½" at bounding box center [420, 126] width 187 height 12
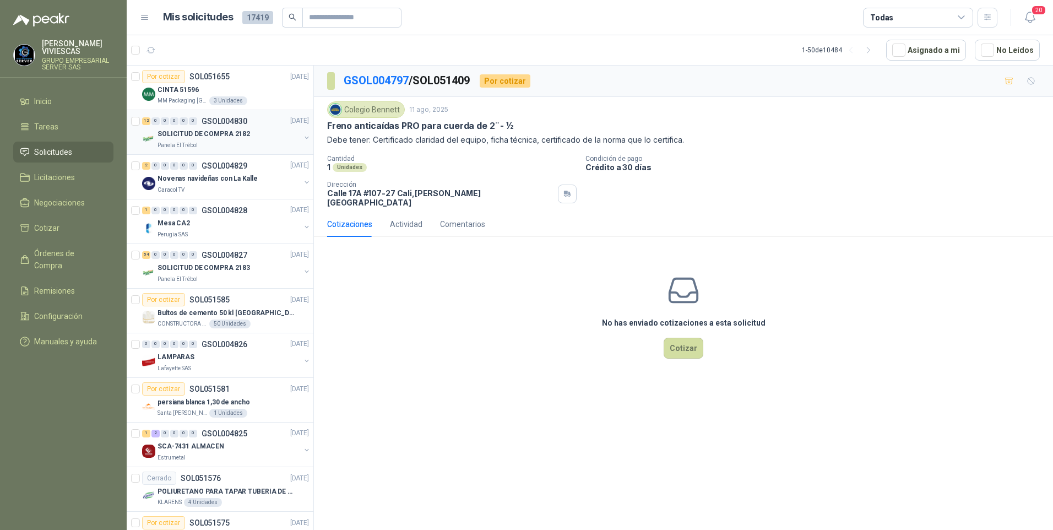
click at [193, 134] on p "SOLICITUD DE COMPRA 2182" at bounding box center [204, 134] width 93 height 10
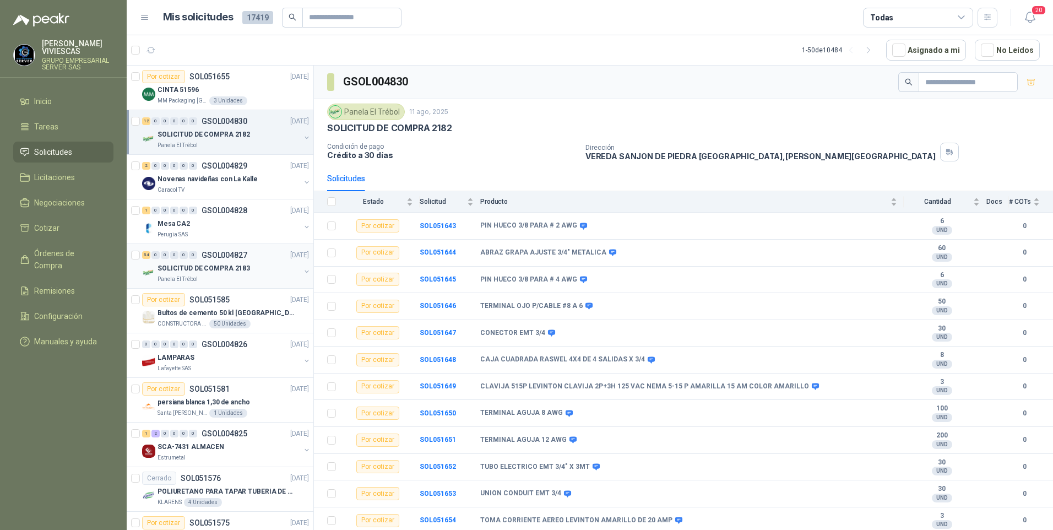
click at [183, 269] on p "SOLICITUD DE COMPRA 2183" at bounding box center [204, 268] width 93 height 10
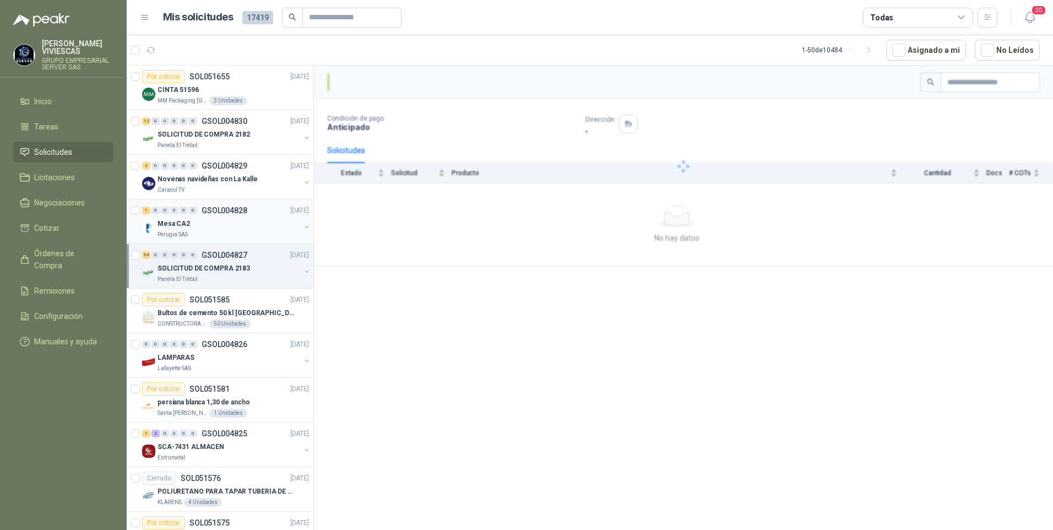
click at [167, 217] on div "Mesa CA2" at bounding box center [229, 223] width 143 height 13
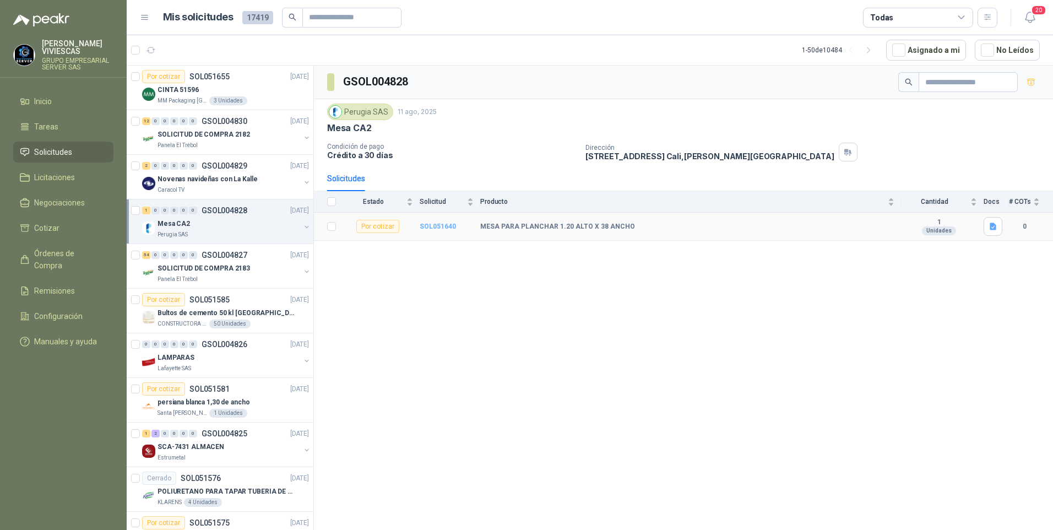
click at [428, 226] on b "SOL051640" at bounding box center [438, 227] width 36 height 8
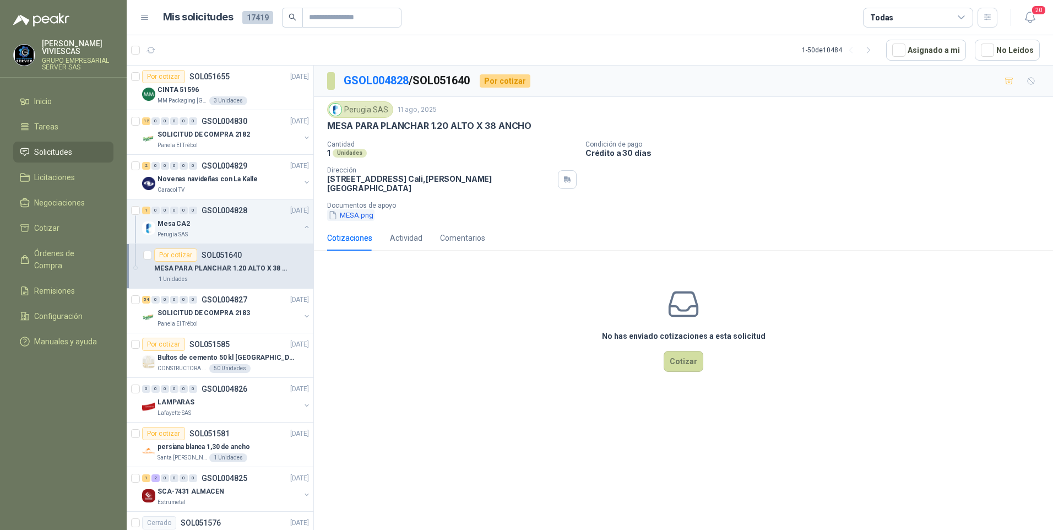
click at [360, 209] on button "MESA.png" at bounding box center [350, 215] width 47 height 12
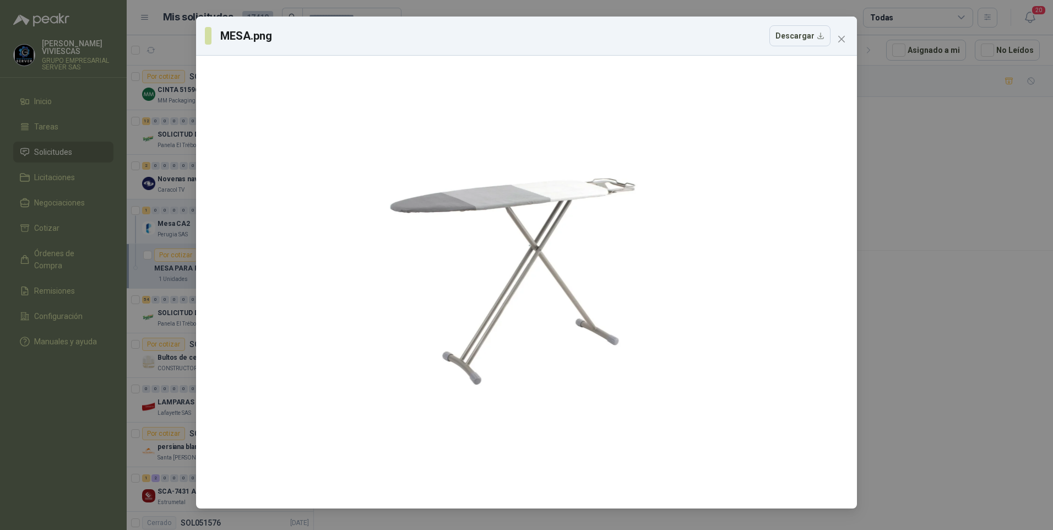
click at [911, 229] on div "MESA.png Descargar" at bounding box center [526, 265] width 1053 height 530
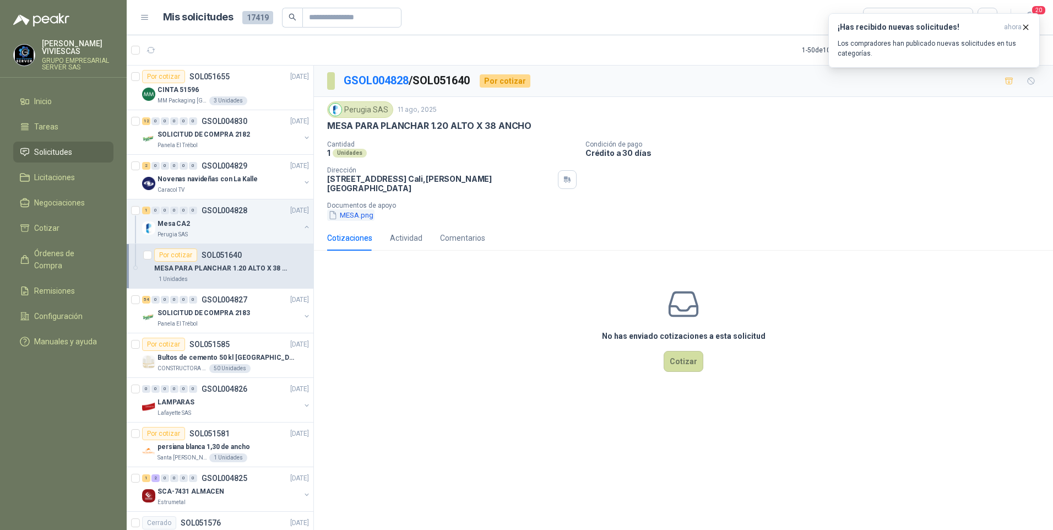
click at [367, 209] on button "MESA.png" at bounding box center [350, 215] width 47 height 12
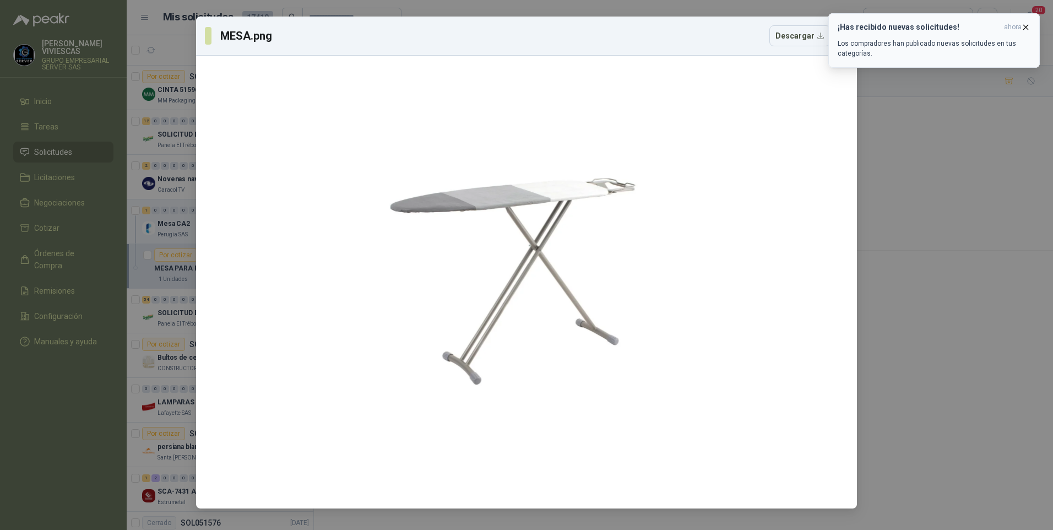
drag, startPoint x: 900, startPoint y: 284, endPoint x: 948, endPoint y: 25, distance: 263.8
click at [901, 279] on div "MESA.png Descargar" at bounding box center [526, 265] width 1053 height 530
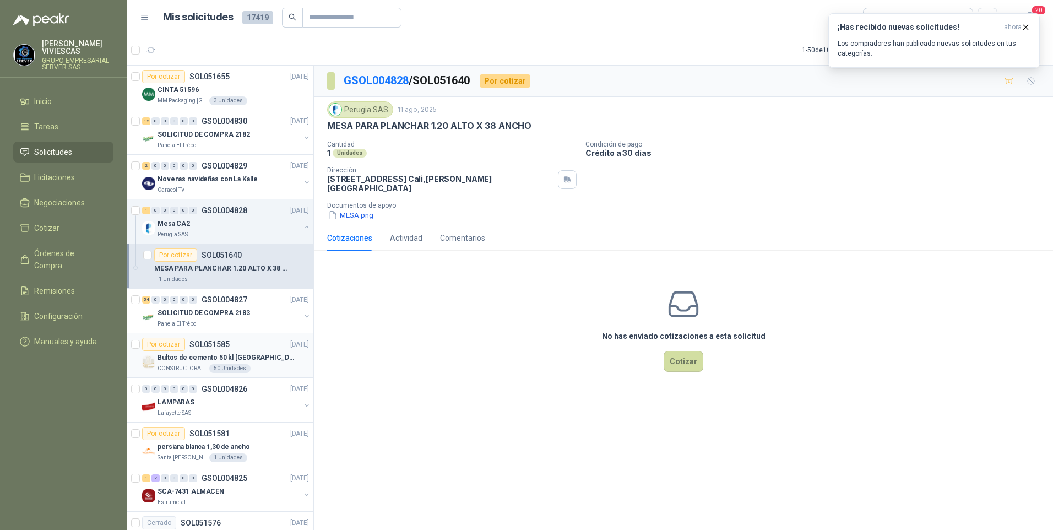
click at [191, 356] on p "Bultos de cemento 50 kl [GEOGRAPHIC_DATA]" at bounding box center [226, 358] width 137 height 10
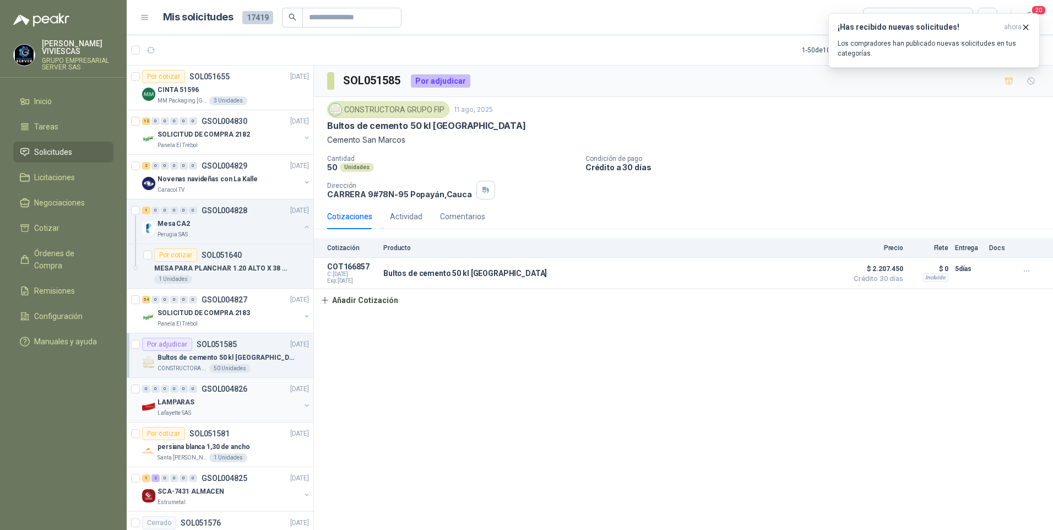
click at [177, 399] on p "LAMPARAS" at bounding box center [176, 402] width 37 height 10
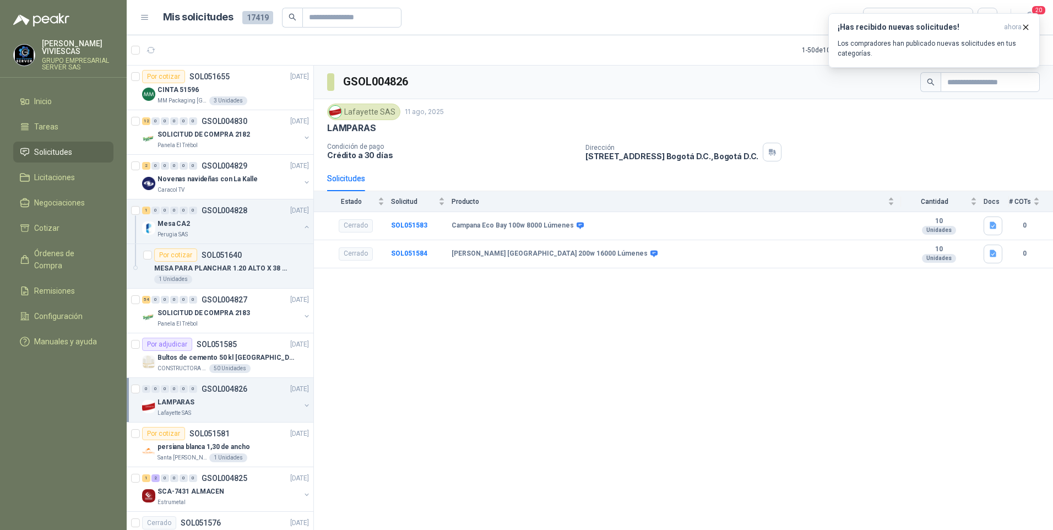
drag, startPoint x: 255, startPoint y: 9, endPoint x: 258, endPoint y: 2, distance: 8.2
click at [255, 8] on div "Mis solicitudes 17419" at bounding box center [282, 18] width 239 height 20
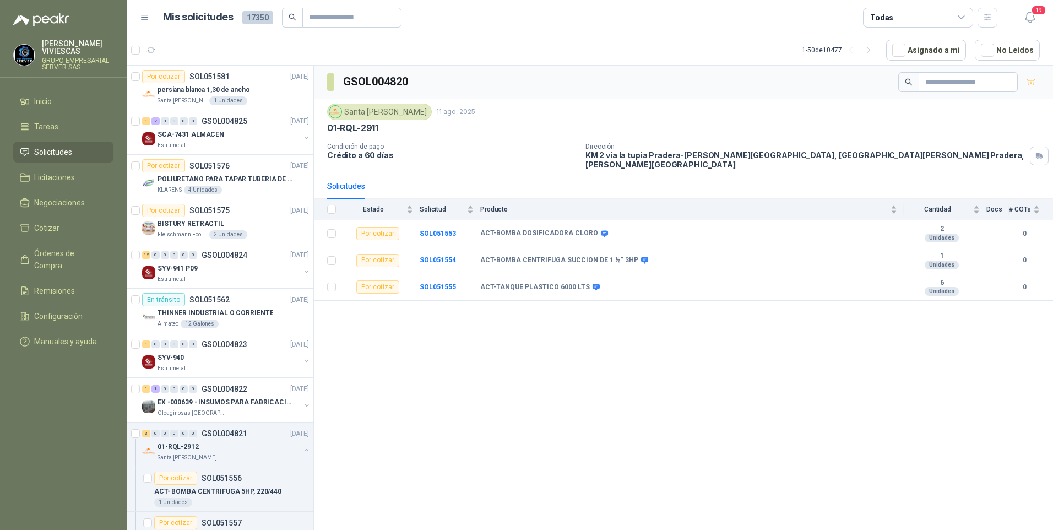
scroll to position [496, 0]
